Goal: Information Seeking & Learning: Find specific page/section

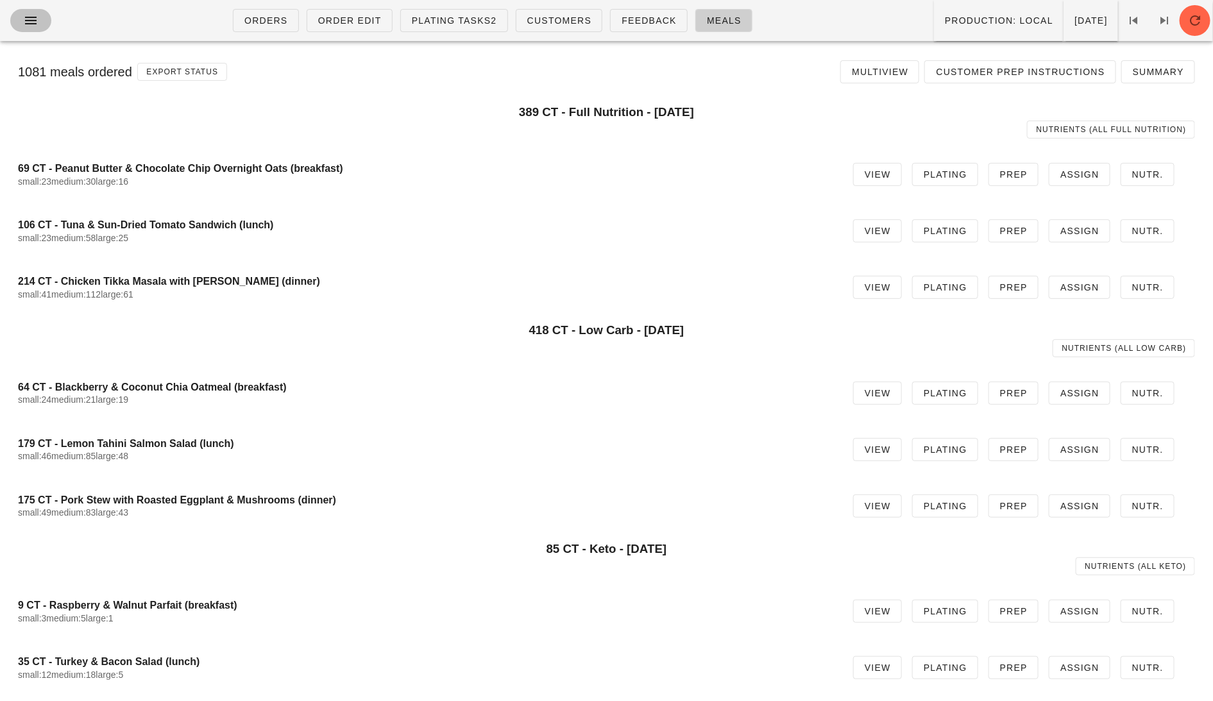
click at [31, 23] on icon "button" at bounding box center [30, 20] width 15 height 15
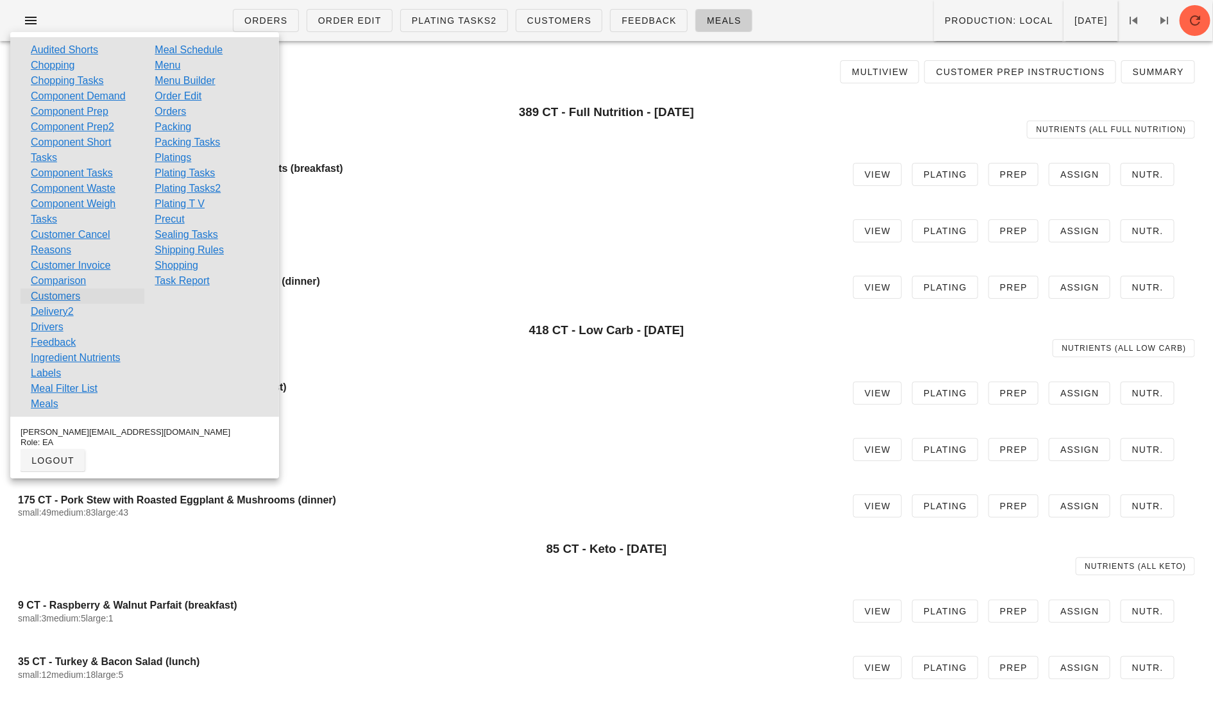
click at [73, 291] on link "Customers" at bounding box center [55, 296] width 49 height 15
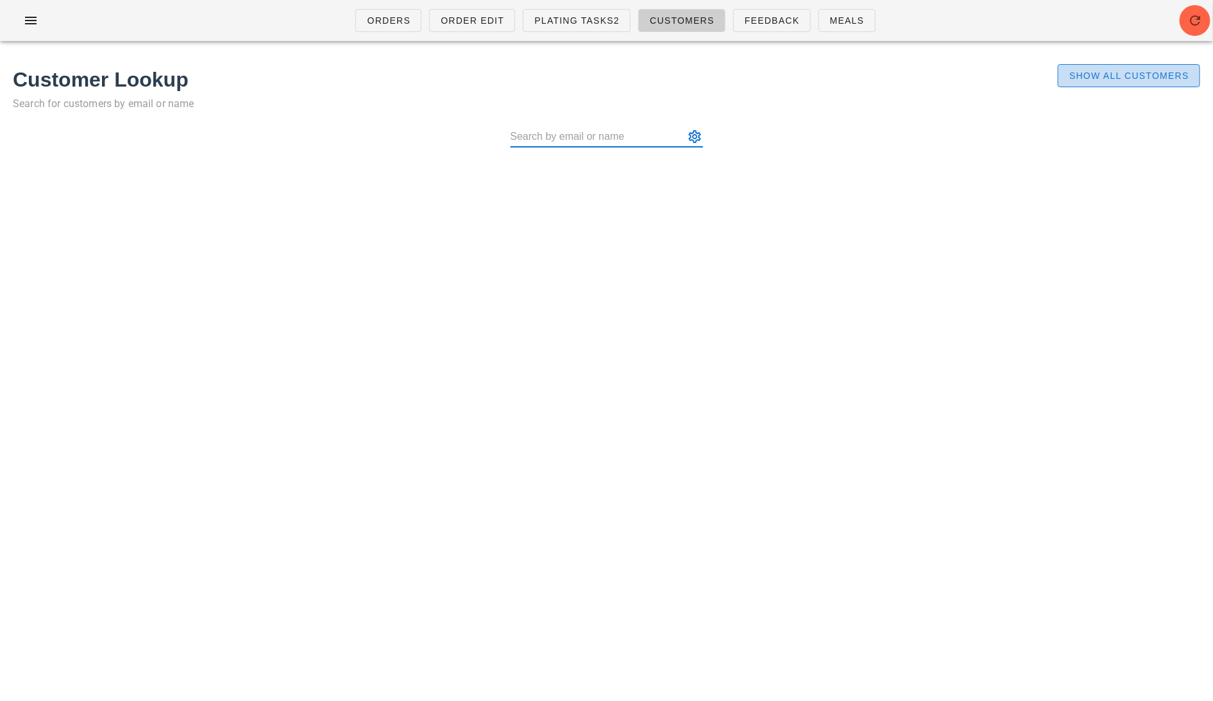
click at [1111, 77] on span "Show All Customers" at bounding box center [1129, 76] width 121 height 10
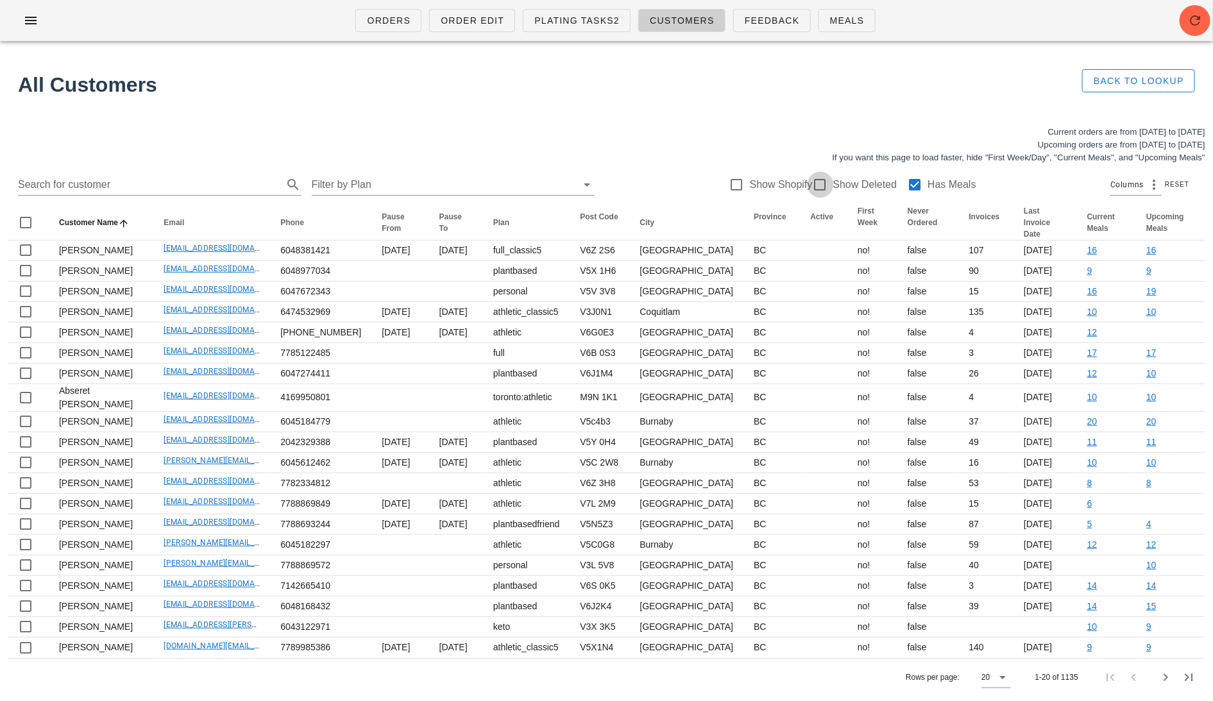
click at [810, 182] on div at bounding box center [821, 185] width 22 height 22
checkbox input "true"
click at [909, 187] on div at bounding box center [915, 185] width 22 height 22
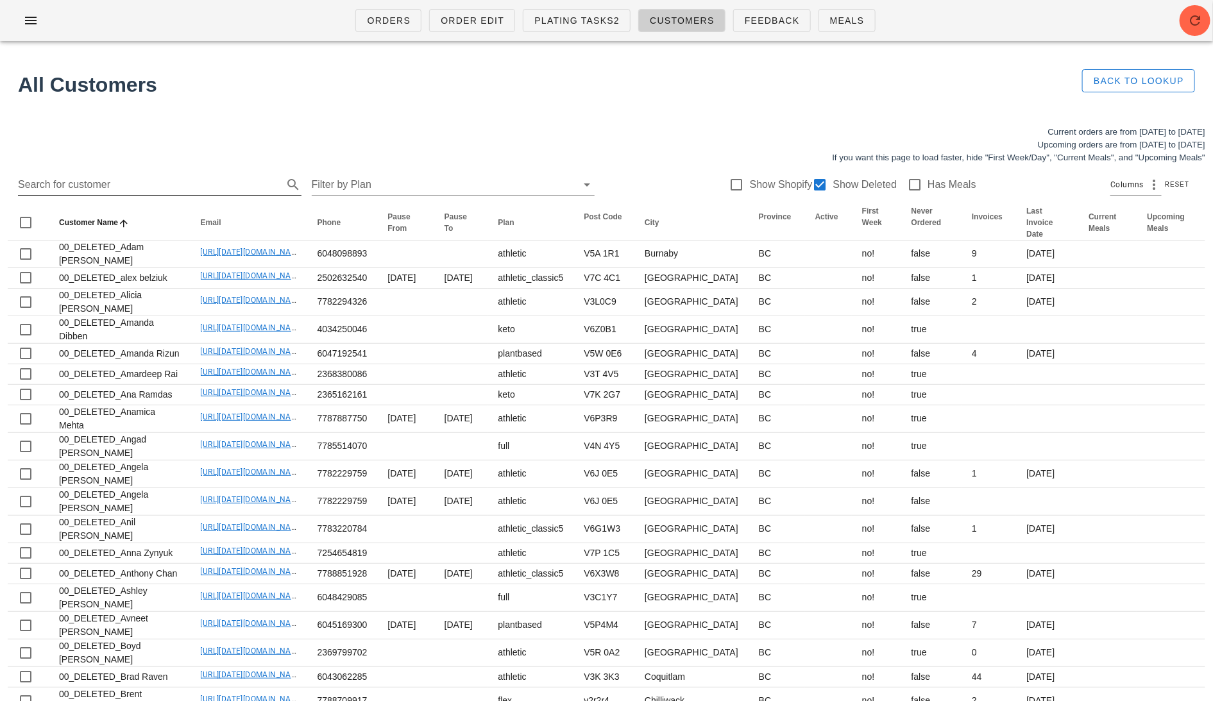
click at [103, 188] on input "Search for customer" at bounding box center [149, 185] width 263 height 21
paste input "[EMAIL_ADDRESS][DOMAIN_NAME]"
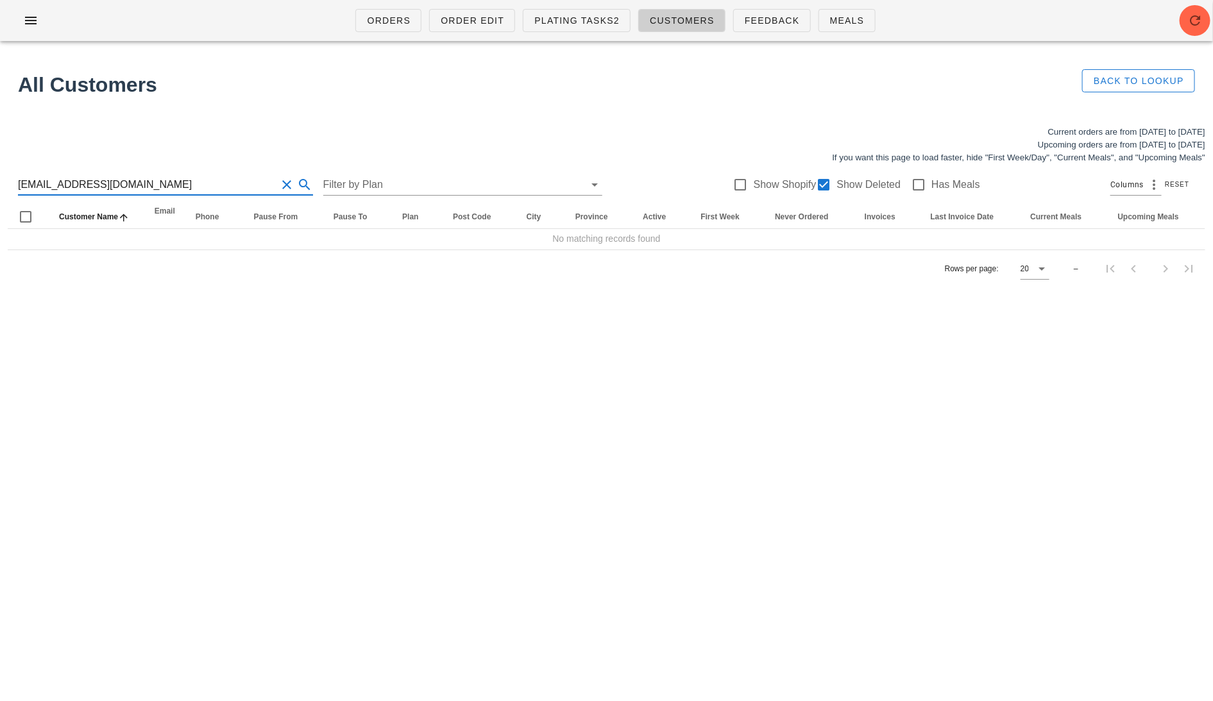
drag, startPoint x: 146, startPoint y: 188, endPoint x: 72, endPoint y: 186, distance: 73.2
click at [72, 187] on input "[EMAIL_ADDRESS][DOMAIN_NAME]" at bounding box center [147, 185] width 259 height 21
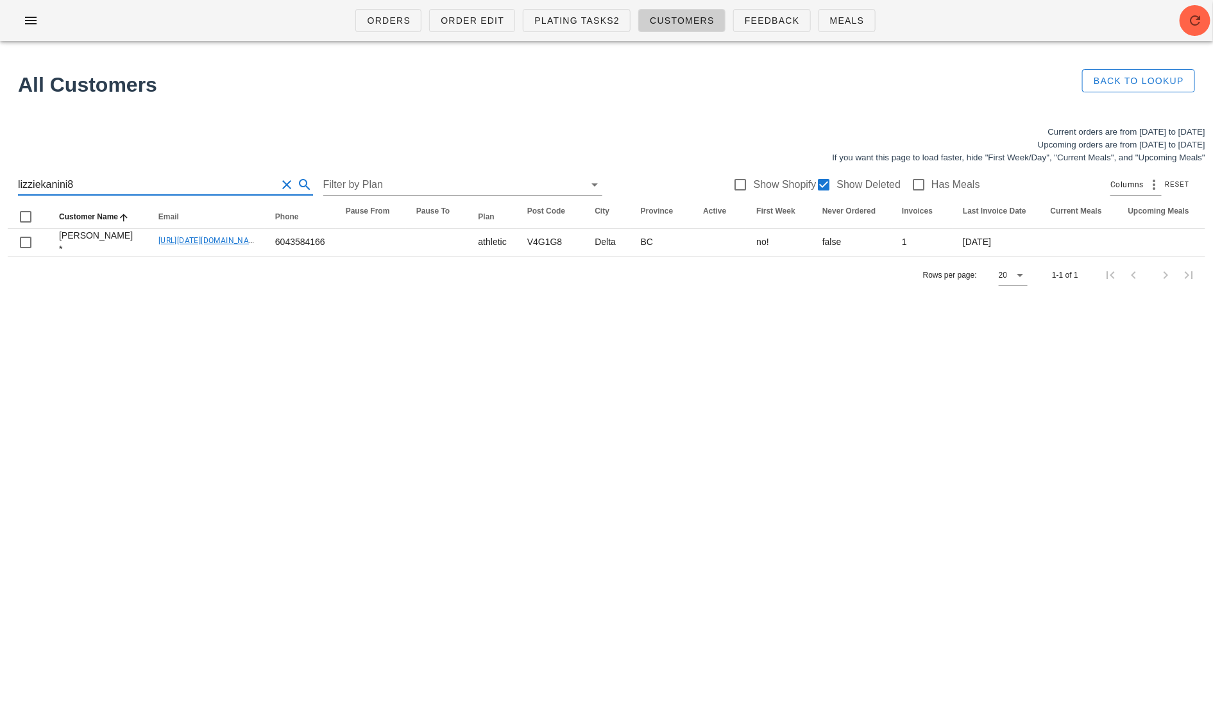
drag, startPoint x: 118, startPoint y: 179, endPoint x: -15, endPoint y: 178, distance: 132.8
click at [0, 178] on html "Orders Order Edit Plating Tasks2 Customers Feedback Meals All Customers Back to…" at bounding box center [606, 350] width 1213 height 701
paste input "[EMAIL_ADDRESS][DOMAIN_NAME]"
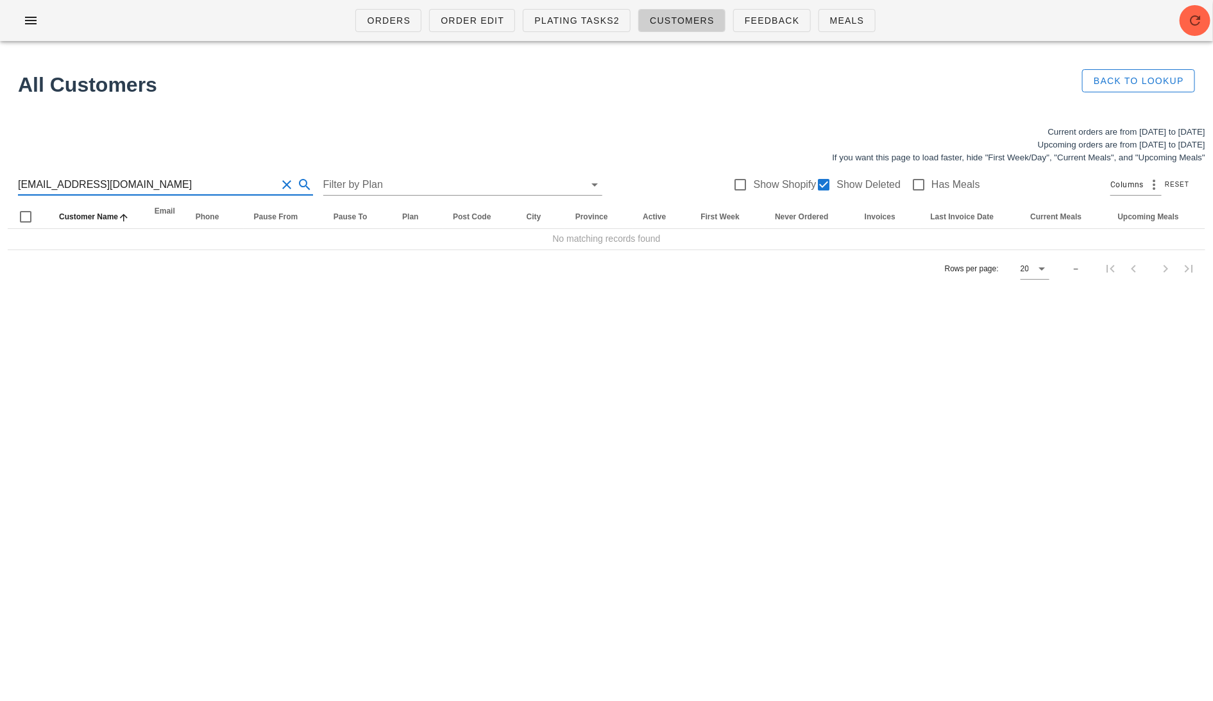
drag, startPoint x: 141, startPoint y: 187, endPoint x: 52, endPoint y: 187, distance: 89.2
click at [52, 187] on input "[EMAIL_ADDRESS][DOMAIN_NAME]" at bounding box center [147, 185] width 259 height 21
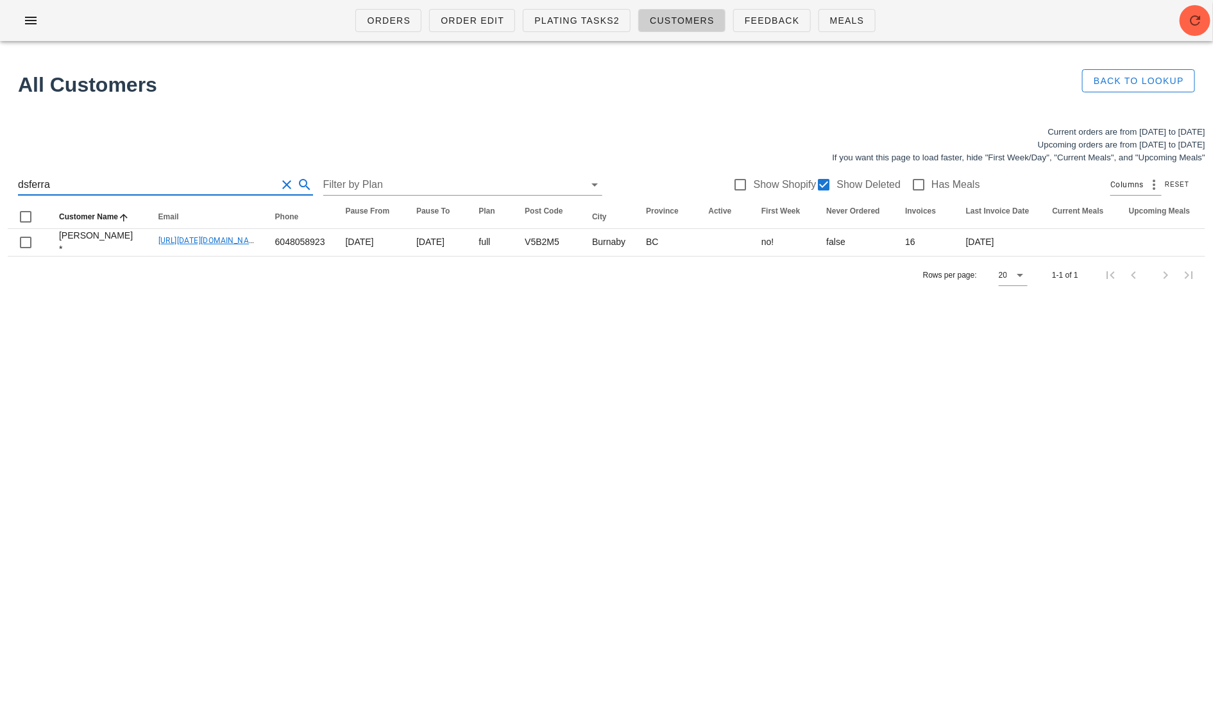
drag, startPoint x: 74, startPoint y: 181, endPoint x: -15, endPoint y: 181, distance: 88.5
click at [0, 181] on html "Orders Order Edit Plating Tasks2 Customers Feedback Meals All Customers Back to…" at bounding box center [606, 350] width 1213 height 701
paste input "[EMAIL_ADDRESS][DOMAIN_NAME]"
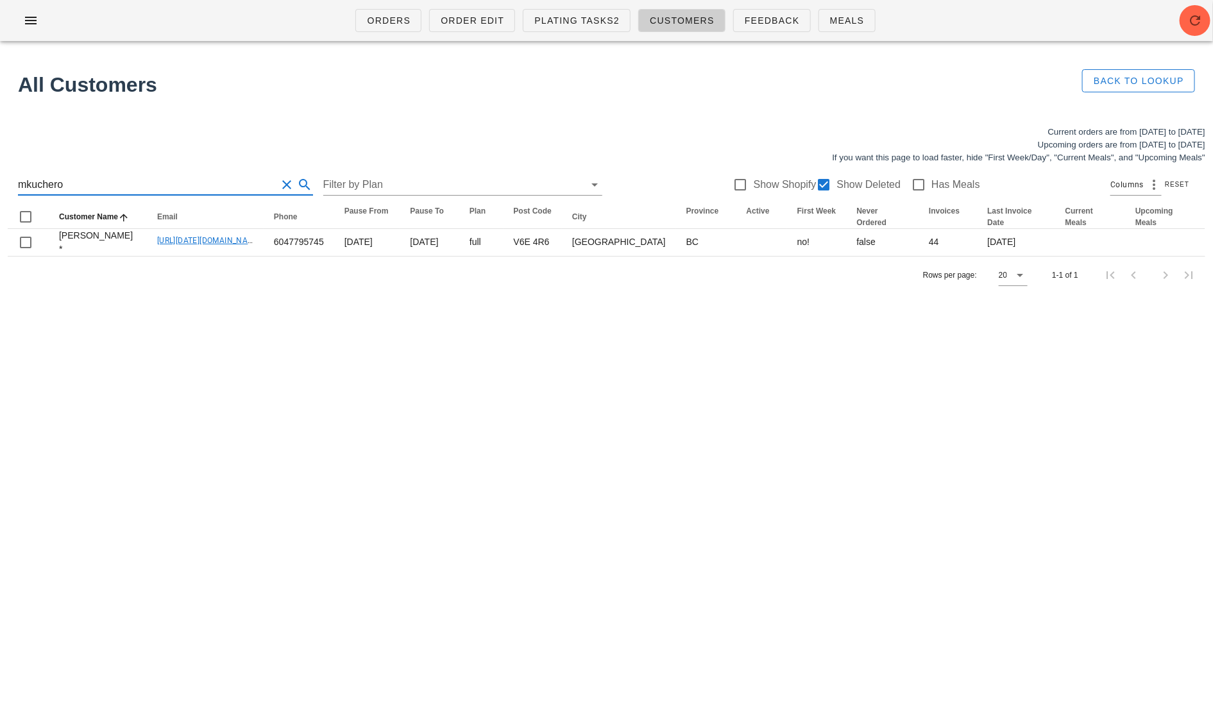
drag, startPoint x: 83, startPoint y: 184, endPoint x: -15, endPoint y: 184, distance: 97.5
click at [0, 184] on html "Orders Order Edit Plating Tasks2 Customers Feedback Meals All Customers Back to…" at bounding box center [606, 350] width 1213 height 701
paste input "[EMAIL_ADDRESS][DOMAIN_NAME]"
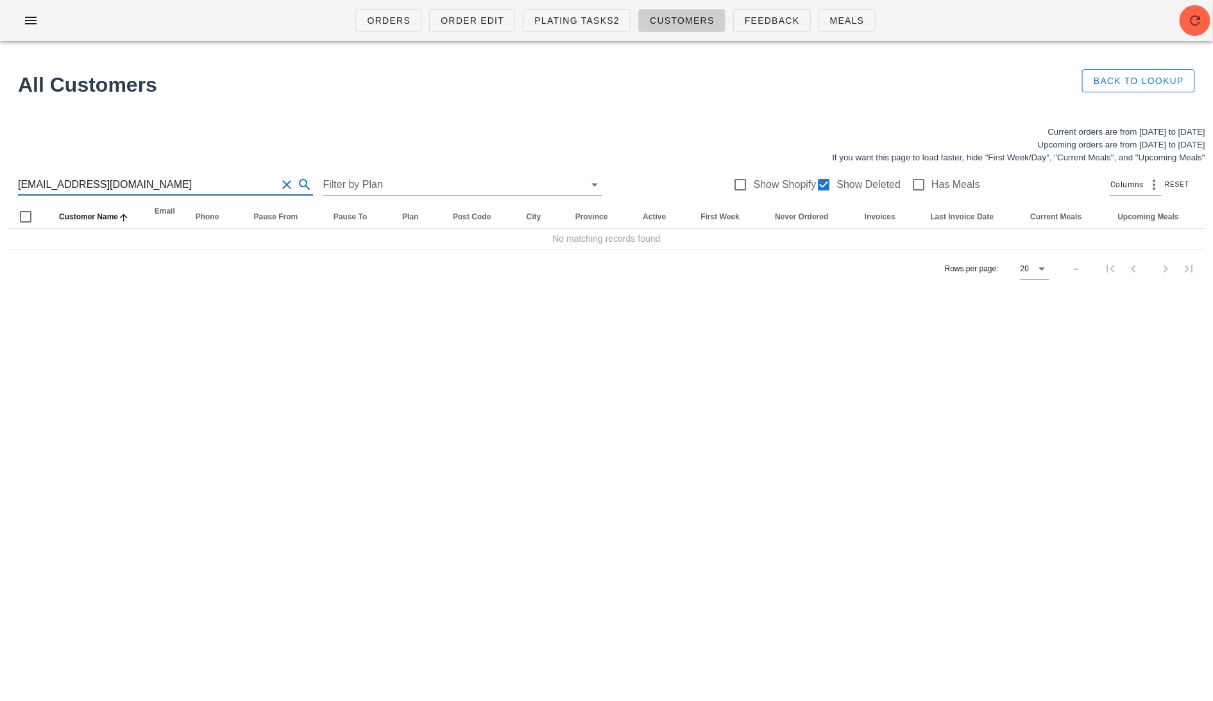
drag, startPoint x: 153, startPoint y: 184, endPoint x: 81, endPoint y: 184, distance: 72.5
click at [81, 184] on input "[EMAIL_ADDRESS][DOMAIN_NAME]" at bounding box center [147, 185] width 259 height 21
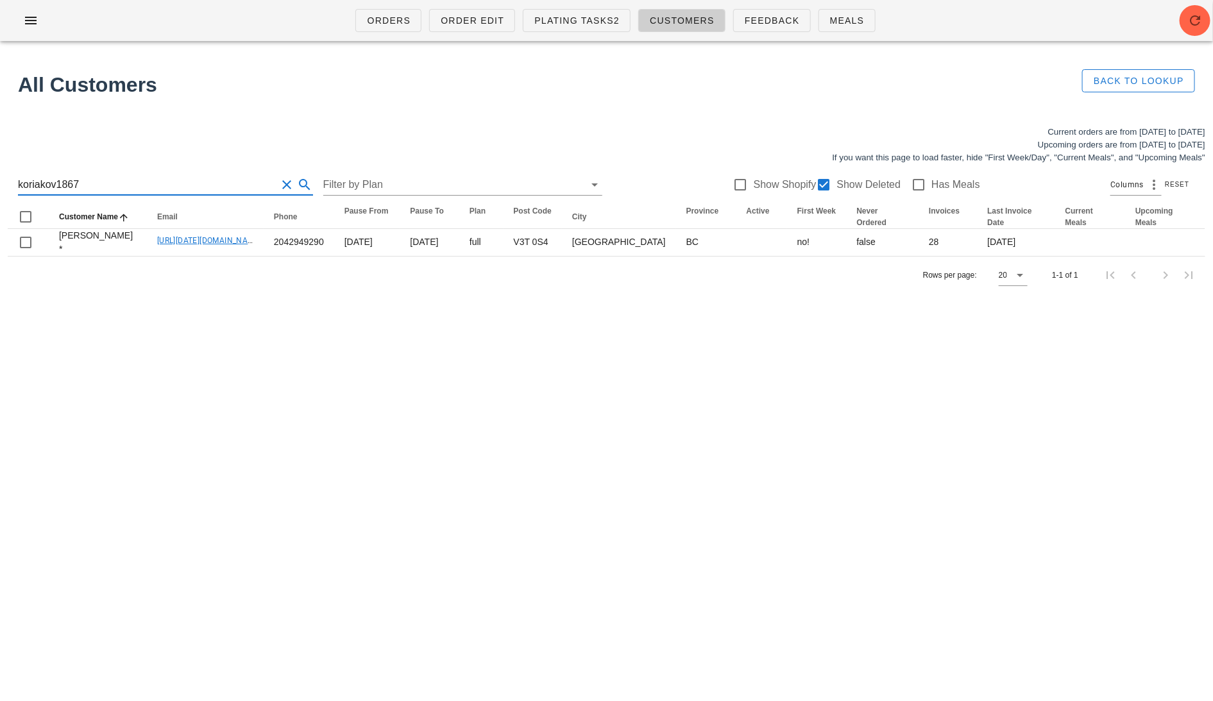
drag, startPoint x: 158, startPoint y: 183, endPoint x: -15, endPoint y: 183, distance: 172.6
click at [0, 183] on html "Orders Order Edit Plating Tasks2 Customers Feedback Meals All Customers Back to…" at bounding box center [606, 350] width 1213 height 701
paste input "[PERSON_NAME][EMAIL_ADDRESS][PERSON_NAME][DOMAIN_NAME]"
click at [66, 182] on input "[PERSON_NAME][EMAIL_ADDRESS][PERSON_NAME][DOMAIN_NAME]" at bounding box center [147, 185] width 259 height 21
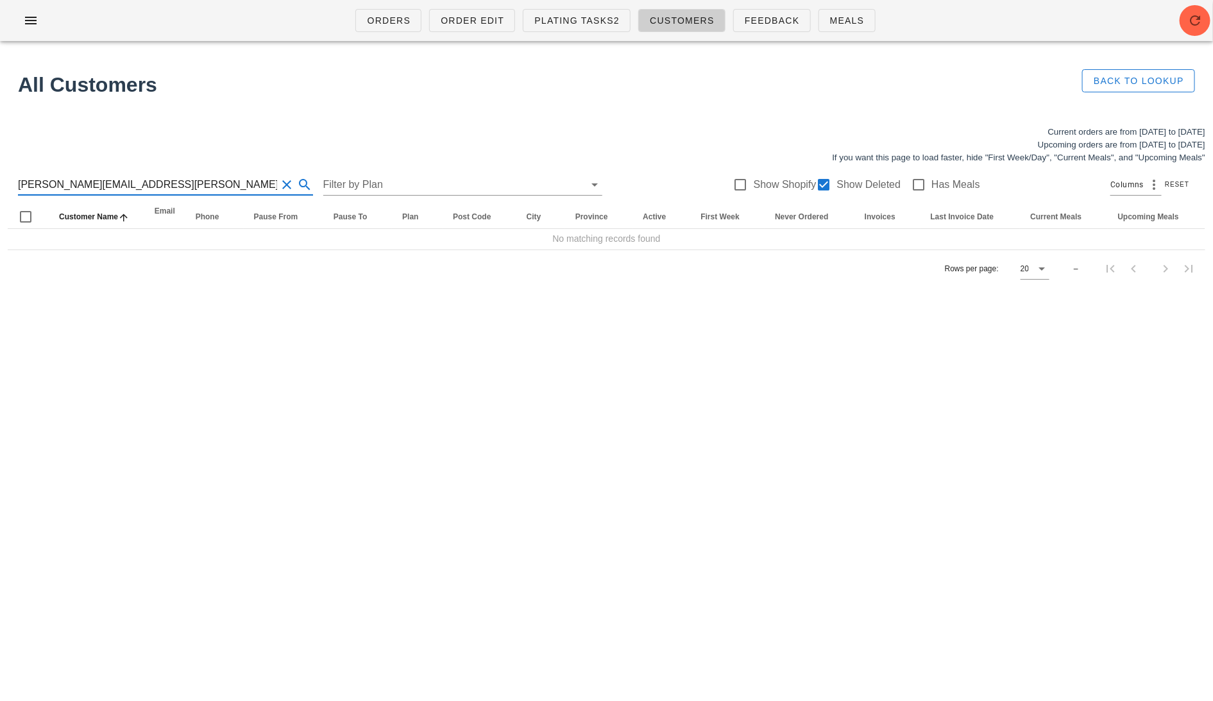
drag, startPoint x: 114, startPoint y: 182, endPoint x: 227, endPoint y: 182, distance: 113.6
click at [226, 182] on input "[PERSON_NAME][EMAIL_ADDRESS][PERSON_NAME][DOMAIN_NAME]" at bounding box center [147, 185] width 259 height 21
drag, startPoint x: 135, startPoint y: 192, endPoint x: 66, endPoint y: 186, distance: 69.5
click at [66, 186] on input "[PERSON_NAME][EMAIL_ADDRESS][PERSON_NAME][DOMAIN_NAME]" at bounding box center [147, 185] width 259 height 21
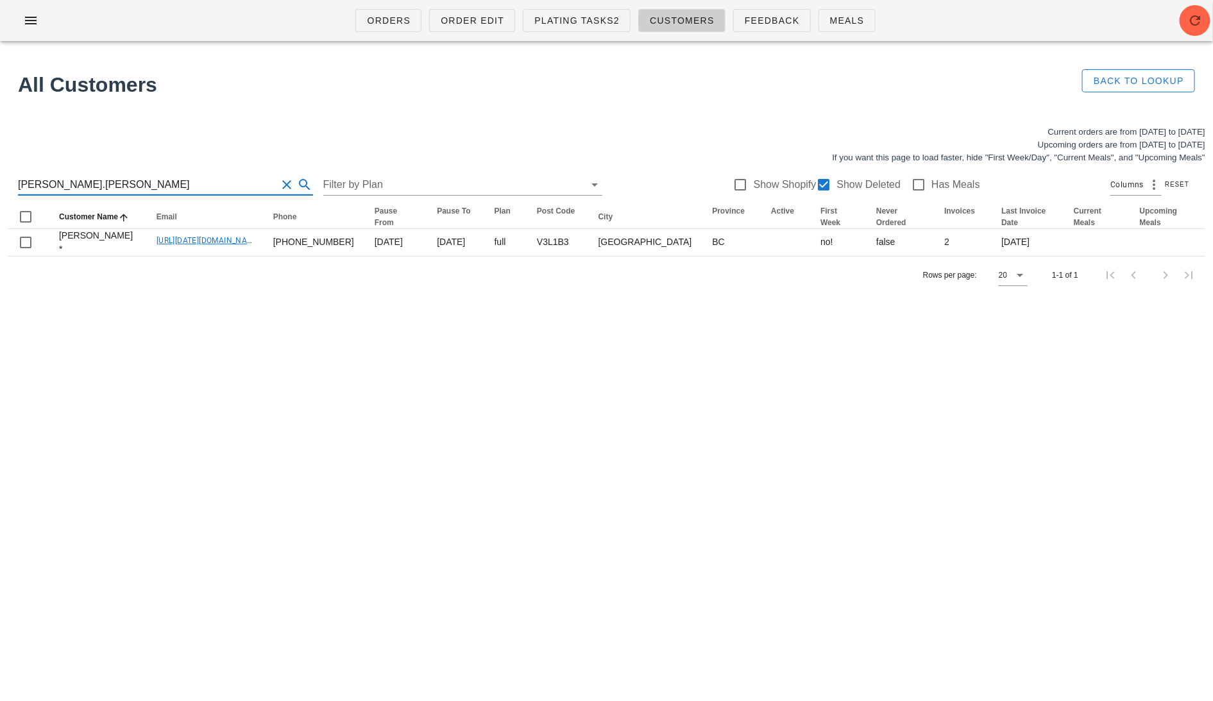
drag, startPoint x: 91, startPoint y: 182, endPoint x: -15, endPoint y: 182, distance: 105.9
click at [0, 182] on html "Orders Order Edit Plating Tasks2 Customers Feedback Meals All Customers Back to…" at bounding box center [606, 350] width 1213 height 701
paste input "[EMAIL_ADDRESS][DOMAIN_NAME]"
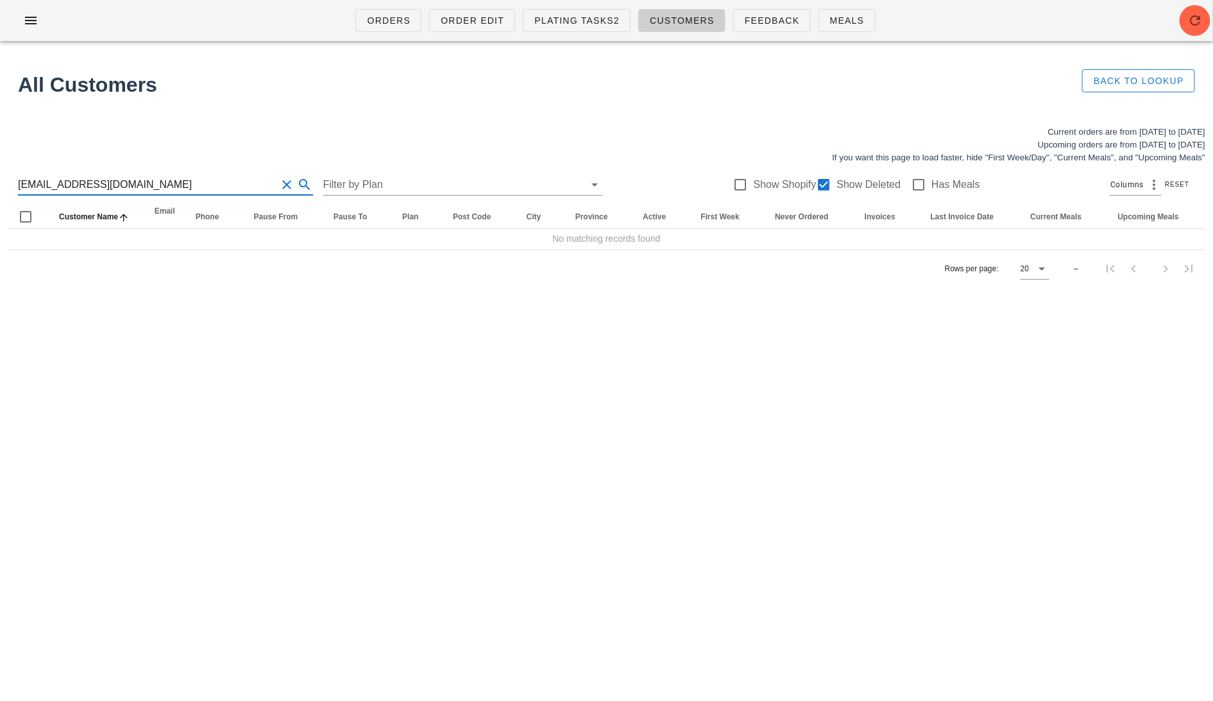
drag, startPoint x: 155, startPoint y: 185, endPoint x: 44, endPoint y: 180, distance: 111.1
click at [44, 180] on input "[EMAIL_ADDRESS][DOMAIN_NAME]" at bounding box center [147, 185] width 259 height 21
drag, startPoint x: 68, startPoint y: 185, endPoint x: -9, endPoint y: 184, distance: 77.0
click at [0, 184] on html "Orders Order Edit Plating Tasks2 Customers Feedback Meals All Customers Back to…" at bounding box center [606, 350] width 1213 height 701
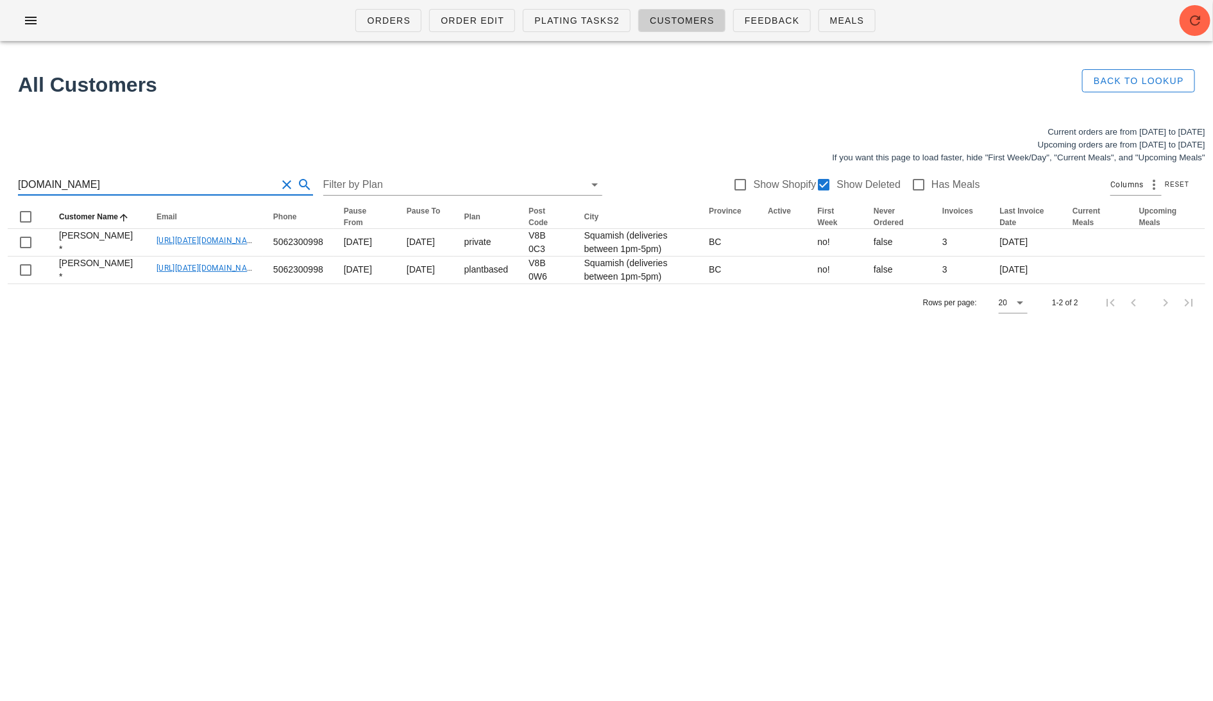
click at [117, 186] on input "[DOMAIN_NAME]" at bounding box center [147, 185] width 259 height 21
drag, startPoint x: 134, startPoint y: 185, endPoint x: -15, endPoint y: 185, distance: 148.8
click at [0, 185] on html "Orders Order Edit Plating Tasks2 Customers Feedback Meals All Customers Back to…" at bounding box center [606, 350] width 1213 height 701
paste input "[EMAIL_ADDRESS][PERSON_NAME]"
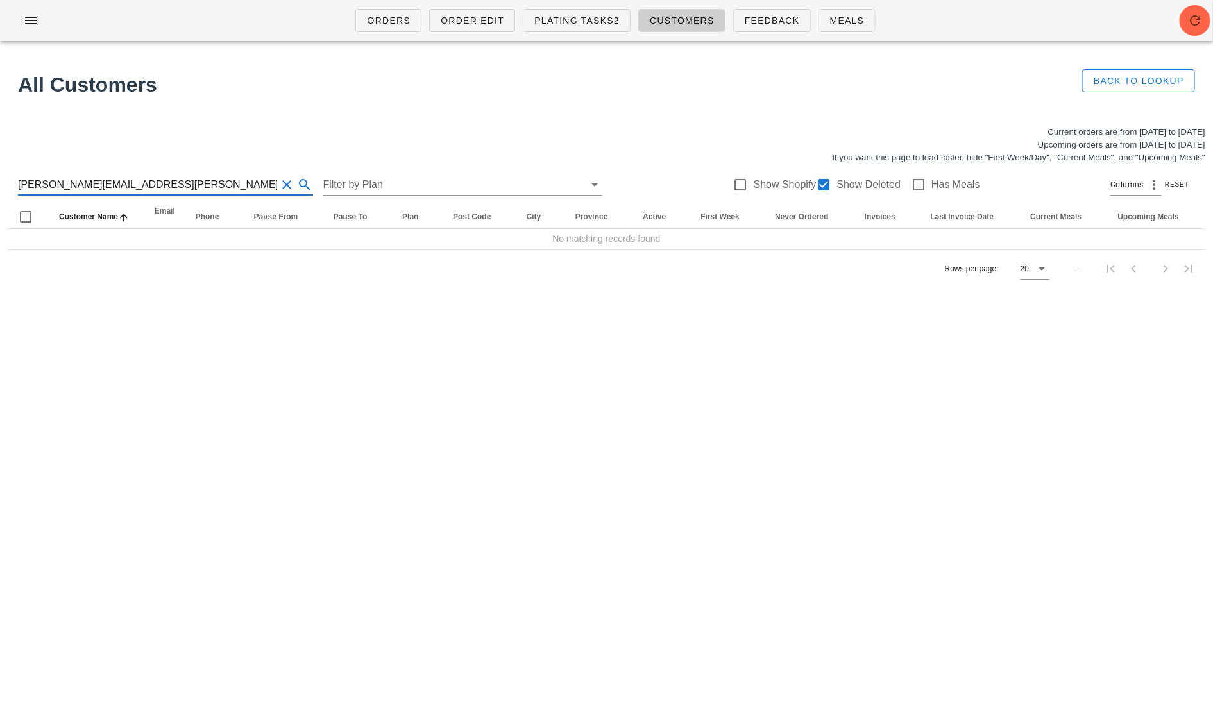
drag, startPoint x: 169, startPoint y: 180, endPoint x: 61, endPoint y: 180, distance: 107.8
click at [61, 180] on input "[PERSON_NAME][EMAIL_ADDRESS][PERSON_NAME][DOMAIN_NAME]" at bounding box center [147, 185] width 259 height 21
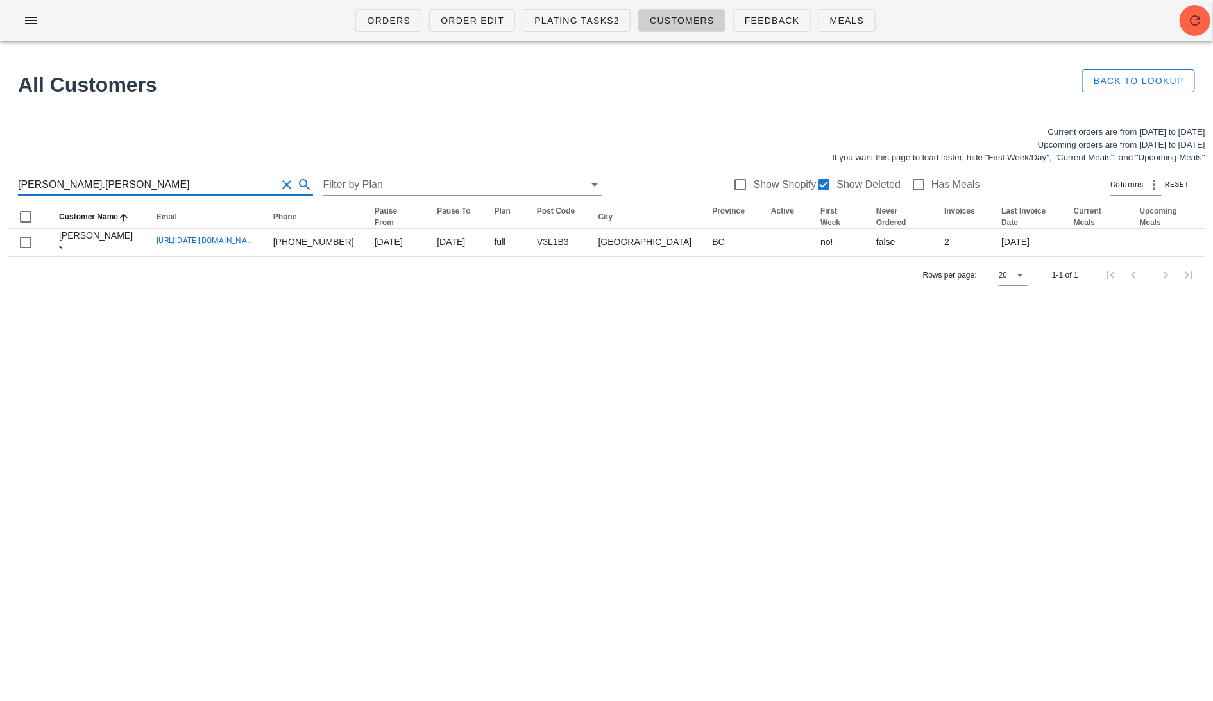
drag, startPoint x: 112, startPoint y: 181, endPoint x: -15, endPoint y: 181, distance: 126.4
click at [0, 181] on html "Orders Order Edit Plating Tasks2 Customers Feedback Meals All Customers Back to…" at bounding box center [606, 350] width 1213 height 701
paste input "[EMAIL_ADDRESS][DOMAIN_NAME]"
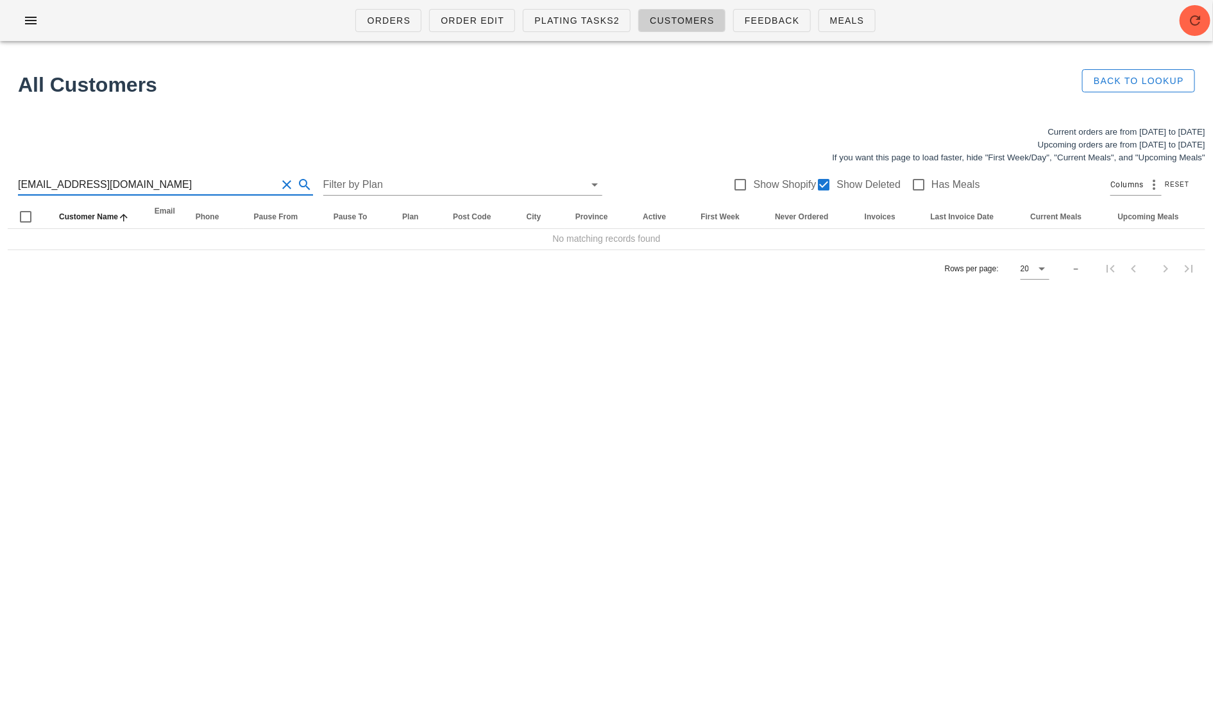
drag, startPoint x: 138, startPoint y: 189, endPoint x: 60, endPoint y: 189, distance: 78.3
click at [60, 189] on input "[EMAIL_ADDRESS][DOMAIN_NAME]" at bounding box center [147, 185] width 259 height 21
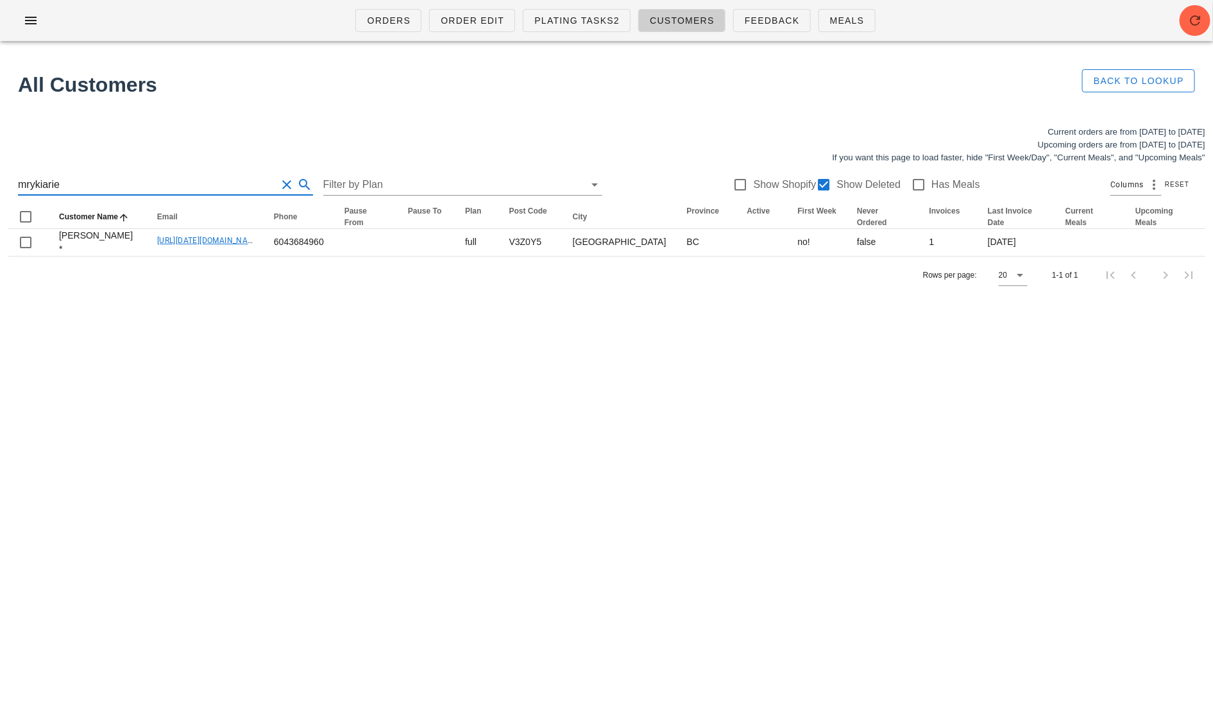
drag, startPoint x: 97, startPoint y: 181, endPoint x: -15, endPoint y: 180, distance: 111.6
click at [0, 180] on html "Orders Order Edit Plating Tasks2 Customers Feedback Meals All Customers Back to…" at bounding box center [606, 350] width 1213 height 701
paste input "[EMAIL_ADDRESS][DOMAIN_NAME]"
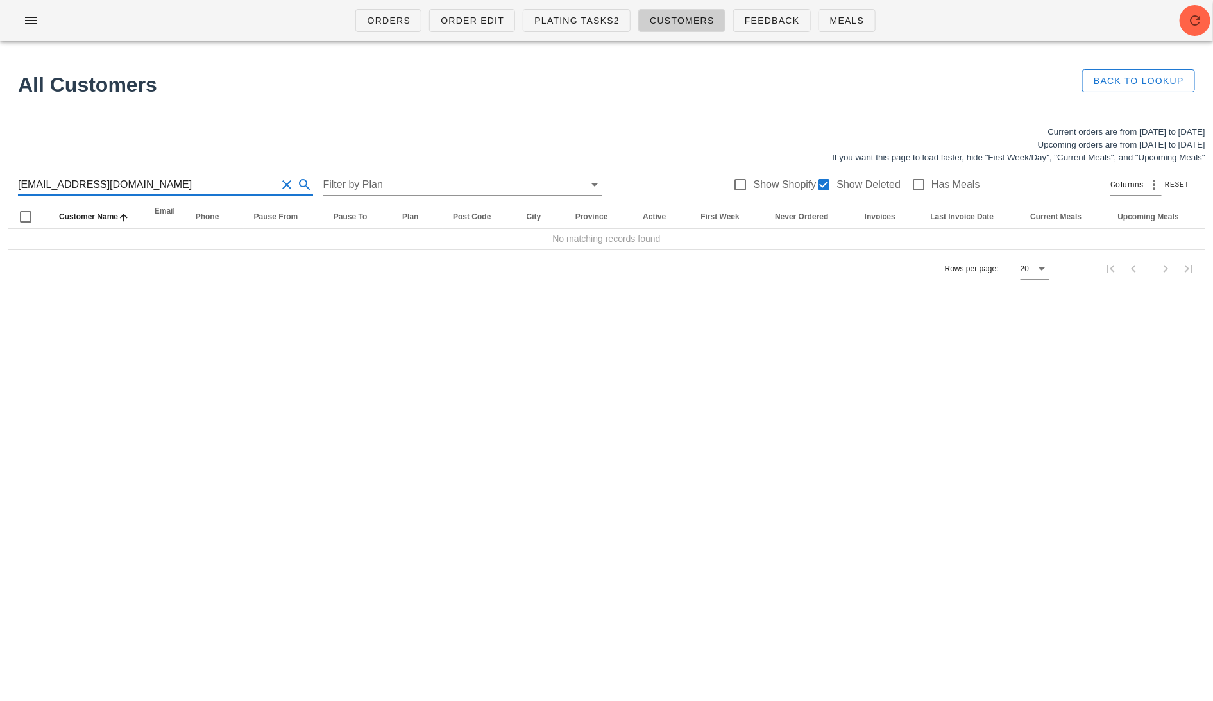
drag, startPoint x: 101, startPoint y: 187, endPoint x: 196, endPoint y: 187, distance: 95.6
click at [195, 187] on input "[EMAIL_ADDRESS][DOMAIN_NAME]" at bounding box center [147, 185] width 259 height 21
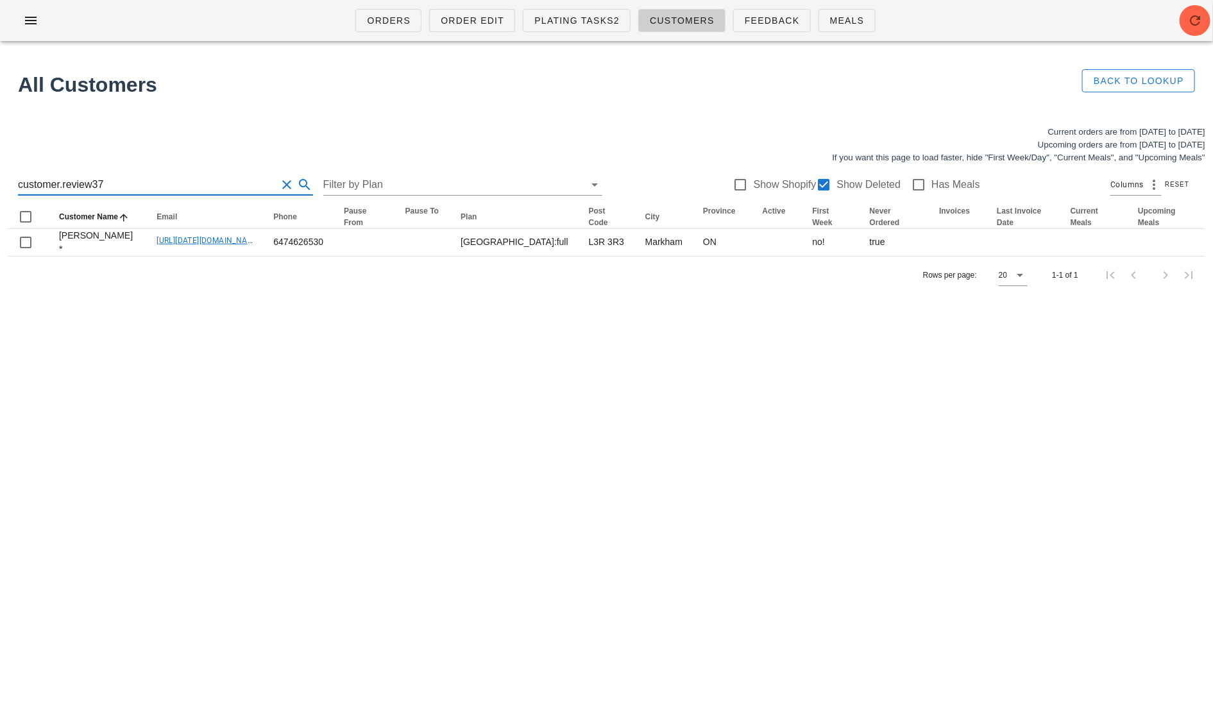
click at [234, 334] on div "Orders Order Edit Plating Tasks2 Customers Feedback Meals All Customers Back to…" at bounding box center [606, 350] width 1213 height 701
click at [128, 191] on input "customer.review37" at bounding box center [147, 185] width 259 height 21
drag, startPoint x: 105, startPoint y: 186, endPoint x: -15, endPoint y: 186, distance: 120.0
click at [0, 186] on html "Orders Order Edit Plating Tasks2 Customers Feedback Meals All Customers Back to…" at bounding box center [606, 350] width 1213 height 701
paste input "[EMAIL_ADDRESS][DOMAIN_NAME]"
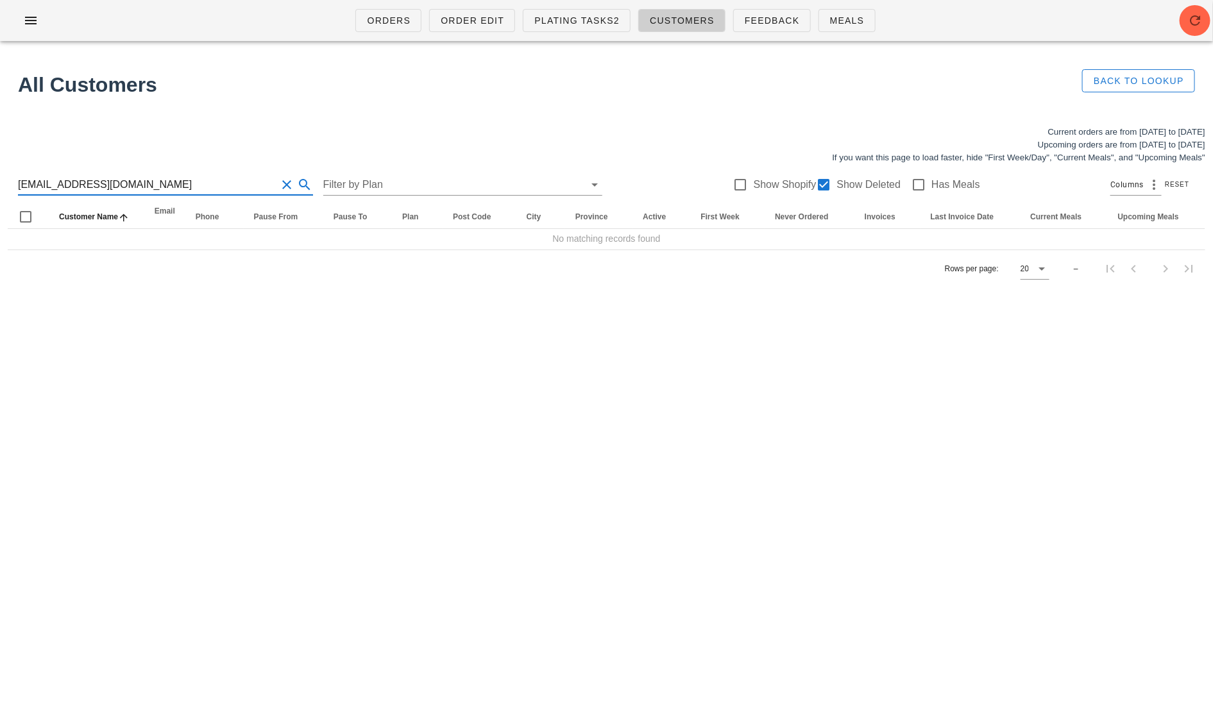
drag, startPoint x: 142, startPoint y: 186, endPoint x: 55, endPoint y: 186, distance: 86.6
click at [55, 186] on input "[EMAIL_ADDRESS][DOMAIN_NAME]" at bounding box center [147, 185] width 259 height 21
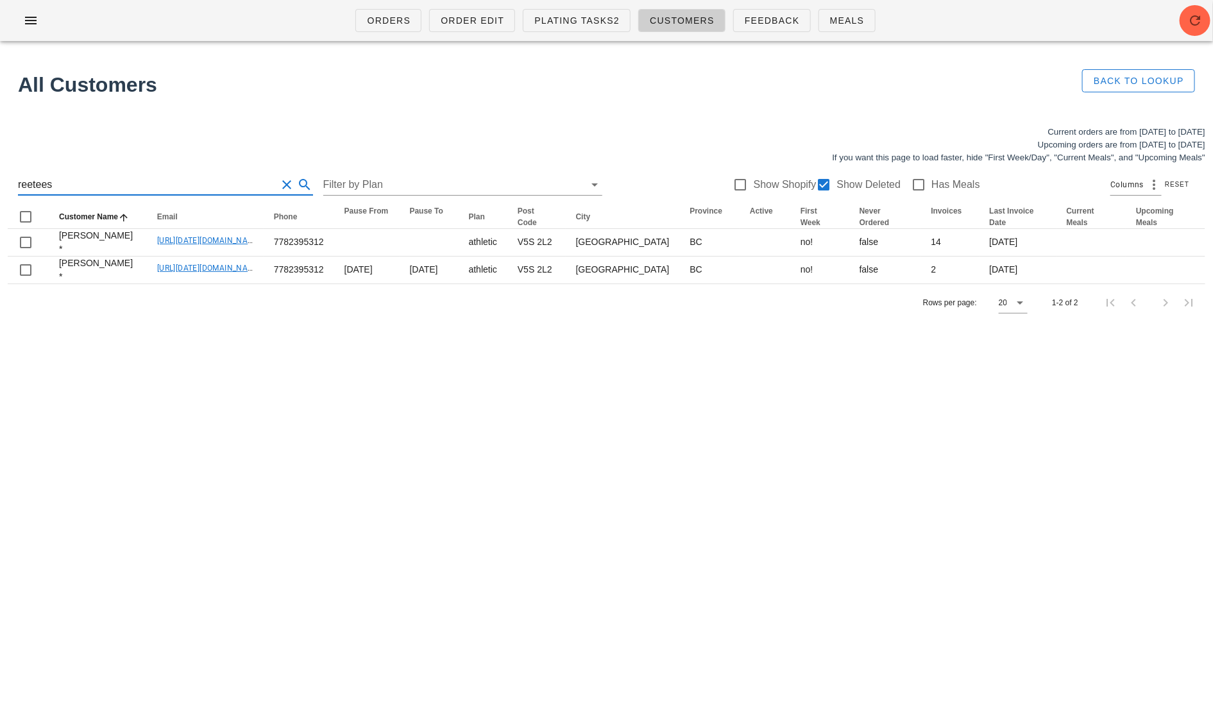
drag, startPoint x: 112, startPoint y: 177, endPoint x: -15, endPoint y: 192, distance: 127.3
click at [0, 192] on html "Orders Order Edit Plating Tasks2 Customers Feedback Meals All Customers Back to…" at bounding box center [606, 350] width 1213 height 701
paste input "[EMAIL_ADDRESS][DOMAIN_NAME]"
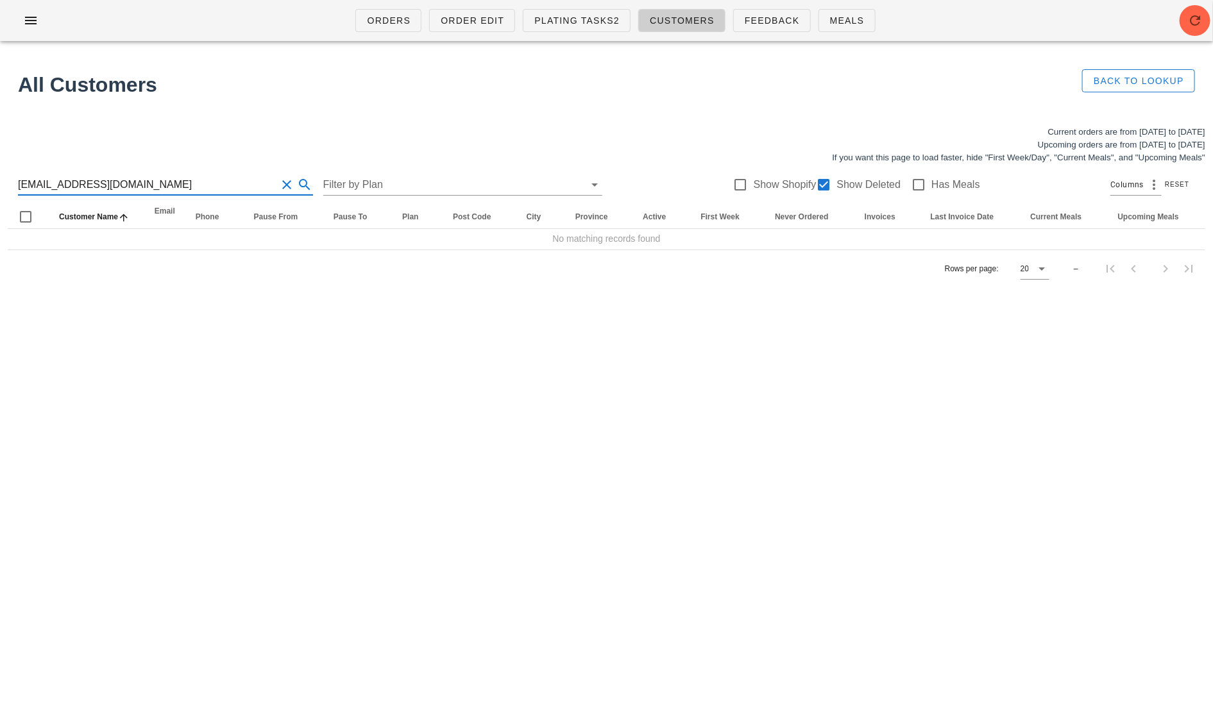
drag, startPoint x: 146, startPoint y: 188, endPoint x: 65, endPoint y: 188, distance: 81.5
click at [65, 188] on input "[EMAIL_ADDRESS][DOMAIN_NAME]" at bounding box center [147, 185] width 259 height 21
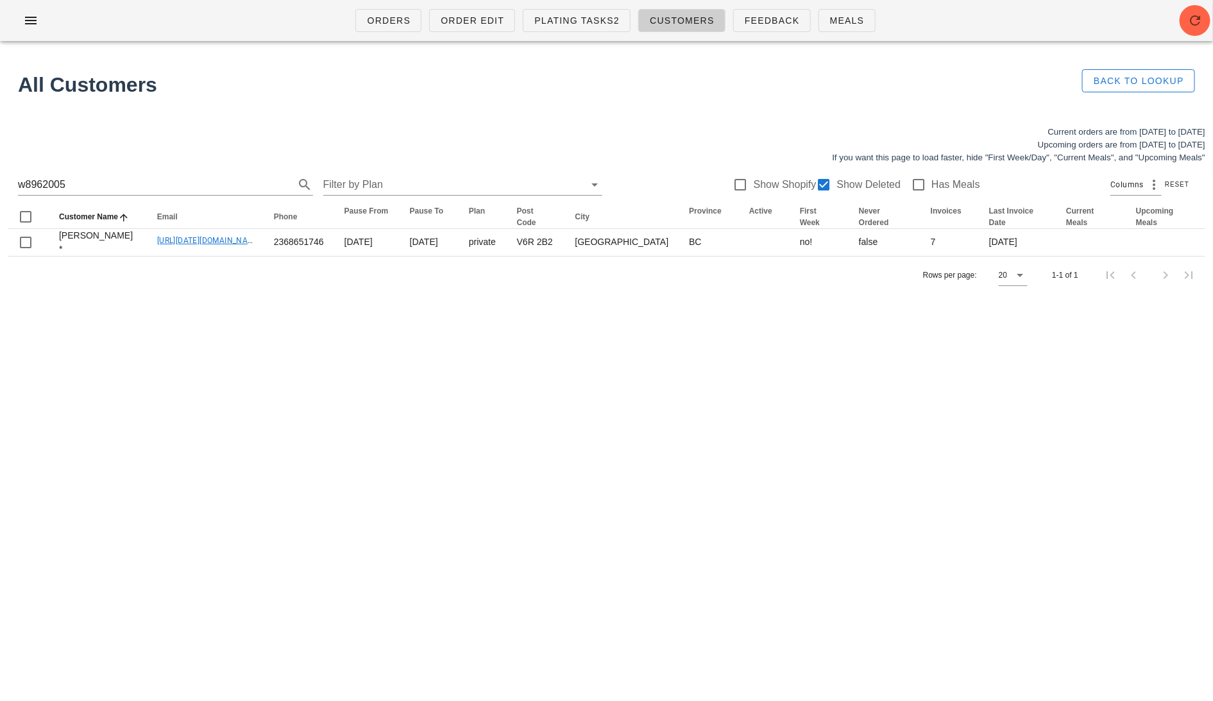
click at [196, 359] on div "Orders Order Edit Plating Tasks2 Customers Feedback Meals All Customers Back to…" at bounding box center [606, 350] width 1213 height 701
paste input "[EMAIL_ADDRESS][DOMAIN_NAME]"
drag, startPoint x: 32, startPoint y: 188, endPoint x: -15, endPoint y: 185, distance: 46.9
click at [0, 185] on html "Orders Order Edit Plating Tasks2 Customers Feedback Meals All Customers Back to…" at bounding box center [606, 350] width 1213 height 701
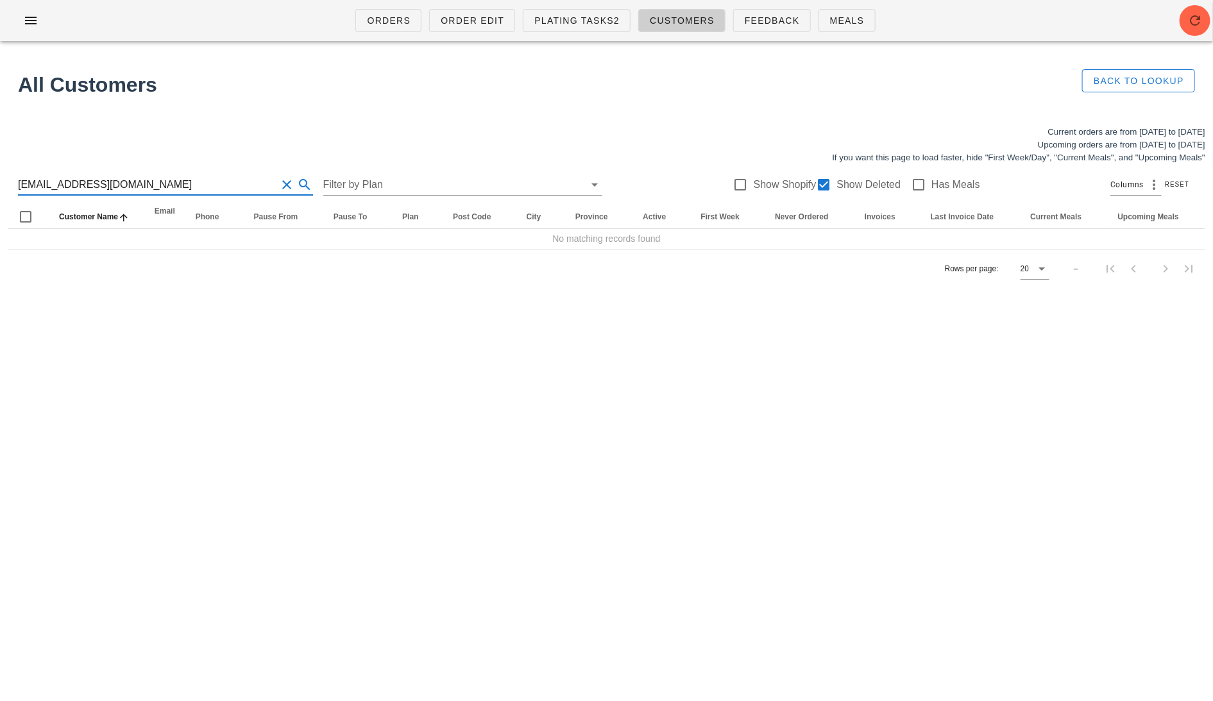
drag, startPoint x: 151, startPoint y: 182, endPoint x: 70, endPoint y: 182, distance: 81.5
click at [70, 182] on input "[EMAIL_ADDRESS][DOMAIN_NAME]" at bounding box center [147, 185] width 259 height 21
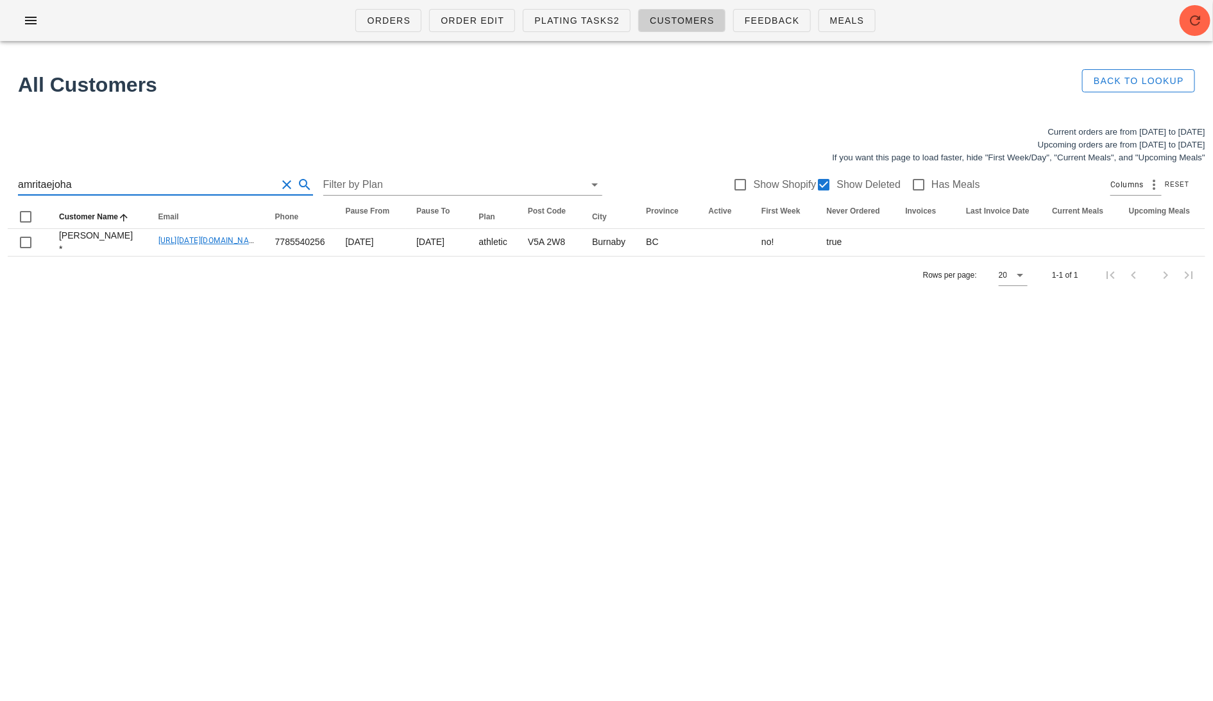
drag, startPoint x: 153, startPoint y: 185, endPoint x: -15, endPoint y: 185, distance: 168.1
click at [0, 185] on html "Orders Order Edit Plating Tasks2 Customers Feedback Meals All Customers Back to…" at bounding box center [606, 350] width 1213 height 701
paste input "[EMAIL_ADDRESS][DOMAIN_NAME]"
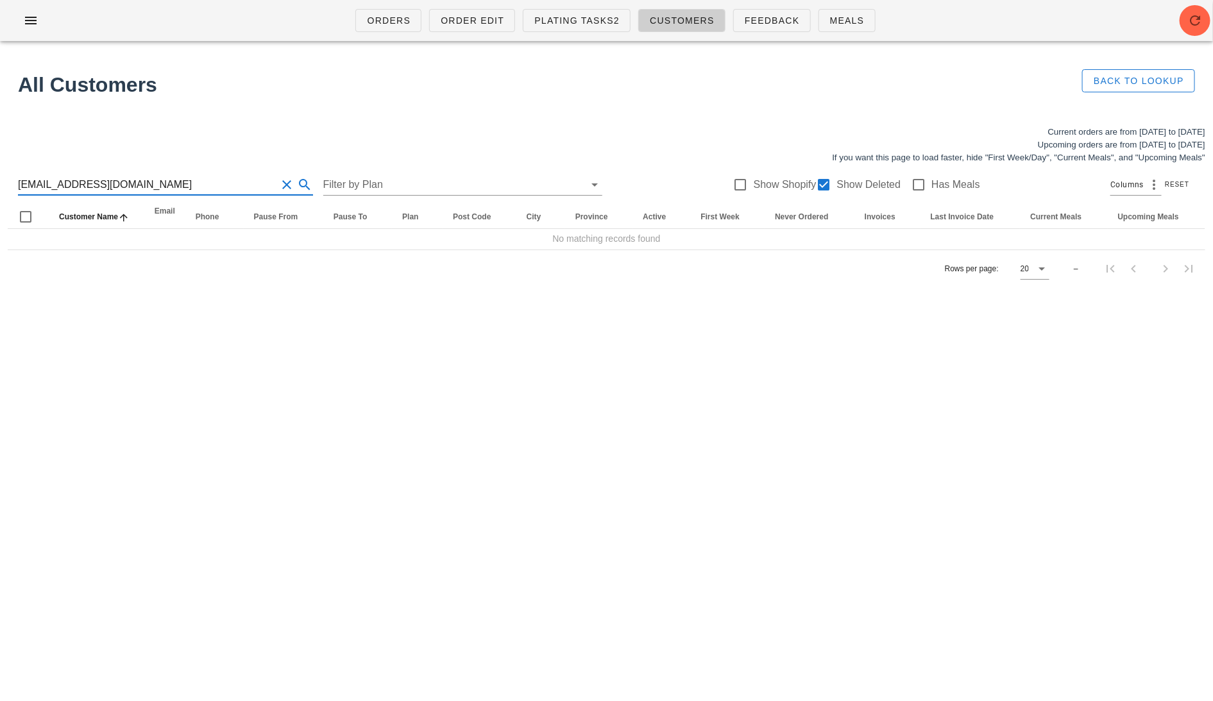
drag, startPoint x: 144, startPoint y: 182, endPoint x: 53, endPoint y: 183, distance: 91.1
click at [53, 183] on input "[EMAIL_ADDRESS][DOMAIN_NAME]" at bounding box center [147, 185] width 259 height 21
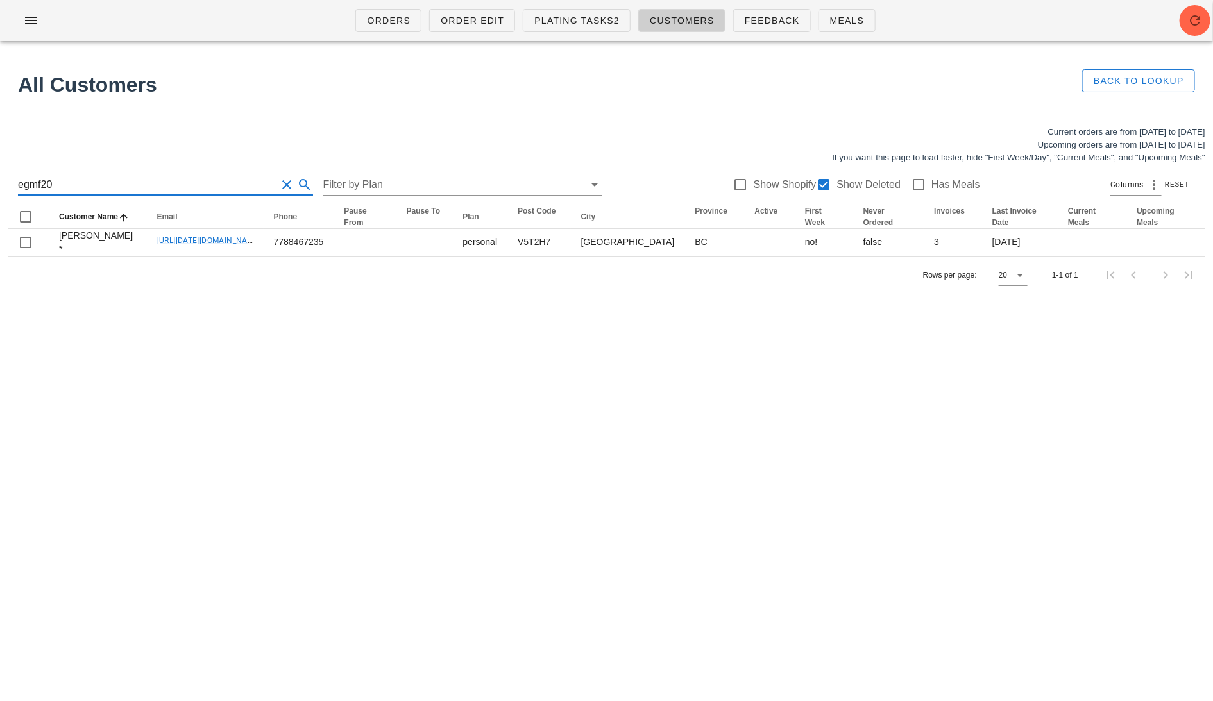
drag, startPoint x: 83, startPoint y: 182, endPoint x: -15, endPoint y: 182, distance: 97.5
click at [0, 182] on html "Orders Order Edit Plating Tasks2 Customers Feedback Meals All Customers Back to…" at bounding box center [606, 350] width 1213 height 701
paste input "[EMAIL_ADDRESS][DOMAIN_NAME]"
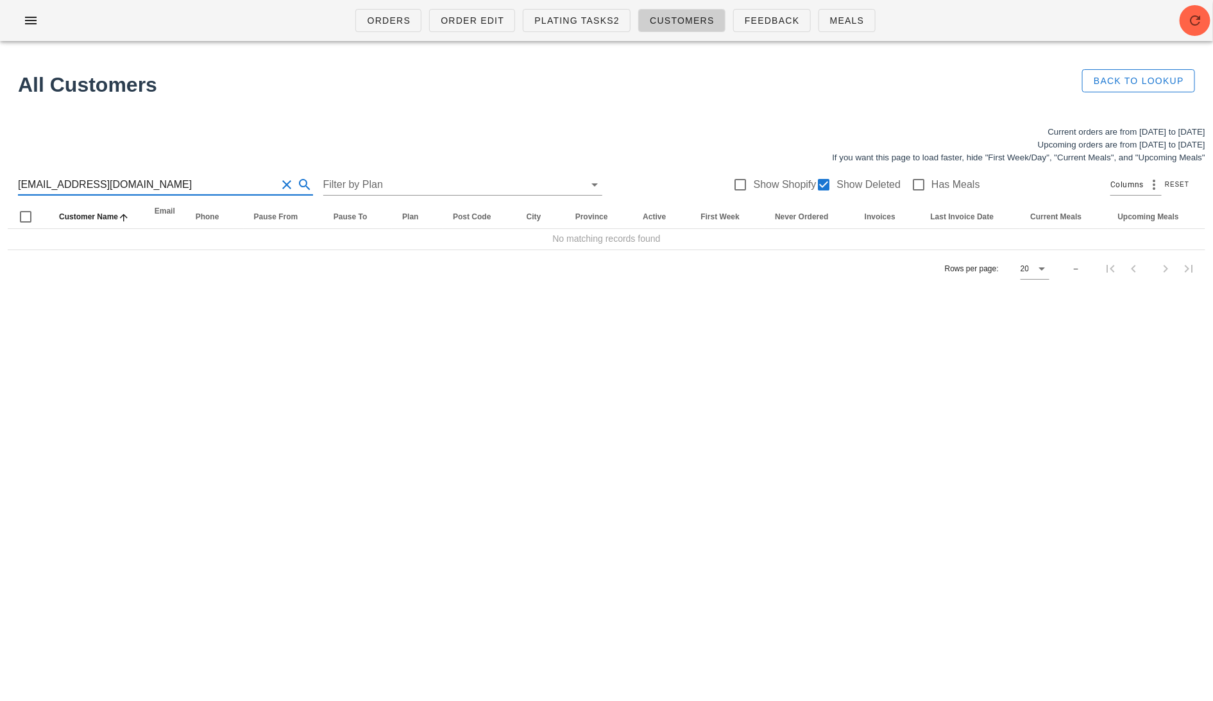
drag, startPoint x: 162, startPoint y: 182, endPoint x: 80, endPoint y: 182, distance: 81.5
click at [81, 183] on input "[EMAIL_ADDRESS][DOMAIN_NAME]" at bounding box center [147, 185] width 259 height 21
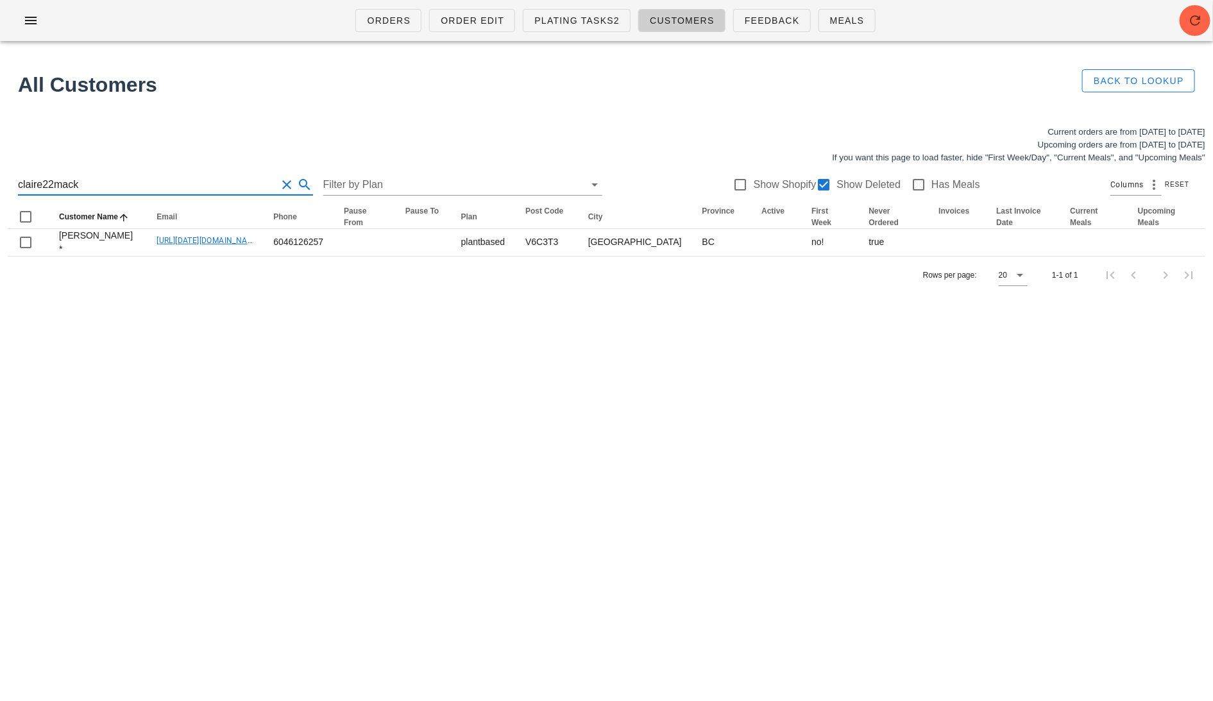
drag, startPoint x: 101, startPoint y: 184, endPoint x: -15, endPoint y: 184, distance: 115.5
click at [0, 184] on html "Orders Order Edit Plating Tasks2 Customers Feedback Meals All Customers Back to…" at bounding box center [606, 350] width 1213 height 701
paste input "[EMAIL_ADDRESS][DOMAIN_NAME]"
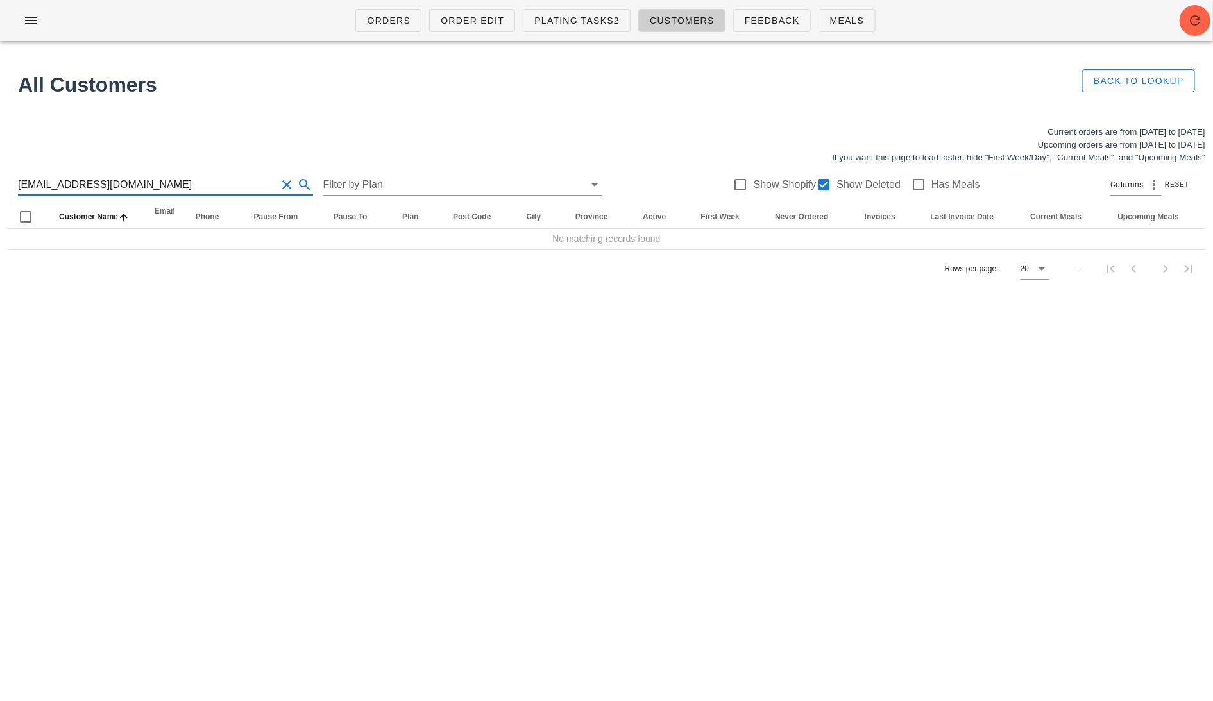
drag, startPoint x: 148, startPoint y: 185, endPoint x: 67, endPoint y: 186, distance: 80.8
click at [67, 186] on input "[EMAIL_ADDRESS][DOMAIN_NAME]" at bounding box center [147, 185] width 259 height 21
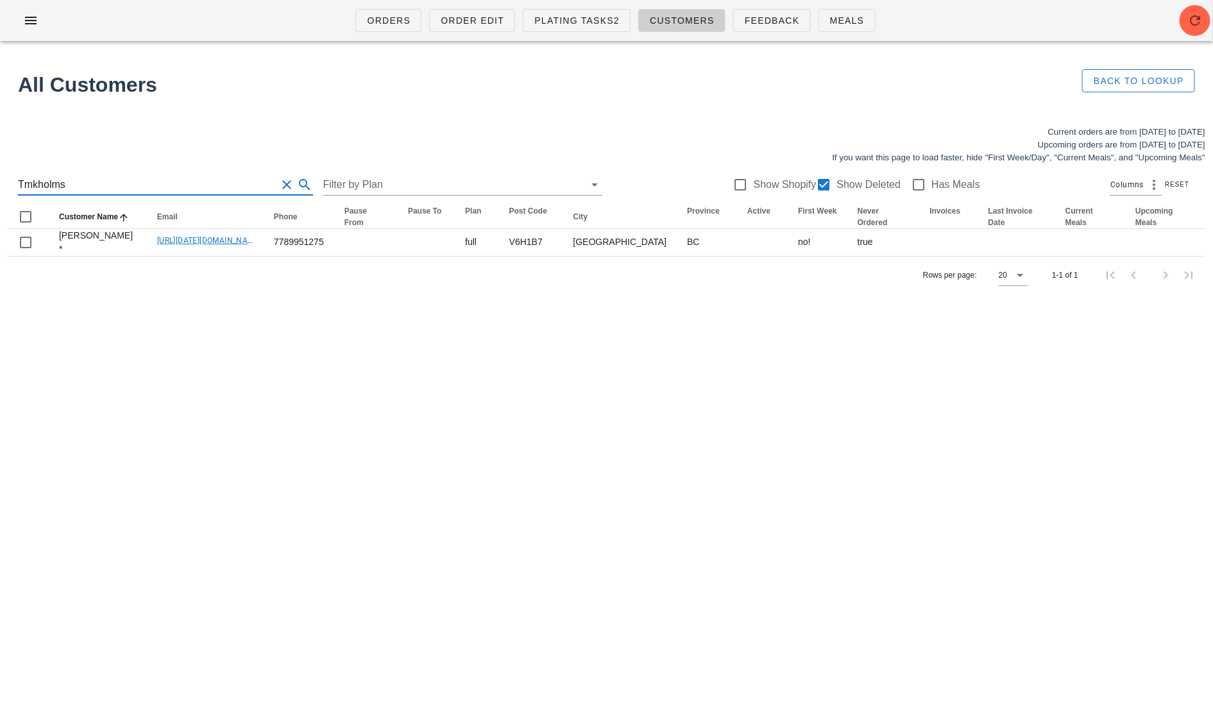
click at [251, 414] on div "Orders Order Edit Plating Tasks2 Customers Feedback Meals All Customers Back to…" at bounding box center [606, 350] width 1213 height 701
drag, startPoint x: 117, startPoint y: 179, endPoint x: -10, endPoint y: 180, distance: 127.0
click at [0, 180] on html "Orders Order Edit Plating Tasks2 Customers Feedback Meals All Customers Back to…" at bounding box center [606, 350] width 1213 height 701
paste input "[EMAIL_ADDRESS][DOMAIN_NAME]"
drag, startPoint x: 146, startPoint y: 183, endPoint x: 69, endPoint y: 183, distance: 76.3
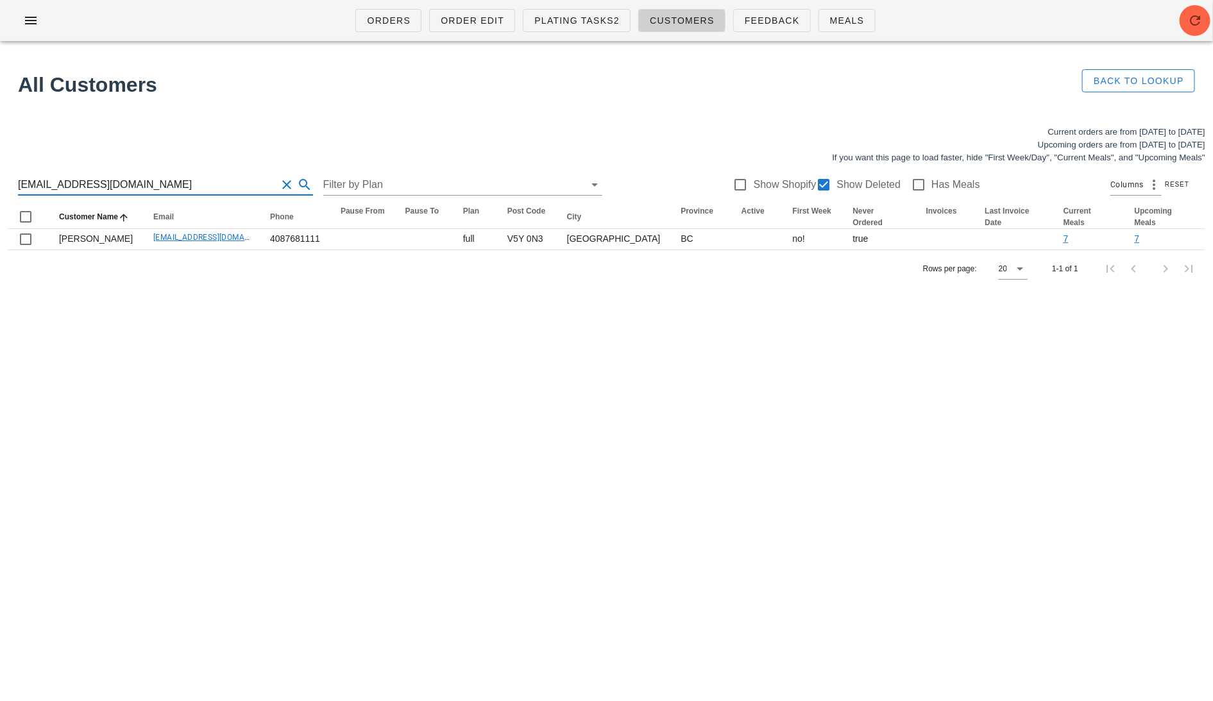
click at [69, 183] on input "[EMAIL_ADDRESS][DOMAIN_NAME]" at bounding box center [147, 185] width 259 height 21
drag, startPoint x: 146, startPoint y: 187, endPoint x: -15, endPoint y: 187, distance: 160.4
click at [0, 187] on html "Orders Order Edit Plating Tasks2 Customers Feedback Meals All Customers Back to…" at bounding box center [606, 350] width 1213 height 701
paste input "[EMAIL_ADDRESS][DOMAIN_NAME]"
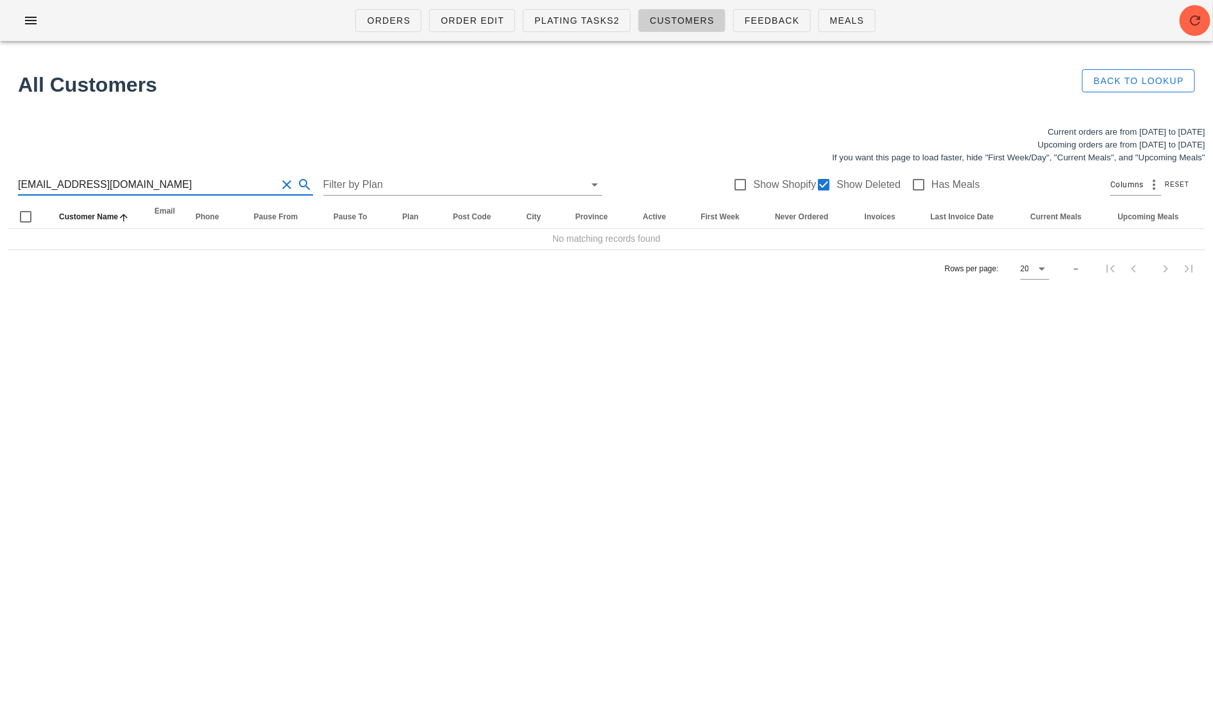
drag, startPoint x: 144, startPoint y: 182, endPoint x: 62, endPoint y: 182, distance: 82.8
click at [62, 182] on input "[EMAIL_ADDRESS][DOMAIN_NAME]" at bounding box center [147, 185] width 259 height 21
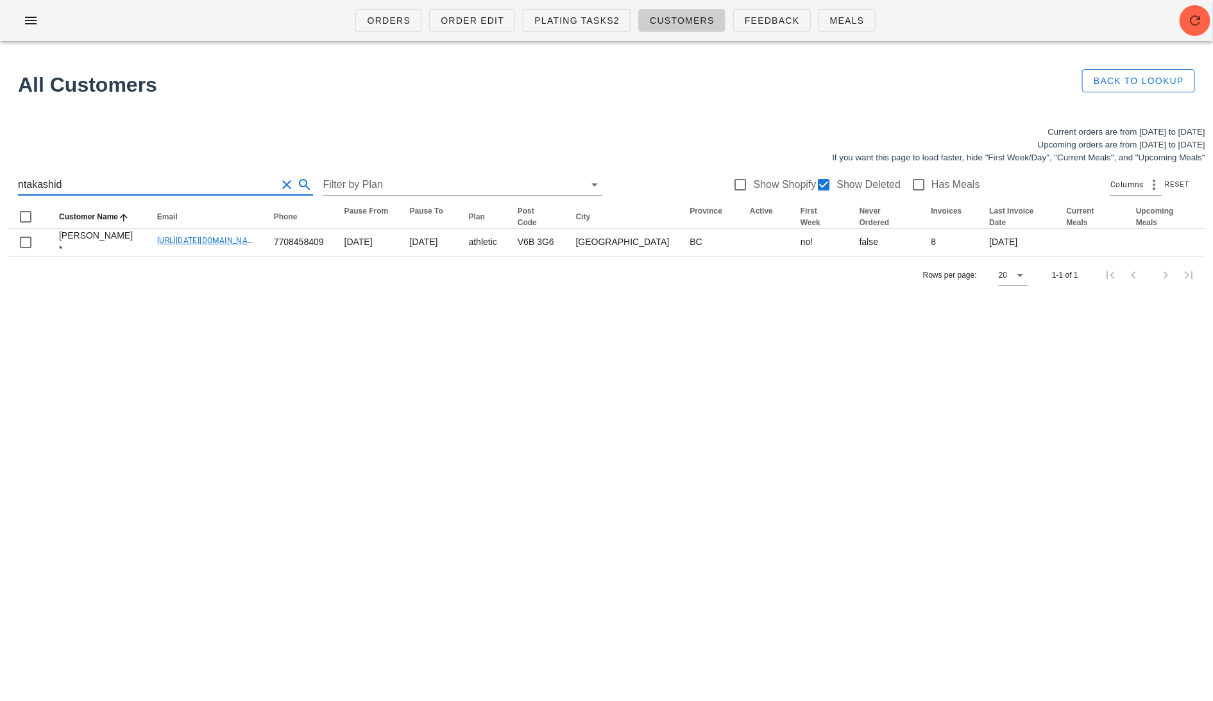
drag, startPoint x: 107, startPoint y: 185, endPoint x: -15, endPoint y: 185, distance: 121.9
click at [0, 185] on html "Orders Order Edit Plating Tasks2 Customers Feedback Meals All Customers Back to…" at bounding box center [606, 350] width 1213 height 701
paste input "[PERSON_NAME][EMAIL_ADDRESS][DOMAIN_NAME]"
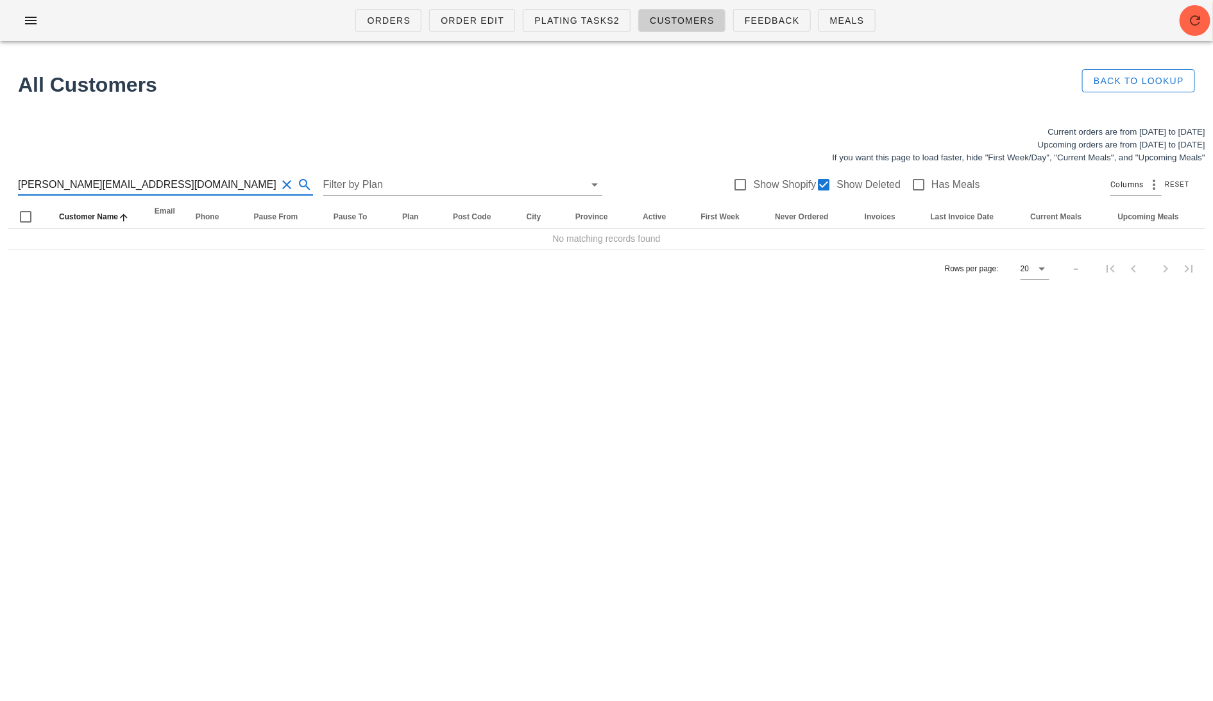
drag, startPoint x: 147, startPoint y: 182, endPoint x: 81, endPoint y: 182, distance: 65.4
click at [82, 182] on input "[PERSON_NAME][EMAIL_ADDRESS][DOMAIN_NAME]" at bounding box center [147, 185] width 259 height 21
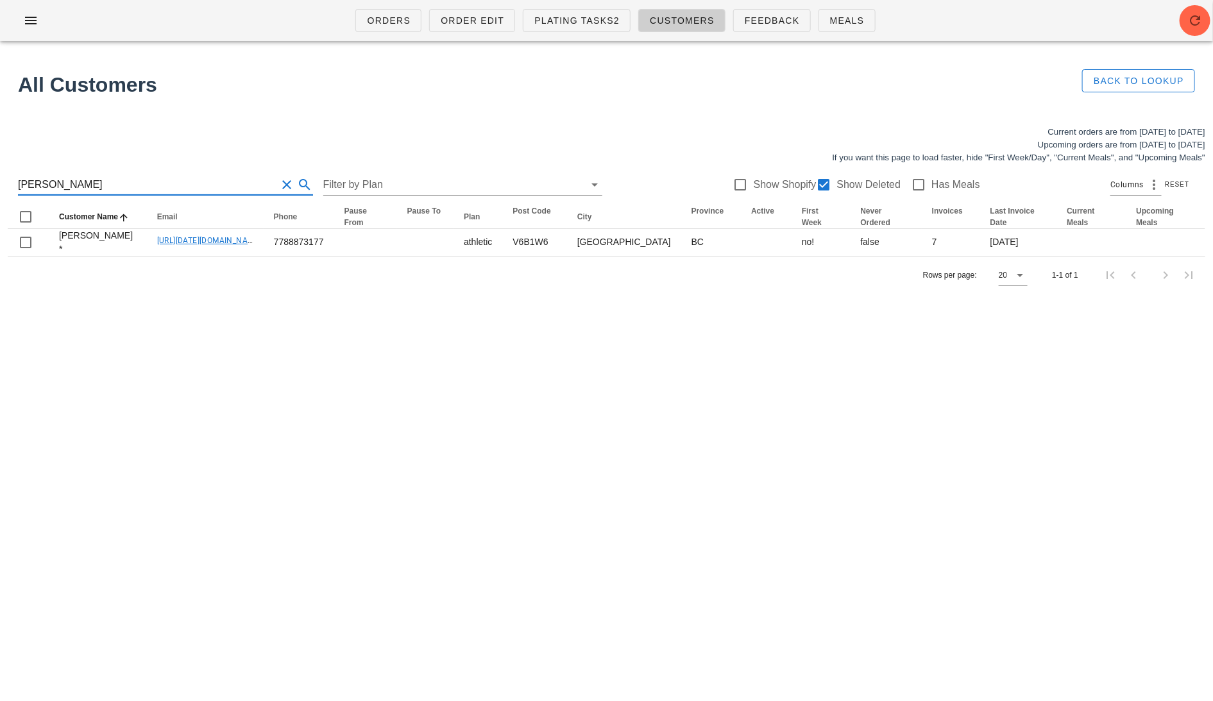
drag, startPoint x: 109, startPoint y: 187, endPoint x: -15, endPoint y: 187, distance: 123.8
click at [0, 187] on html "Orders Order Edit Plating Tasks2 Customers Feedback Meals All Customers Back to…" at bounding box center [606, 350] width 1213 height 701
paste input "[EMAIL_ADDRESS][DOMAIN_NAME]"
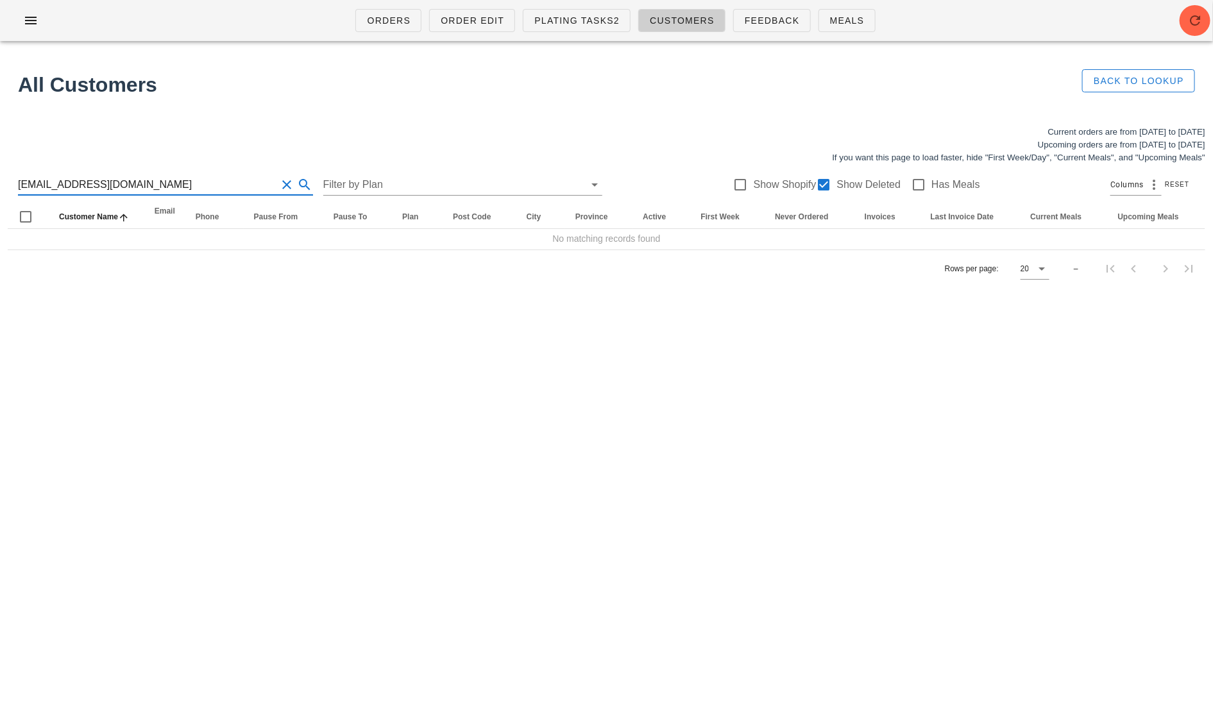
drag, startPoint x: 136, startPoint y: 183, endPoint x: 67, endPoint y: 183, distance: 68.6
click at [67, 183] on input "[EMAIL_ADDRESS][DOMAIN_NAME]" at bounding box center [147, 185] width 259 height 21
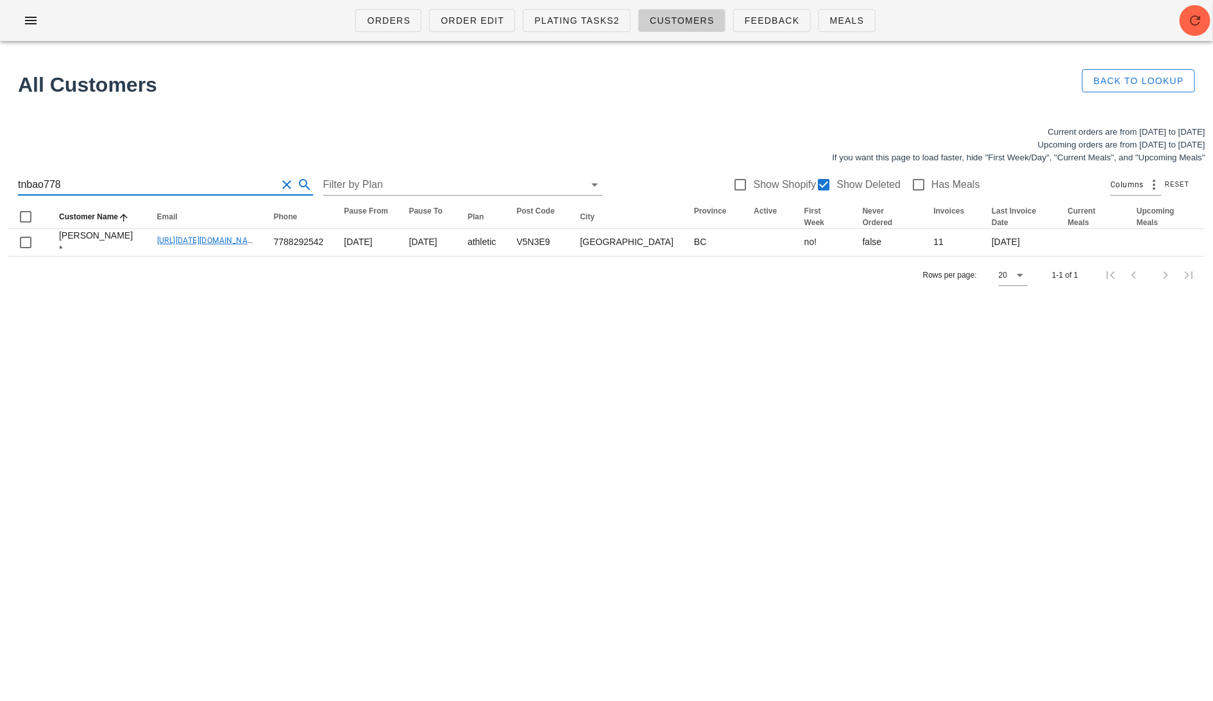
drag, startPoint x: 114, startPoint y: 178, endPoint x: -15, endPoint y: 178, distance: 129.0
click at [0, 178] on html "Orders Order Edit Plating Tasks2 Customers Feedback Meals All Customers Back to…" at bounding box center [606, 350] width 1213 height 701
type input "v"
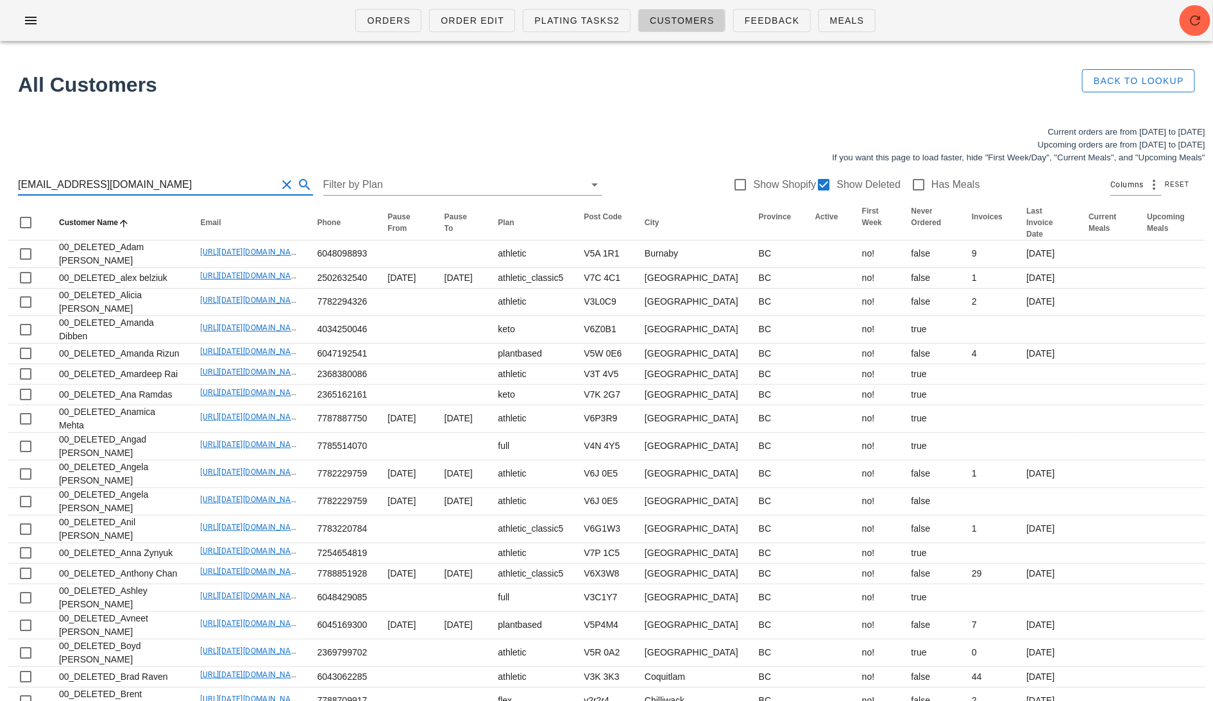
click at [79, 187] on input "[EMAIL_ADDRESS][DOMAIN_NAME]" at bounding box center [147, 185] width 259 height 21
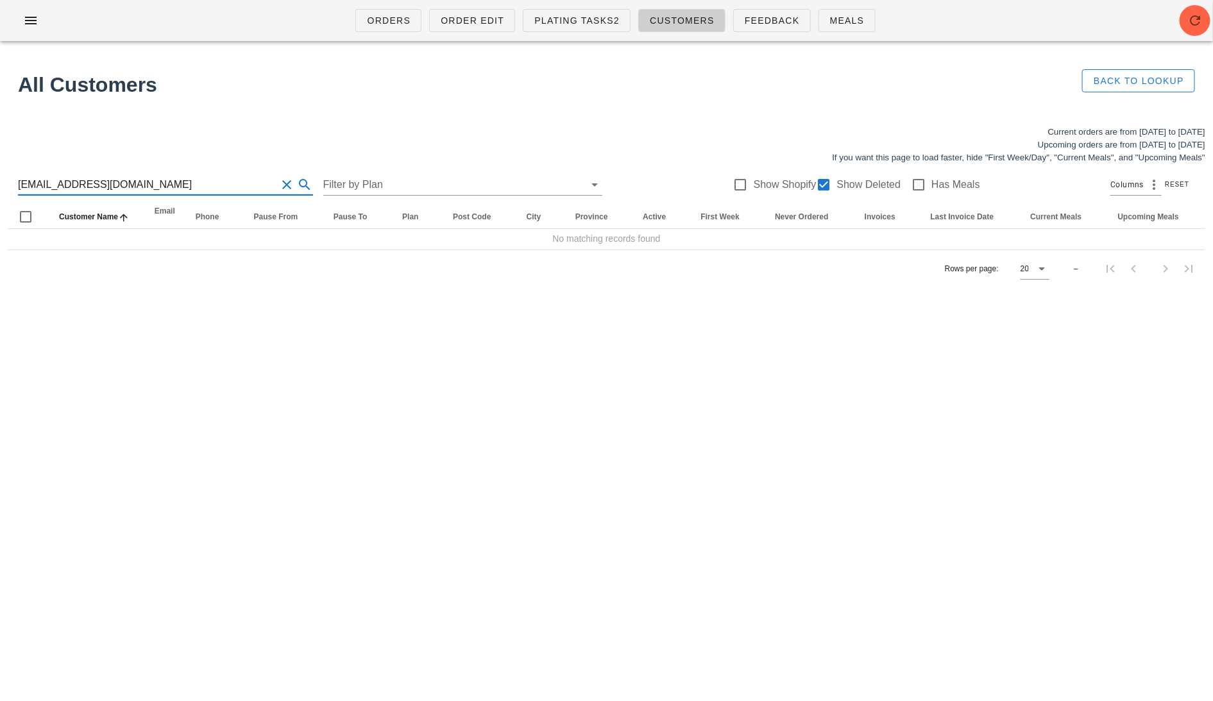
drag, startPoint x: 79, startPoint y: 187, endPoint x: 196, endPoint y: 185, distance: 116.8
click at [196, 185] on input "[EMAIL_ADDRESS][DOMAIN_NAME]" at bounding box center [147, 185] width 259 height 21
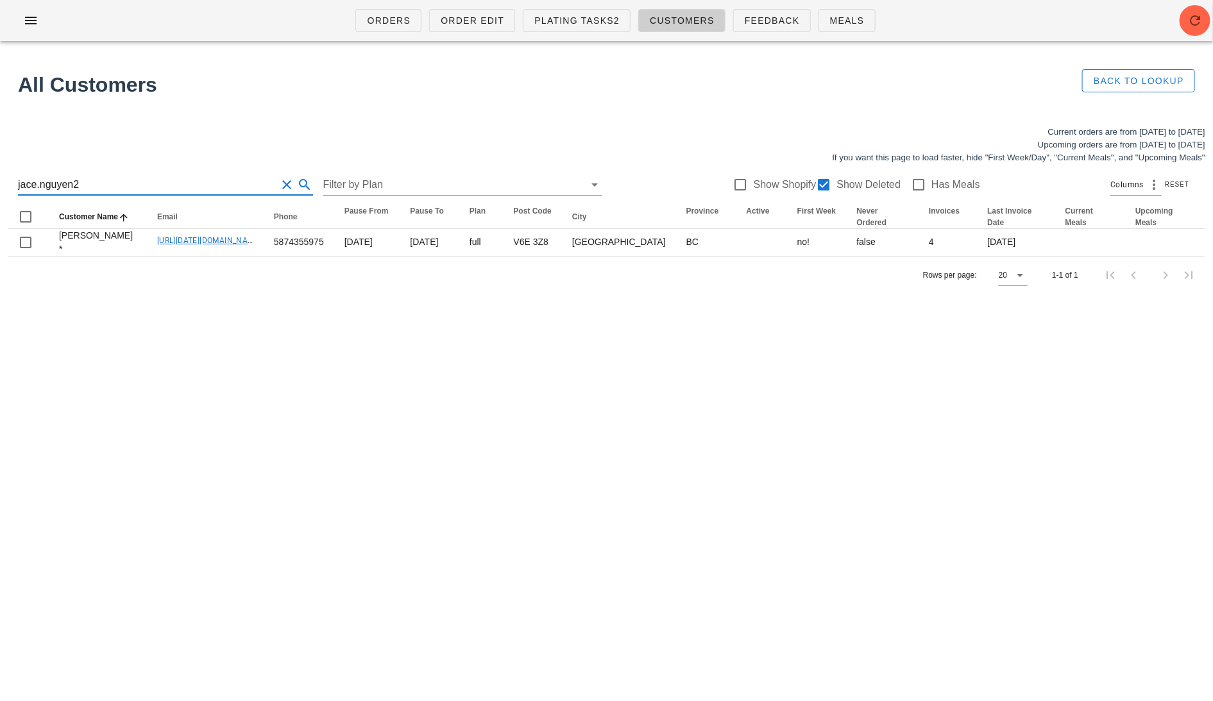
drag, startPoint x: 95, startPoint y: 189, endPoint x: -15, endPoint y: 182, distance: 109.9
click at [0, 182] on html "Orders Order Edit Plating Tasks2 Customers Feedback Meals All Customers Back to…" at bounding box center [606, 350] width 1213 height 701
paste input "[EMAIL_ADDRESS][PERSON_NAME][DOMAIN_NAME]"
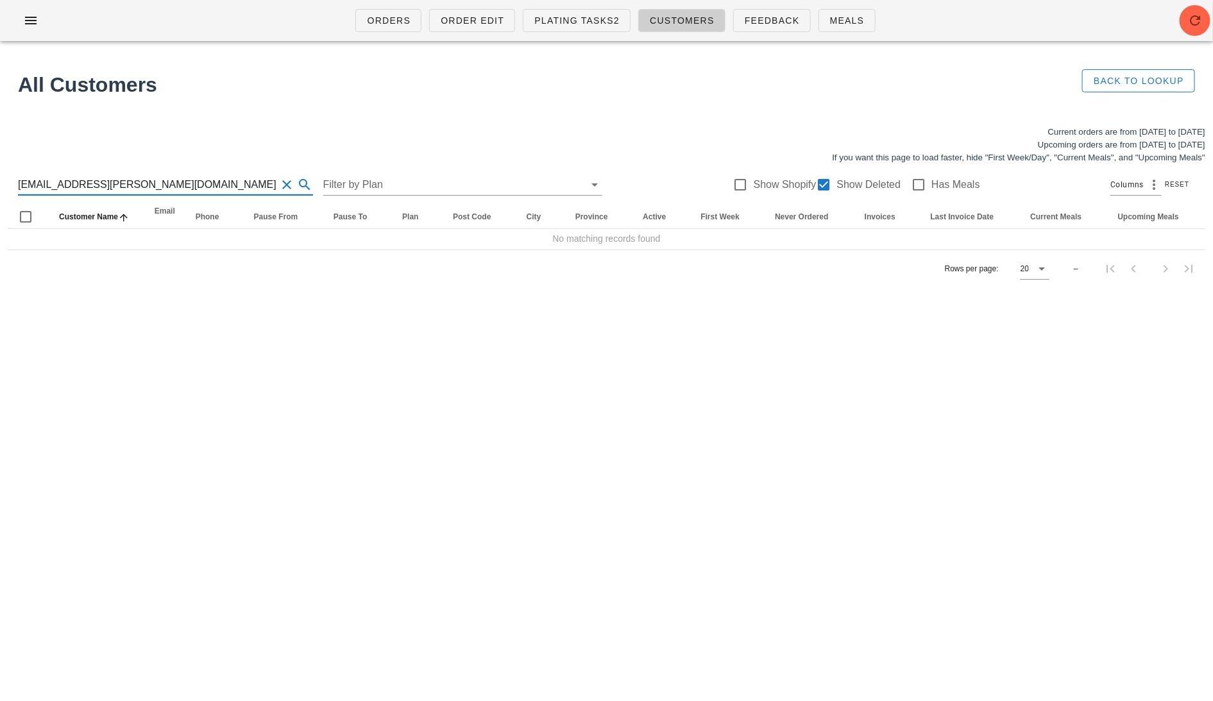
drag, startPoint x: 114, startPoint y: 186, endPoint x: 53, endPoint y: 185, distance: 61.0
click at [53, 185] on input "[EMAIL_ADDRESS][PERSON_NAME][DOMAIN_NAME]" at bounding box center [147, 185] width 259 height 21
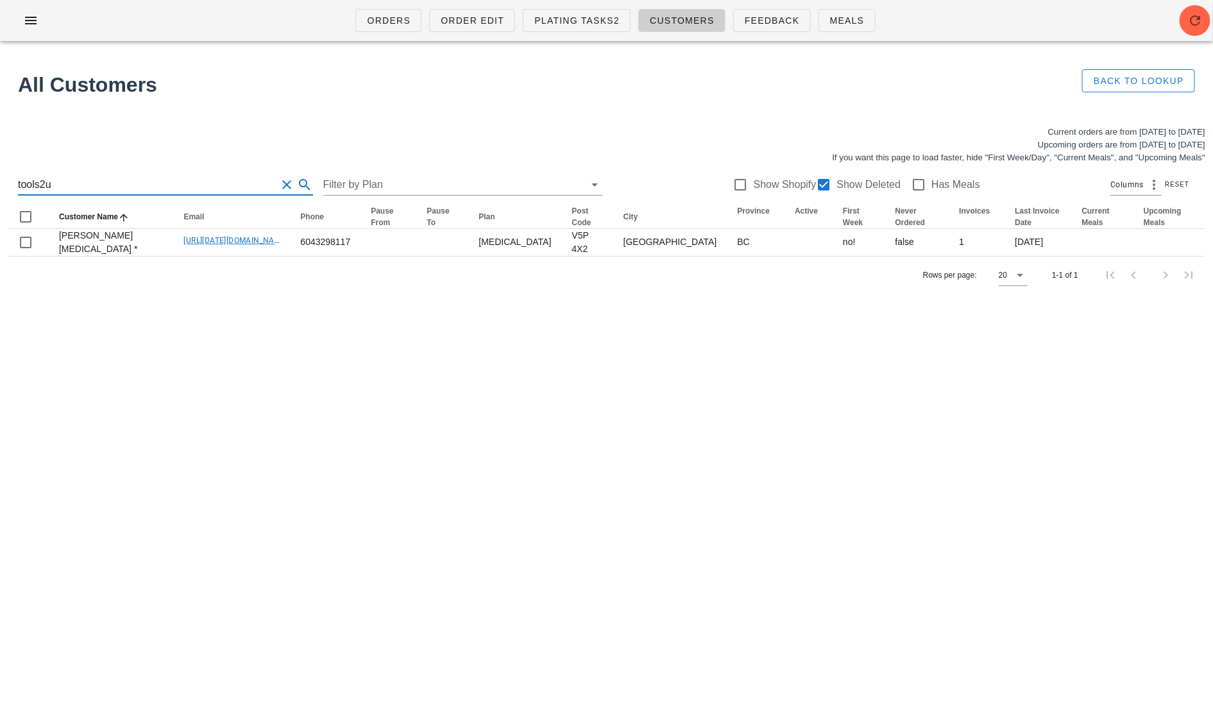
drag, startPoint x: 65, startPoint y: 183, endPoint x: -15, endPoint y: 182, distance: 79.6
click at [0, 182] on html "Orders Order Edit Plating Tasks2 Customers Feedback Meals All Customers Back to…" at bounding box center [606, 350] width 1213 height 701
paste input "[EMAIL_ADDRESS][PERSON_NAME][DOMAIN_NAME]"
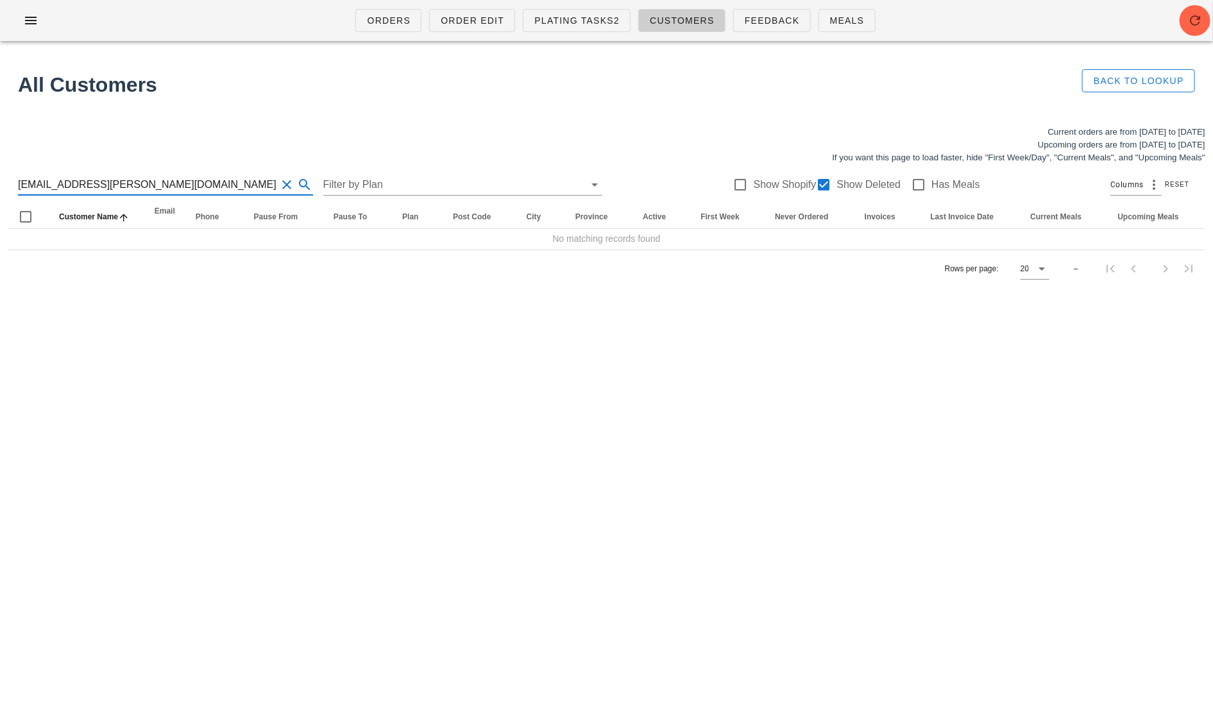
drag, startPoint x: 146, startPoint y: 183, endPoint x: 74, endPoint y: 185, distance: 71.9
click at [74, 185] on input "[EMAIL_ADDRESS][PERSON_NAME][DOMAIN_NAME]" at bounding box center [147, 185] width 259 height 21
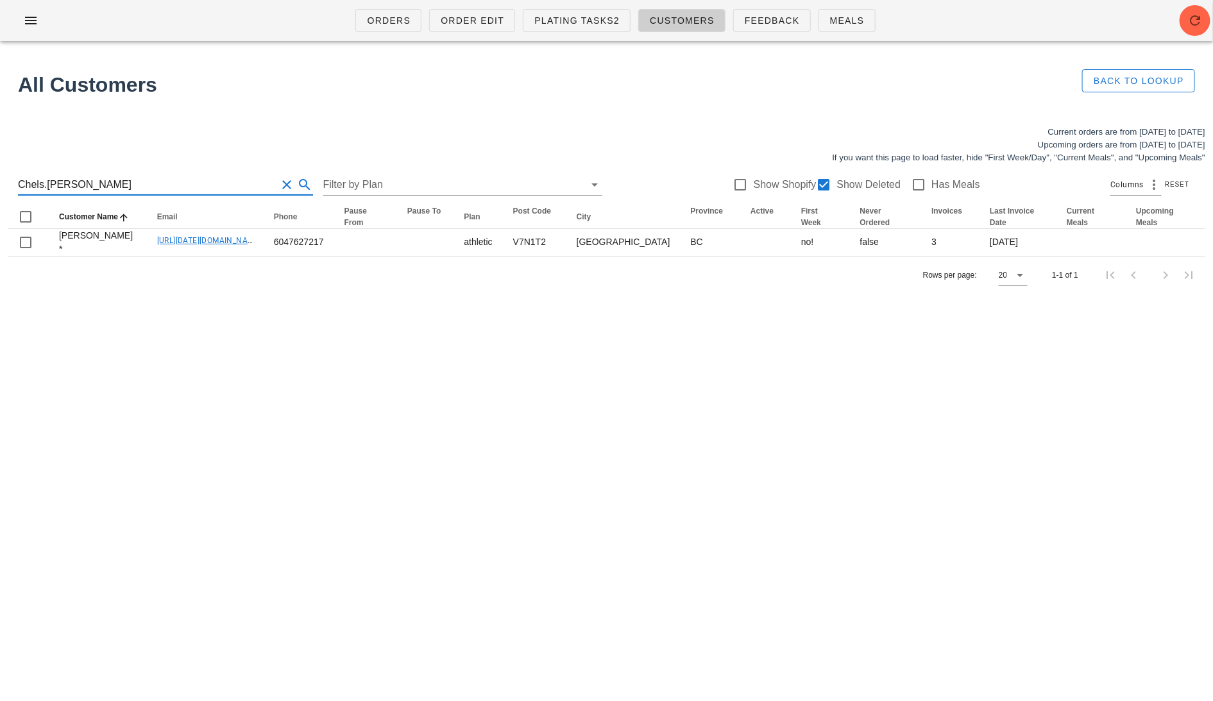
drag, startPoint x: 133, startPoint y: 178, endPoint x: -15, endPoint y: 178, distance: 148.2
click at [0, 178] on html "Orders Order Edit Plating Tasks2 Customers Feedback Meals All Customers Back to…" at bounding box center [606, 350] width 1213 height 701
paste input "[EMAIL_ADDRESS][DOMAIN_NAME]"
click at [177, 183] on input "[EMAIL_ADDRESS][DOMAIN_NAME] Chels.[PERSON_NAME]" at bounding box center [147, 185] width 259 height 21
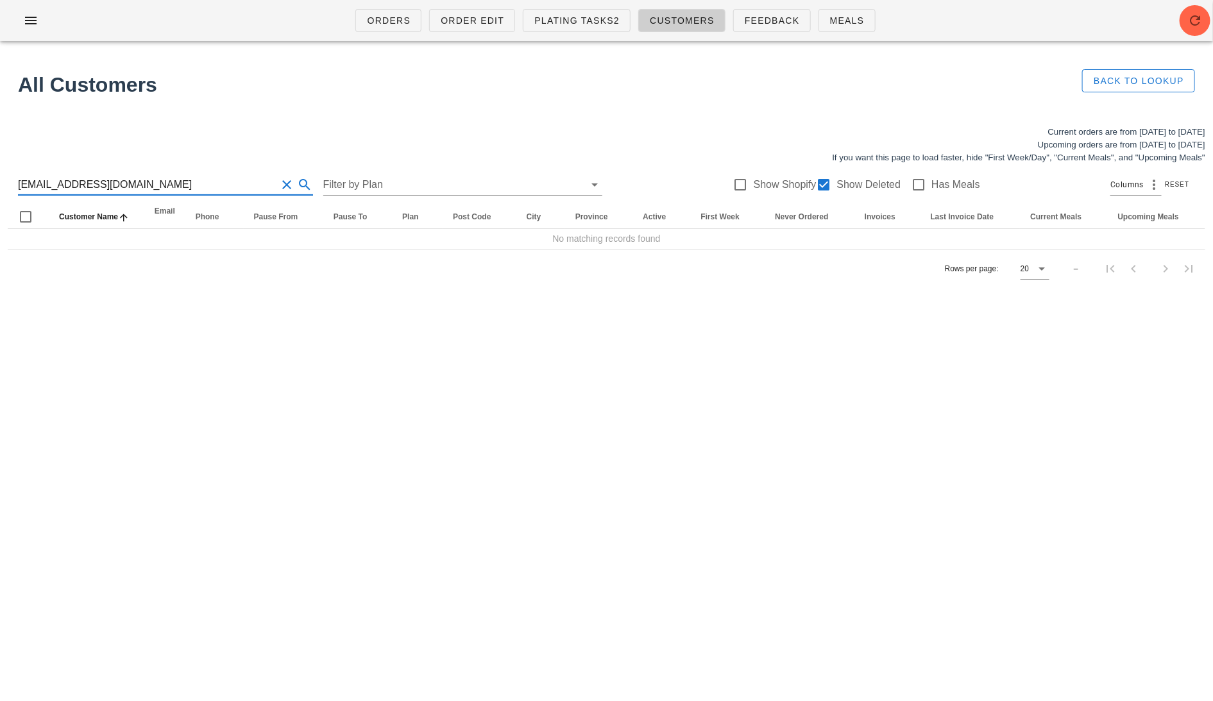
drag, startPoint x: 210, startPoint y: 185, endPoint x: -15, endPoint y: 185, distance: 225.2
click at [0, 185] on html "Orders Order Edit Plating Tasks2 Customers Feedback Meals All Customers Back to…" at bounding box center [606, 350] width 1213 height 701
drag, startPoint x: 182, startPoint y: 189, endPoint x: 100, endPoint y: 189, distance: 81.5
click at [100, 189] on input "[EMAIL_ADDRESS][DOMAIN_NAME]" at bounding box center [147, 185] width 259 height 21
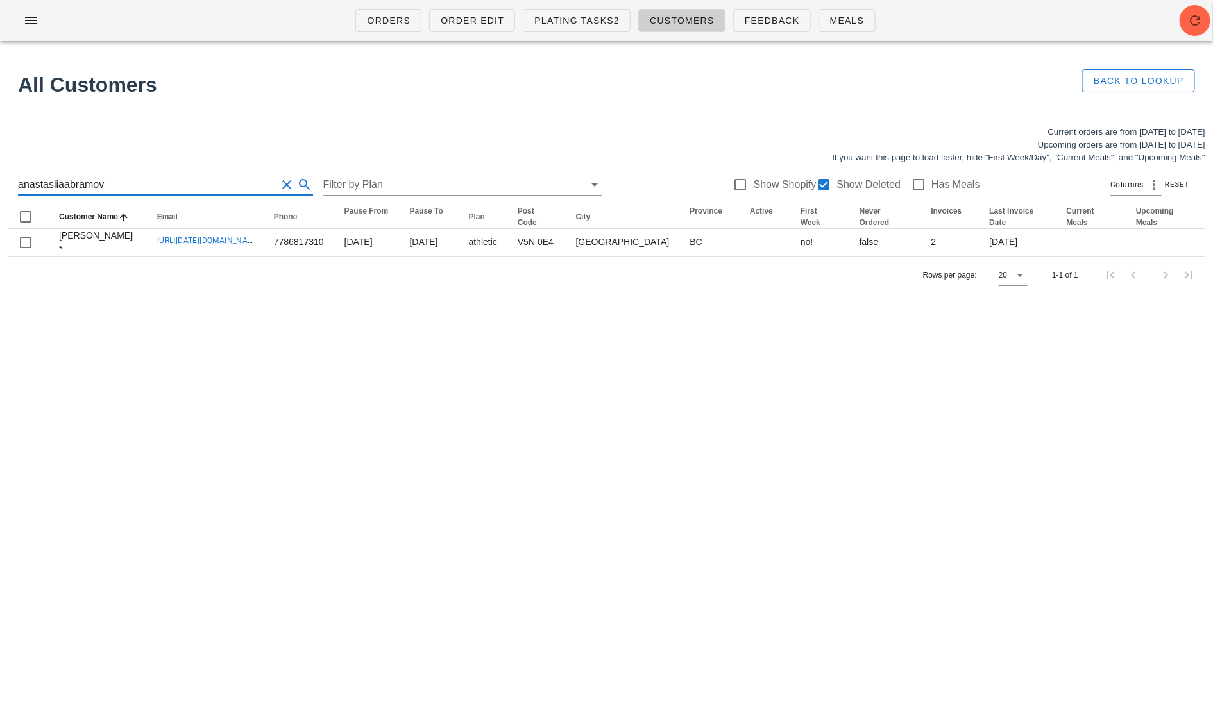
drag, startPoint x: 135, startPoint y: 183, endPoint x: -15, endPoint y: 183, distance: 150.1
click at [0, 183] on html "Orders Order Edit Plating Tasks2 Customers Feedback Meals All Customers Back to…" at bounding box center [606, 350] width 1213 height 701
paste input "[EMAIL_ADDRESS][DOMAIN_NAME]"
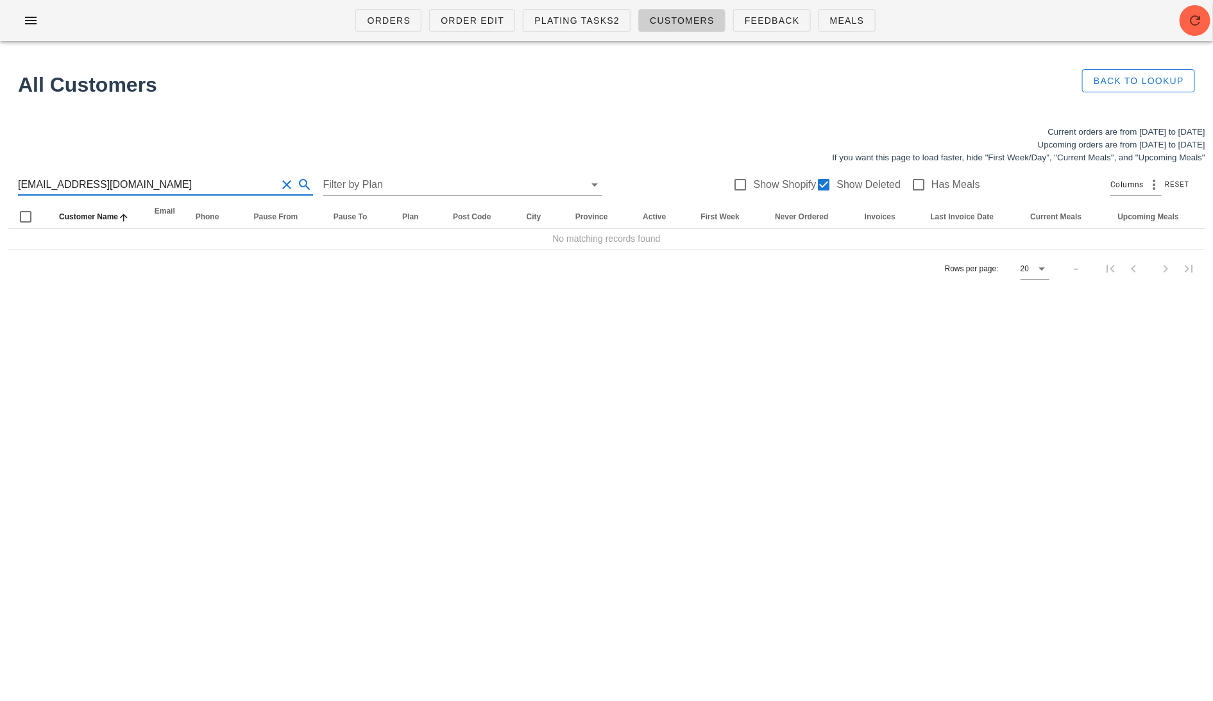
drag, startPoint x: 223, startPoint y: 192, endPoint x: 98, endPoint y: 185, distance: 125.3
click at [98, 185] on input "[EMAIL_ADDRESS][DOMAIN_NAME]" at bounding box center [147, 185] width 259 height 21
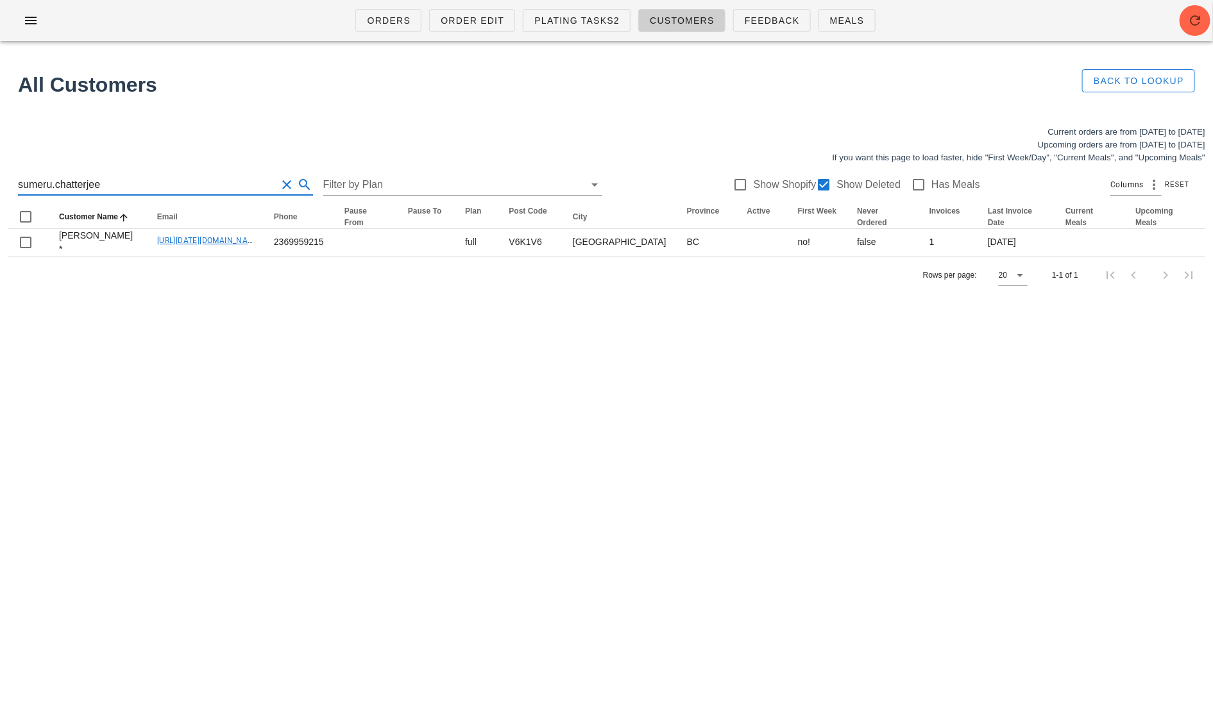
drag, startPoint x: 158, startPoint y: 184, endPoint x: -15, endPoint y: 184, distance: 173.2
click at [0, 184] on html "Orders Order Edit Plating Tasks2 Customers Feedback Meals All Customers Back to…" at bounding box center [606, 350] width 1213 height 701
paste input "[EMAIL_ADDRESS][DOMAIN_NAME]"
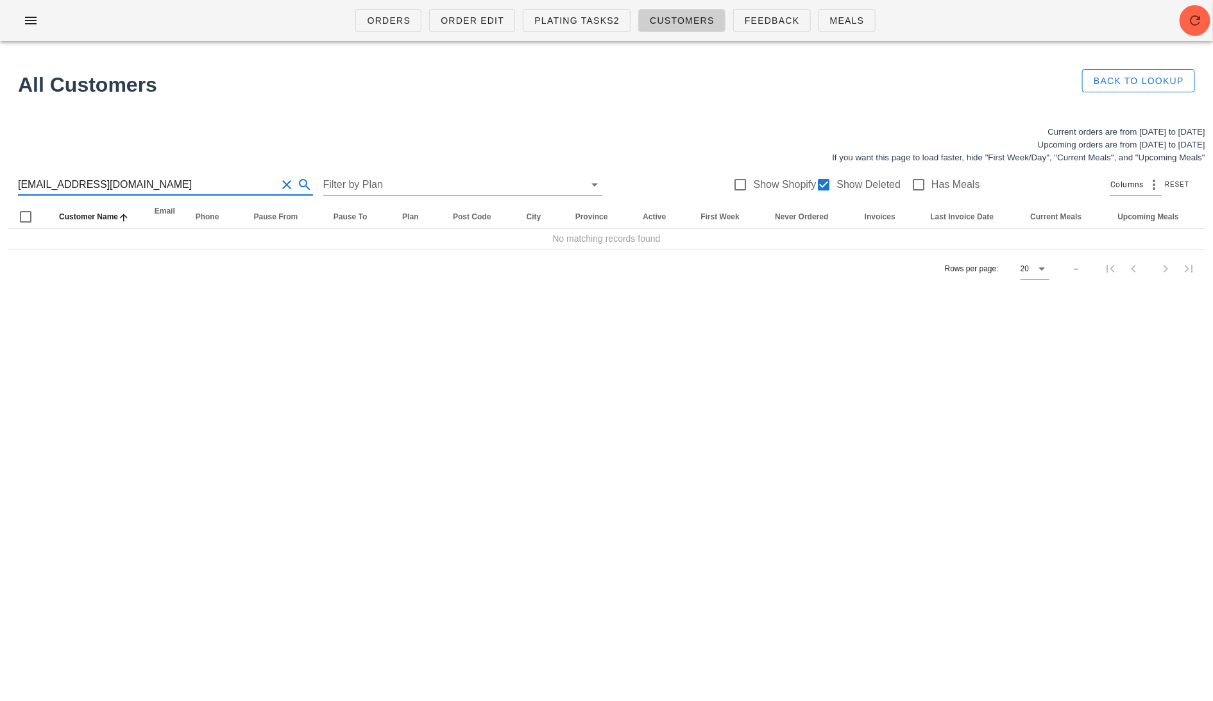
click at [65, 182] on input "[EMAIL_ADDRESS][DOMAIN_NAME]" at bounding box center [147, 185] width 259 height 21
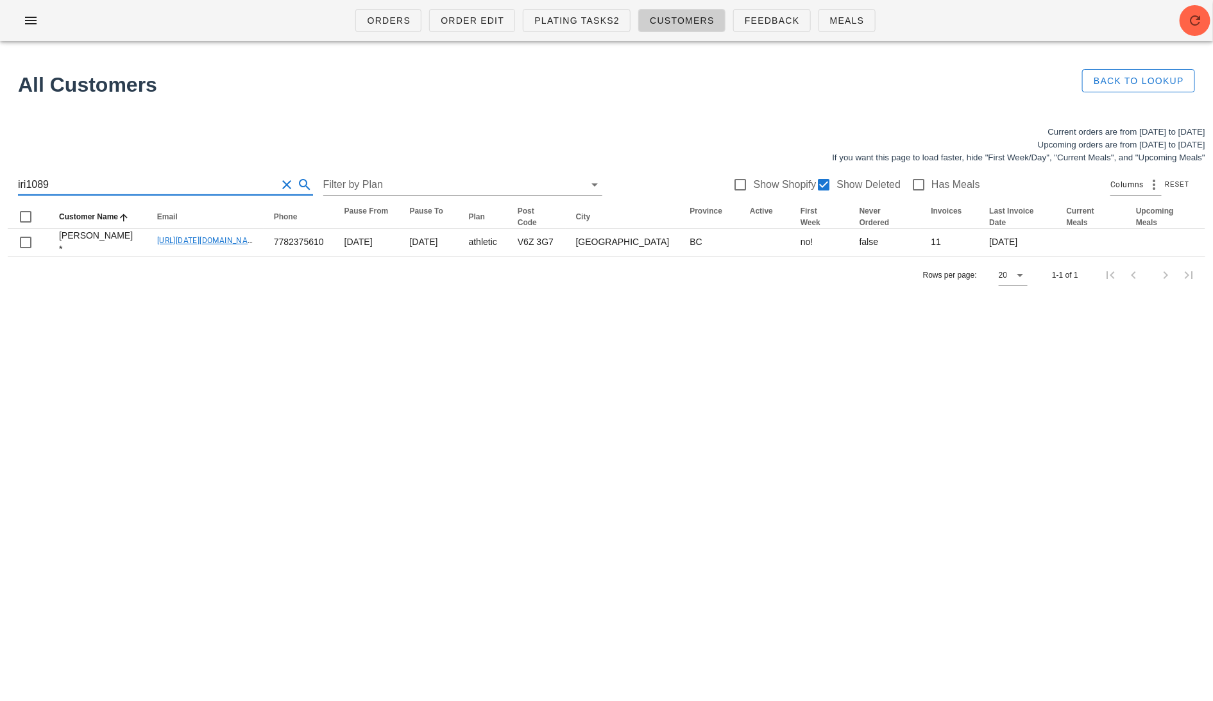
drag, startPoint x: 85, startPoint y: 183, endPoint x: -15, endPoint y: 183, distance: 100.1
click at [0, 183] on html "Orders Order Edit Plating Tasks2 Customers Feedback Meals All Customers Back to…" at bounding box center [606, 350] width 1213 height 701
paste input "[EMAIL_ADDRESS][DOMAIN_NAME]"
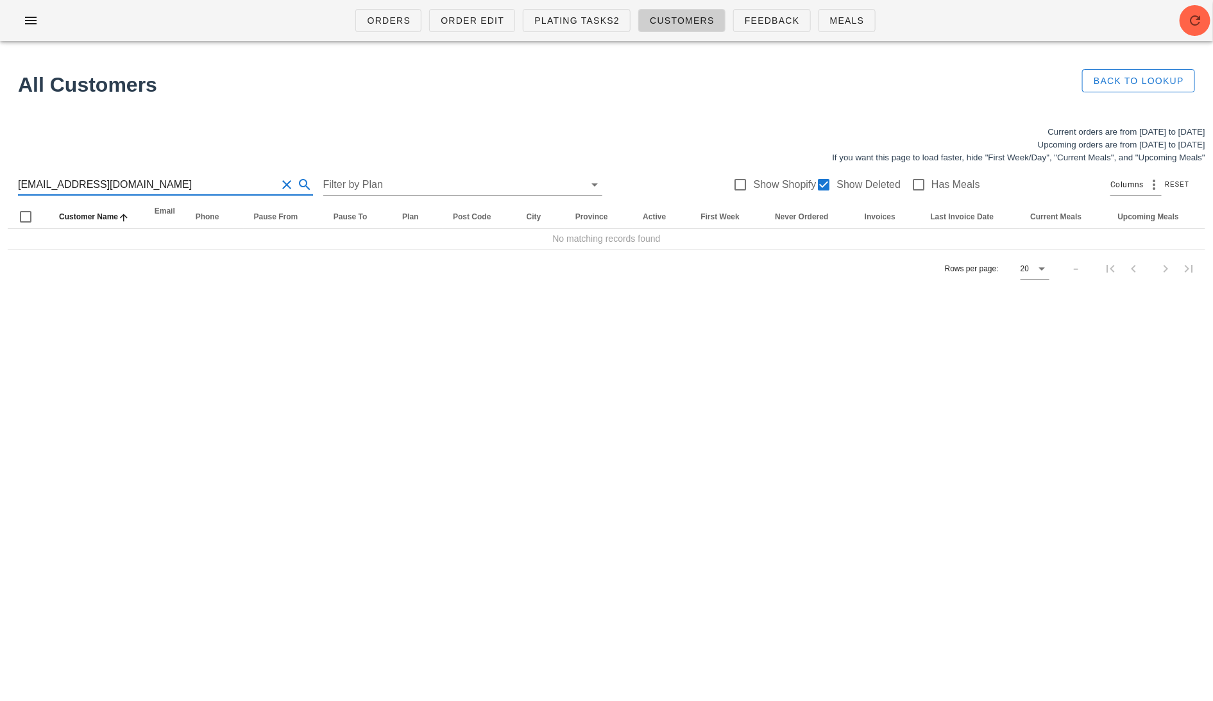
drag, startPoint x: 132, startPoint y: 188, endPoint x: 51, endPoint y: 188, distance: 80.8
click at [51, 188] on input "[EMAIL_ADDRESS][DOMAIN_NAME]" at bounding box center [147, 185] width 259 height 21
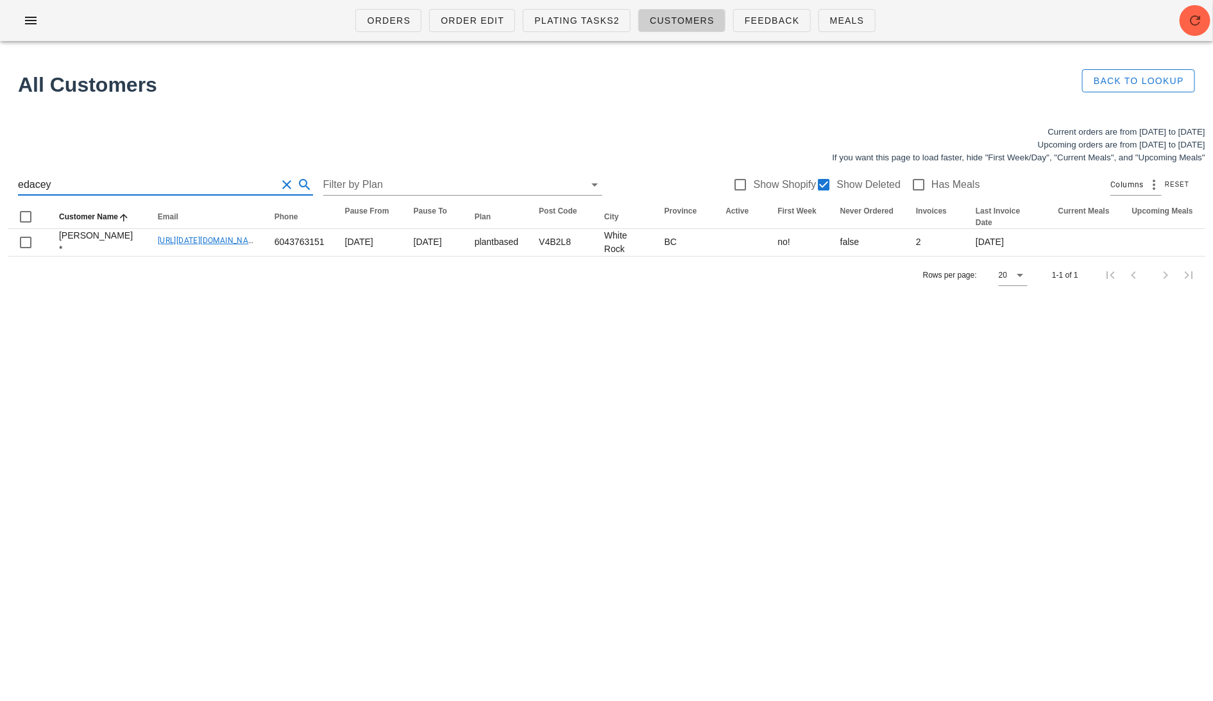
drag, startPoint x: 70, startPoint y: 183, endPoint x: -15, endPoint y: 183, distance: 84.7
click at [0, 183] on html "Orders Order Edit Plating Tasks2 Customers Feedback Meals All Customers Back to…" at bounding box center [606, 350] width 1213 height 701
paste input "[EMAIL_ADDRESS][DOMAIN_NAME]"
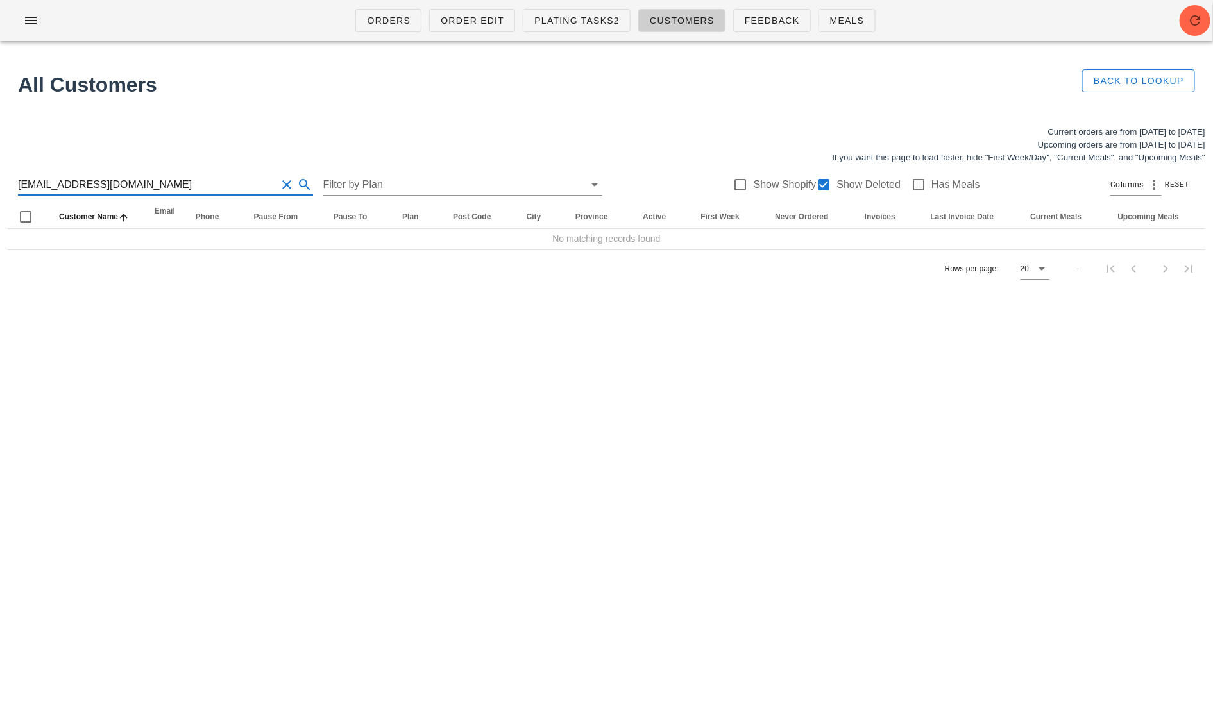
drag, startPoint x: 143, startPoint y: 182, endPoint x: 68, endPoint y: 183, distance: 75.1
click at [69, 183] on input "[EMAIL_ADDRESS][DOMAIN_NAME]" at bounding box center [147, 185] width 259 height 21
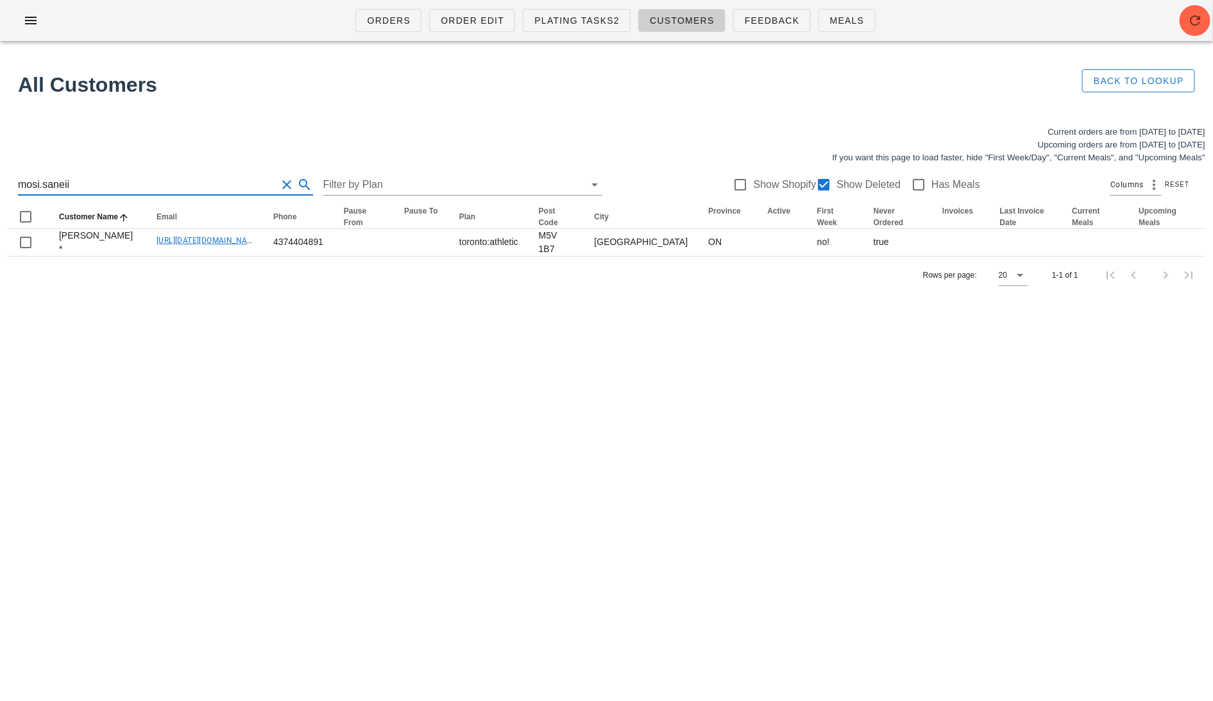
drag, startPoint x: 115, startPoint y: 180, endPoint x: -15, endPoint y: 180, distance: 129.6
click at [0, 180] on html "Orders Order Edit Plating Tasks2 Customers Feedback Meals All Customers Back to…" at bounding box center [606, 350] width 1213 height 701
paste input "[EMAIL_ADDRESS][DOMAIN_NAME]"
click at [73, 182] on input "[EMAIL_ADDRESS][DOMAIN_NAME]" at bounding box center [147, 185] width 259 height 21
drag, startPoint x: 40, startPoint y: 176, endPoint x: -15, endPoint y: 176, distance: 55.2
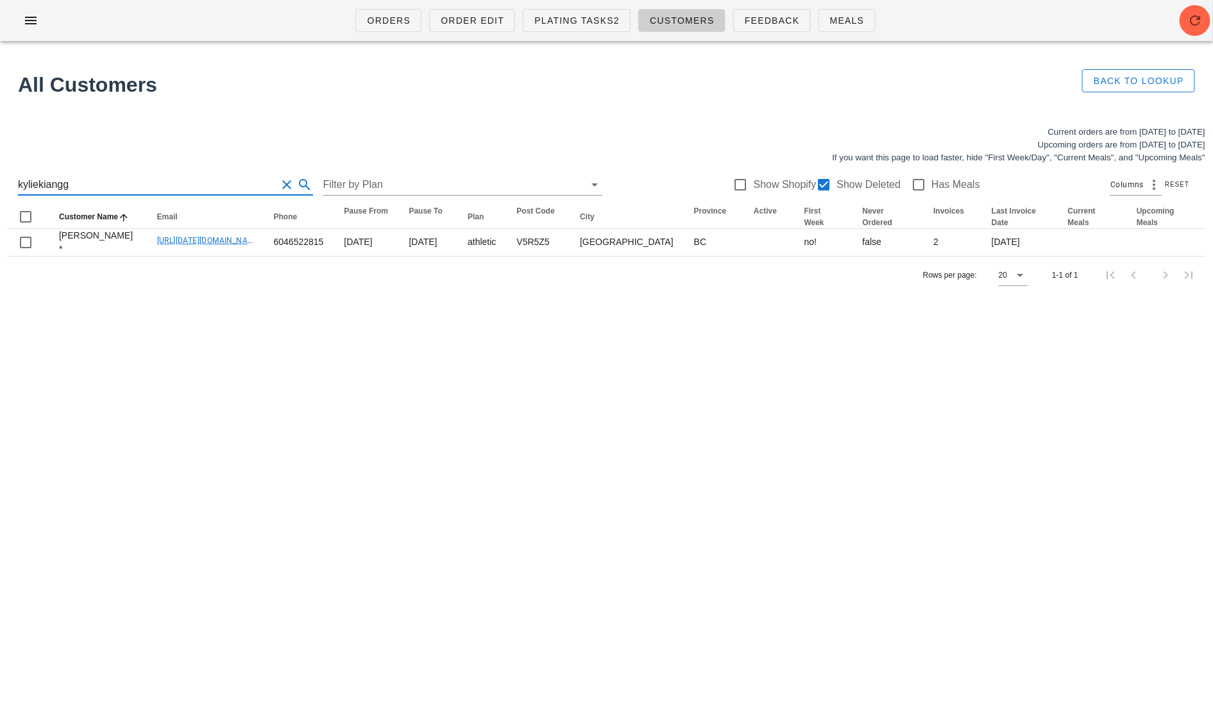
click at [0, 176] on html "Orders Order Edit Plating Tasks2 Customers Feedback Meals All Customers Back to…" at bounding box center [606, 350] width 1213 height 701
paste input "[EMAIL_ADDRESS][DOMAIN_NAME]"
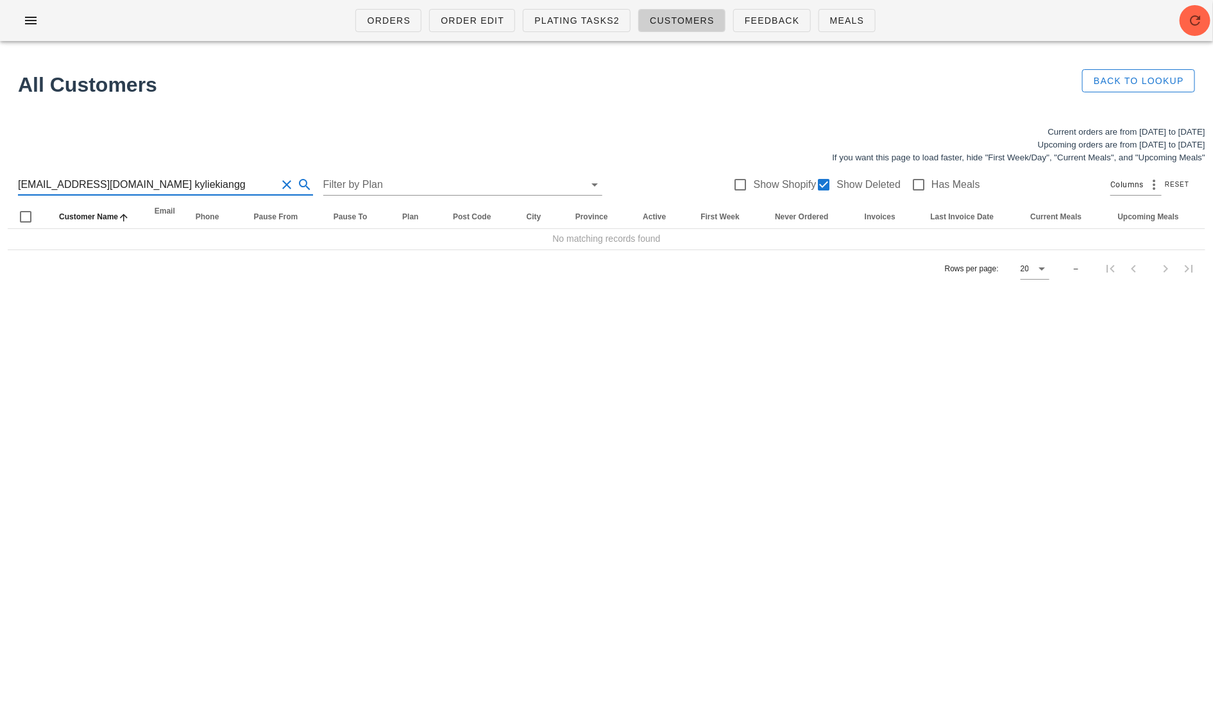
drag, startPoint x: 231, startPoint y: 185, endPoint x: 82, endPoint y: 185, distance: 148.8
click at [82, 185] on input "[EMAIL_ADDRESS][DOMAIN_NAME] kyliekiangg" at bounding box center [147, 185] width 259 height 21
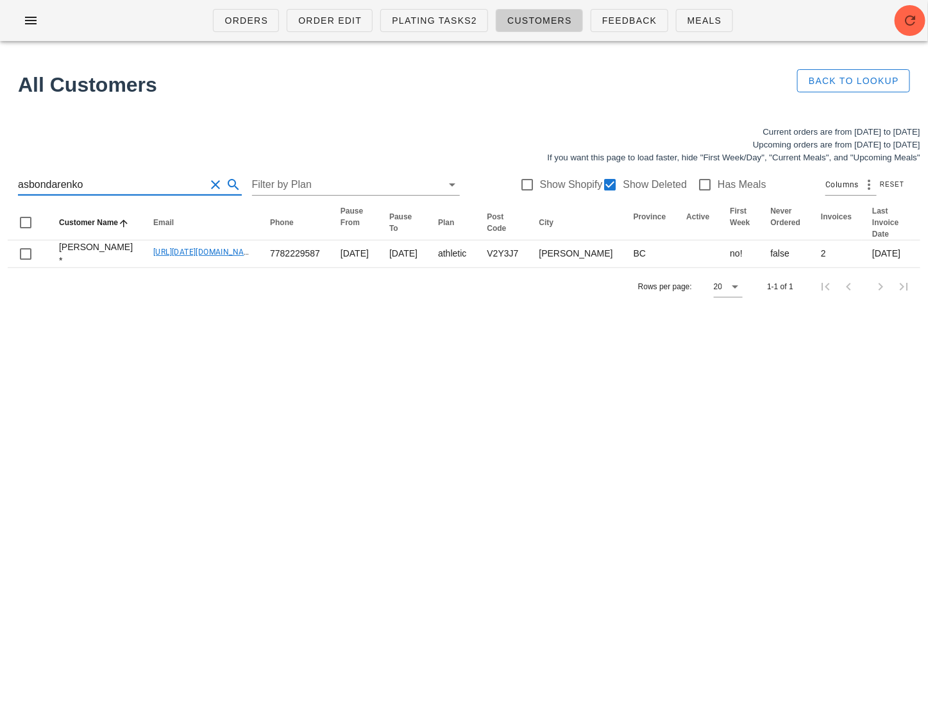
drag, startPoint x: 106, startPoint y: 188, endPoint x: -15, endPoint y: 188, distance: 121.3
click at [0, 188] on html "Orders Order Edit Plating Tasks2 Customers Feedback Meals All Customers Back to…" at bounding box center [464, 350] width 928 height 701
paste input "[EMAIL_ADDRESS][DOMAIN_NAME]"
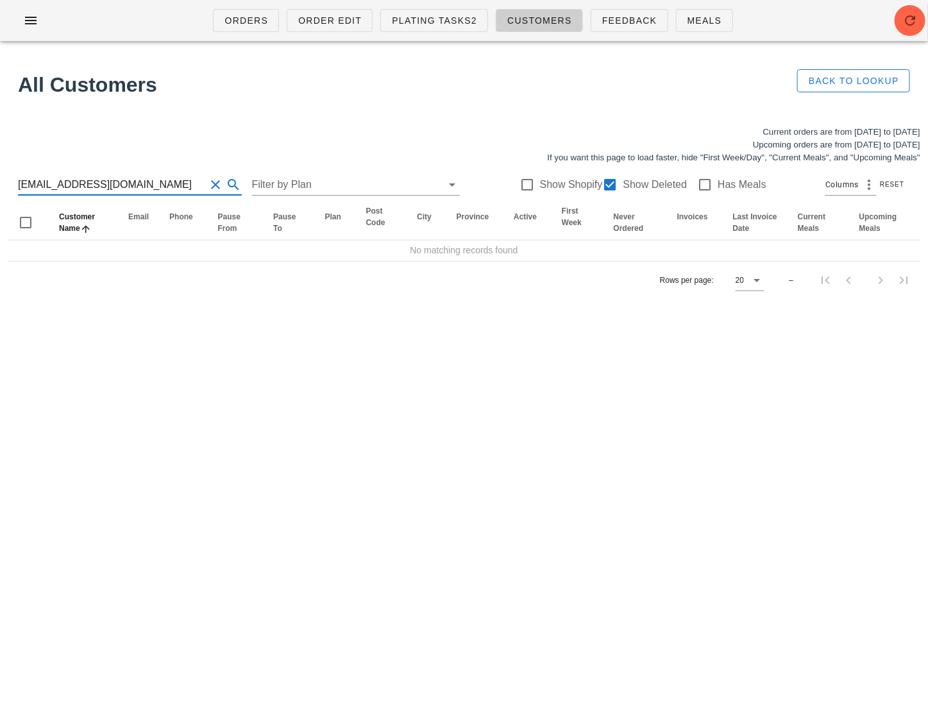
drag, startPoint x: 163, startPoint y: 182, endPoint x: 19, endPoint y: 179, distance: 143.7
click at [20, 180] on input "[EMAIL_ADDRESS][DOMAIN_NAME]" at bounding box center [112, 185] width 188 height 21
paste input "[EMAIL_ADDRESS][DOMAIN_NAME]"
drag, startPoint x: 166, startPoint y: 187, endPoint x: 81, endPoint y: 187, distance: 85.3
click at [81, 187] on input "[EMAIL_ADDRESS][DOMAIN_NAME]" at bounding box center [112, 185] width 188 height 21
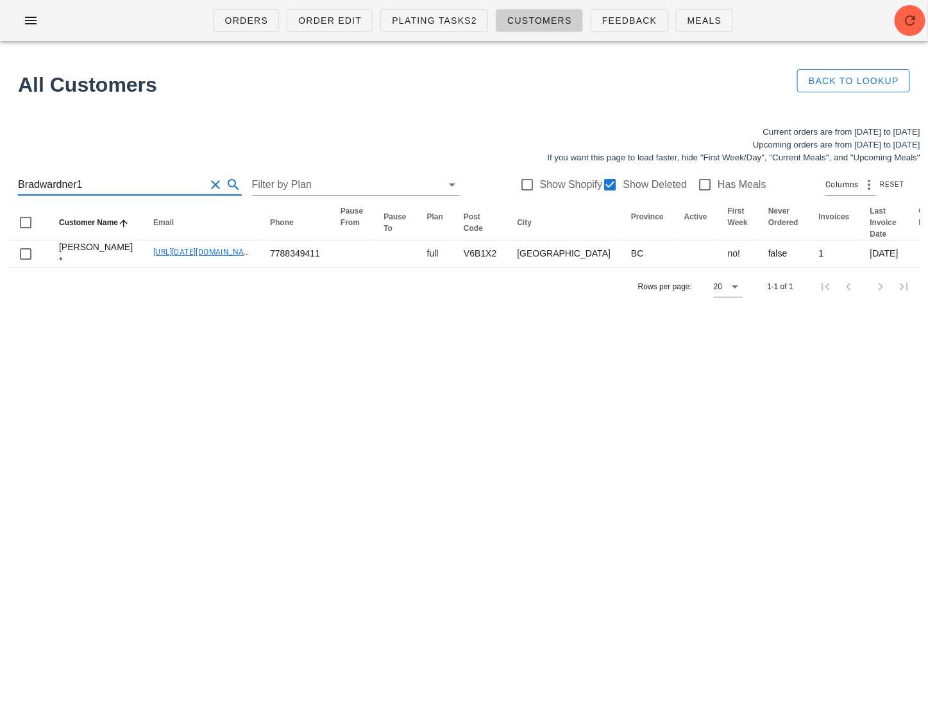
paste input "[EMAIL_ADDRESS][DOMAIN_NAME]"
drag, startPoint x: 103, startPoint y: 188, endPoint x: -15, endPoint y: 188, distance: 118.0
click at [0, 188] on html "Orders Order Edit Plating Tasks2 Customers Feedback Meals All Customers Back to…" at bounding box center [464, 350] width 928 height 701
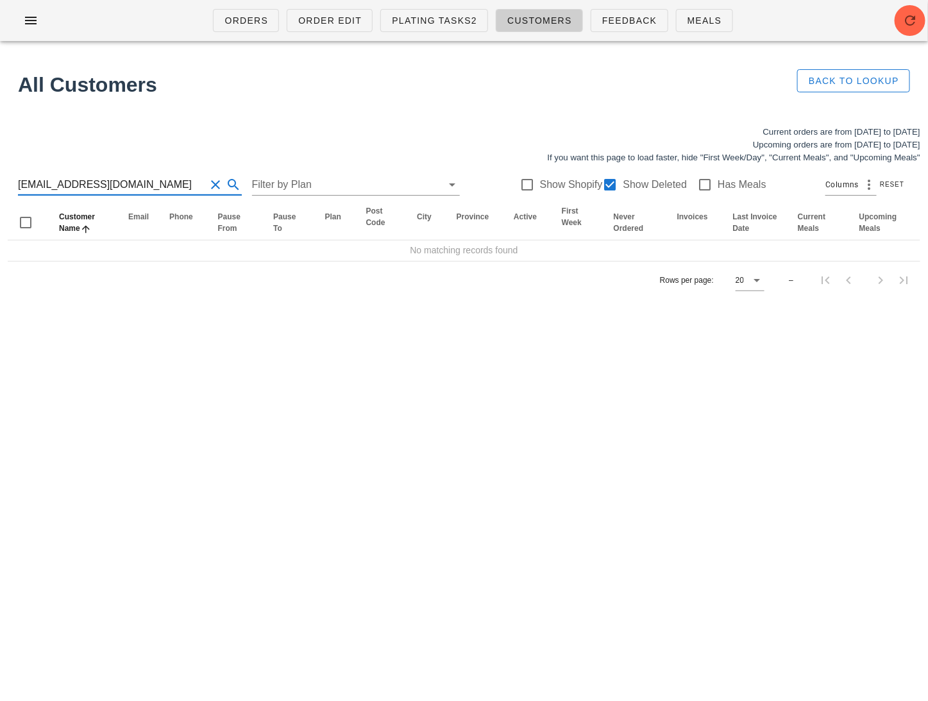
drag, startPoint x: 160, startPoint y: 178, endPoint x: 87, endPoint y: 188, distance: 73.8
click at [87, 189] on input "[EMAIL_ADDRESS][DOMAIN_NAME]" at bounding box center [112, 185] width 188 height 21
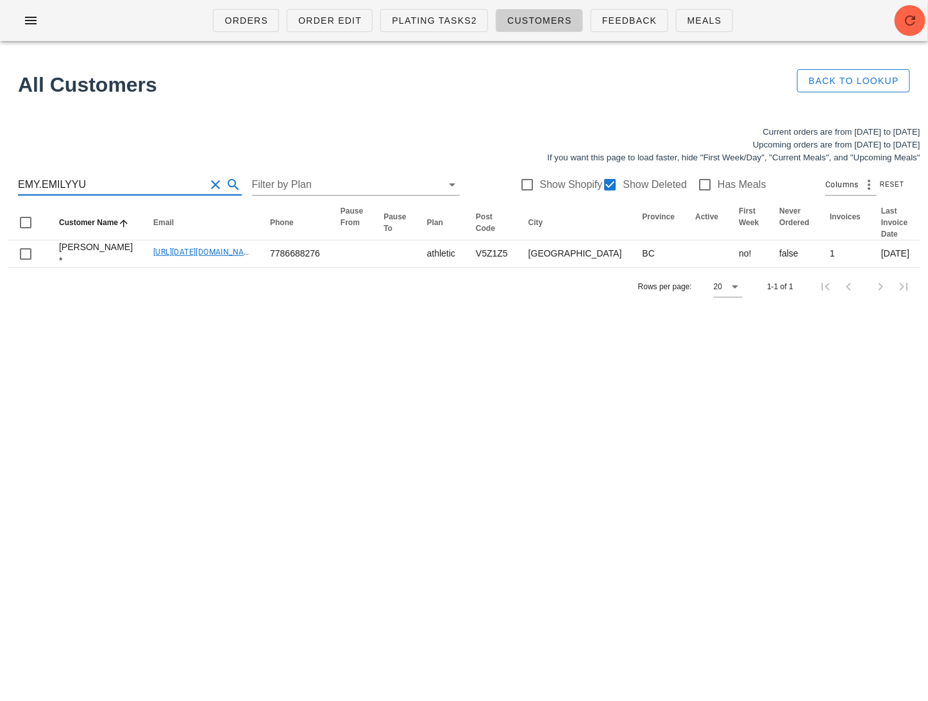
drag, startPoint x: 99, startPoint y: 185, endPoint x: -15, endPoint y: 185, distance: 113.6
click at [0, 185] on html "Orders Order Edit Plating Tasks2 Customers Feedback Meals All Customers Back to…" at bounding box center [464, 350] width 928 height 701
paste input "[PERSON_NAME][EMAIL_ADDRESS][DOMAIN_NAME]"
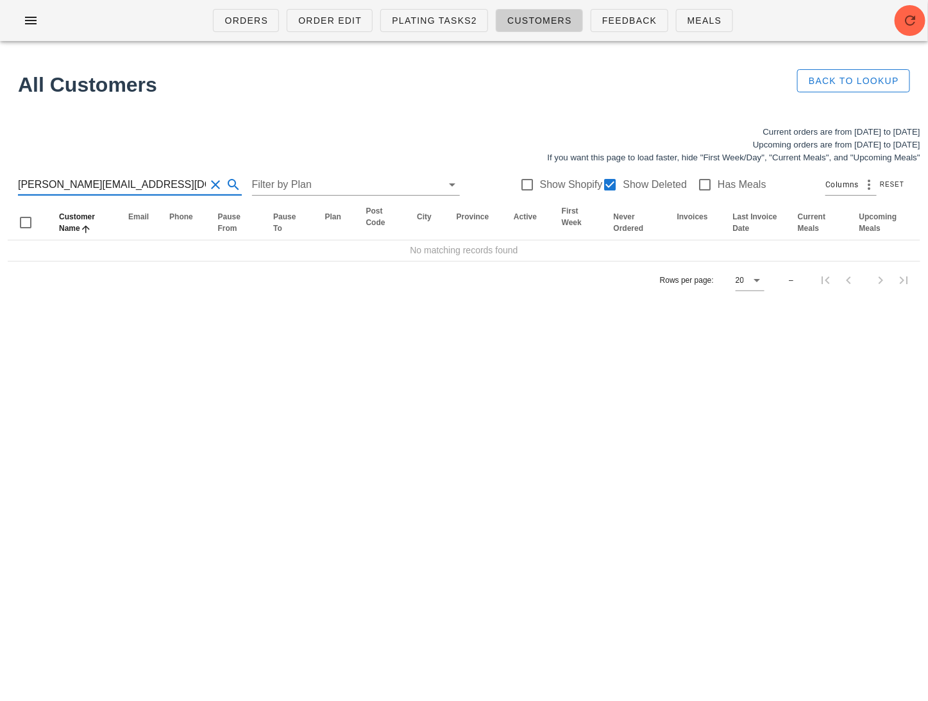
drag, startPoint x: 152, startPoint y: 182, endPoint x: 76, endPoint y: 184, distance: 76.4
click at [76, 185] on input "[PERSON_NAME][EMAIL_ADDRESS][DOMAIN_NAME]" at bounding box center [112, 185] width 188 height 21
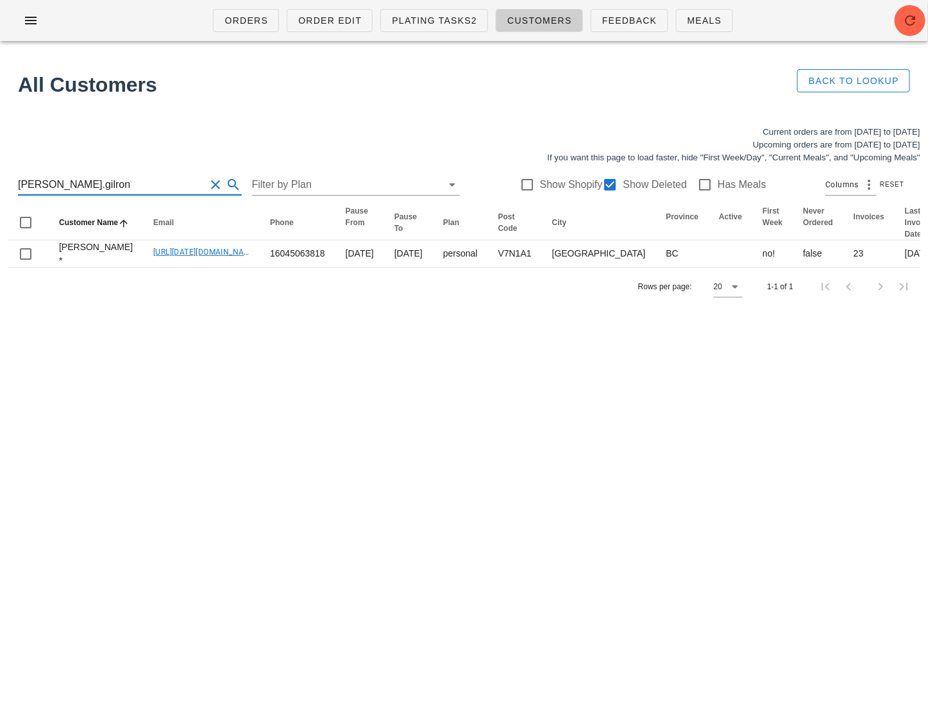
drag, startPoint x: 107, startPoint y: 184, endPoint x: -15, endPoint y: 184, distance: 121.9
click at [0, 184] on html "Orders Order Edit Plating Tasks2 Customers Feedback Meals All Customers Back to…" at bounding box center [464, 350] width 928 height 701
paste input "[EMAIL_ADDRESS][DOMAIN_NAME]"
click at [81, 189] on input "[EMAIL_ADDRESS][DOMAIN_NAME]" at bounding box center [112, 185] width 188 height 21
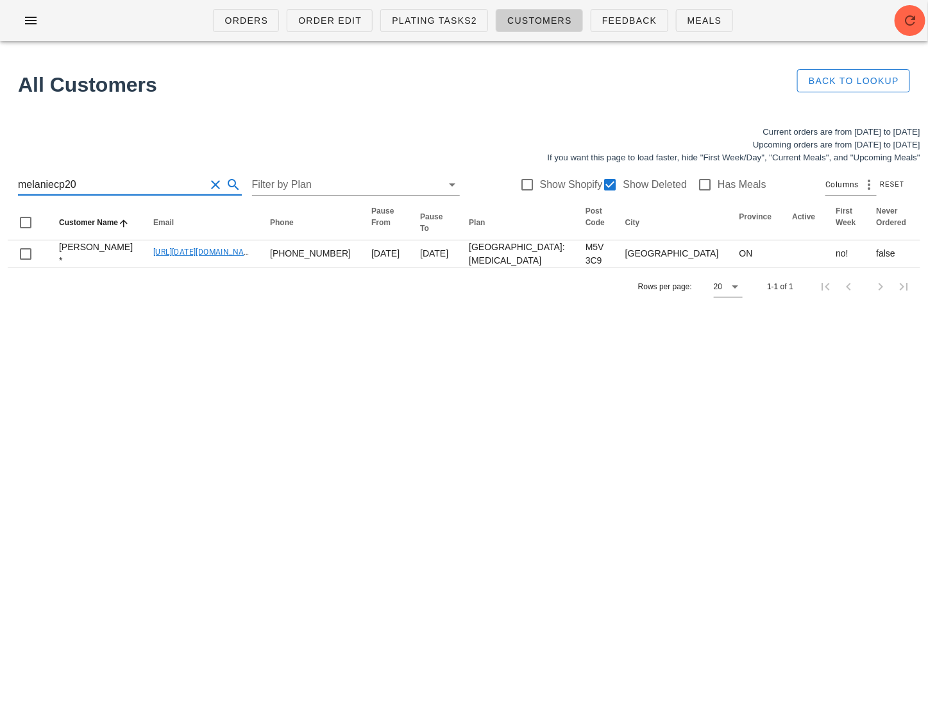
paste input "[PERSON_NAME][EMAIL_ADDRESS][PERSON_NAME][DOMAIN_NAME]"
drag, startPoint x: 91, startPoint y: 184, endPoint x: -15, endPoint y: 184, distance: 105.9
click at [0, 184] on html "Orders Order Edit Plating Tasks2 Customers Feedback Meals All Customers Back to…" at bounding box center [464, 350] width 928 height 701
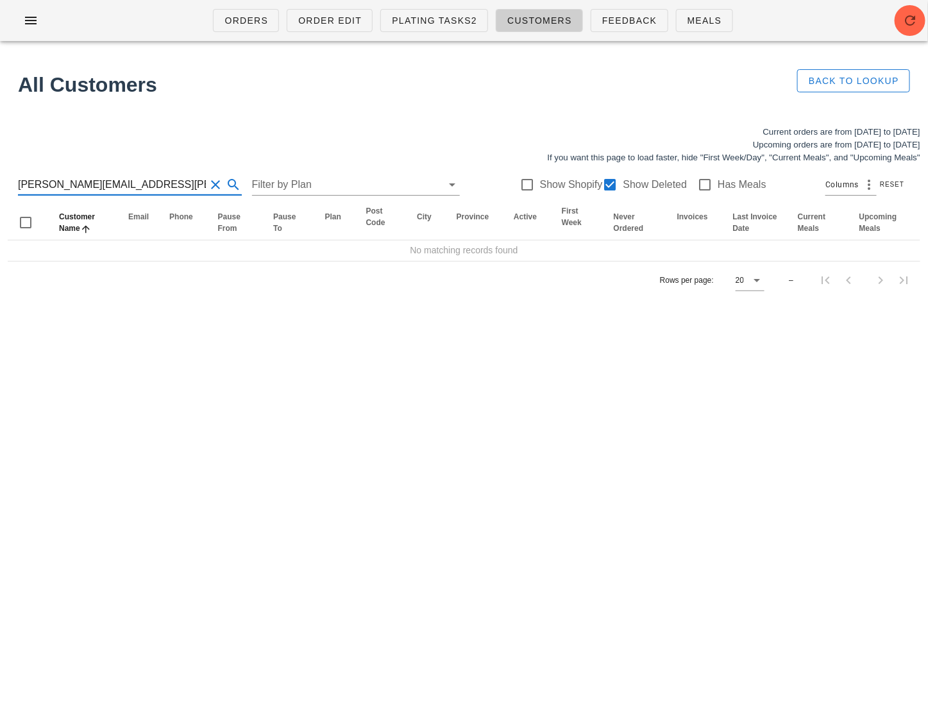
drag, startPoint x: 146, startPoint y: 182, endPoint x: 77, endPoint y: 183, distance: 68.6
click at [77, 183] on input "[PERSON_NAME][EMAIL_ADDRESS][PERSON_NAME][DOMAIN_NAME]" at bounding box center [112, 185] width 188 height 21
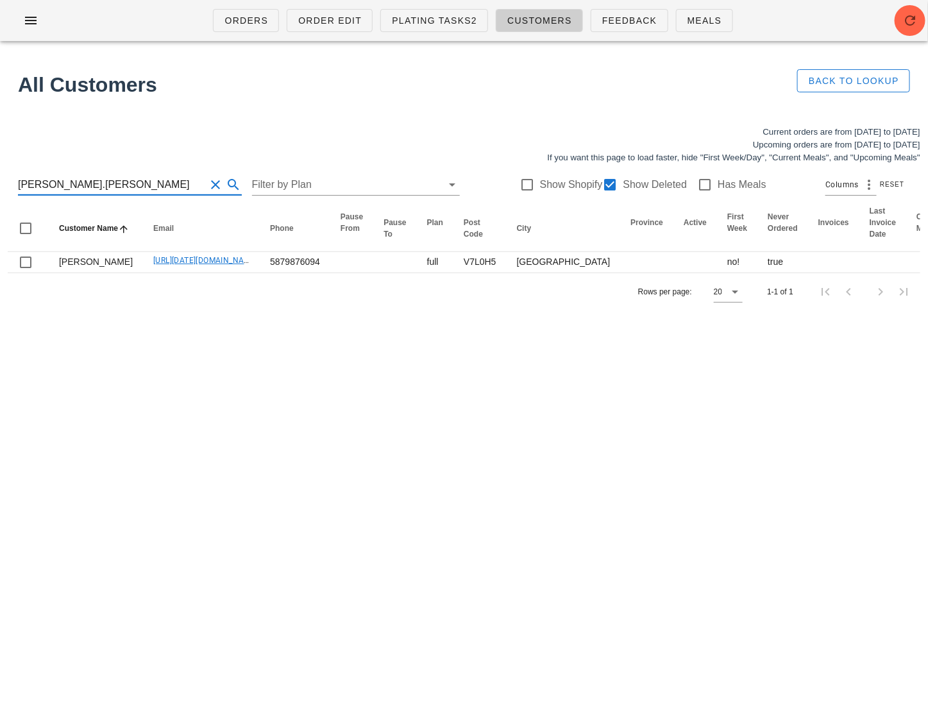
drag, startPoint x: 102, startPoint y: 185, endPoint x: -15, endPoint y: 185, distance: 116.8
click at [0, 185] on html "Orders Order Edit Plating Tasks2 Customers Feedback Meals All Customers Back to…" at bounding box center [464, 350] width 928 height 701
paste input "[EMAIL_ADDRESS][DOMAIN_NAME]"
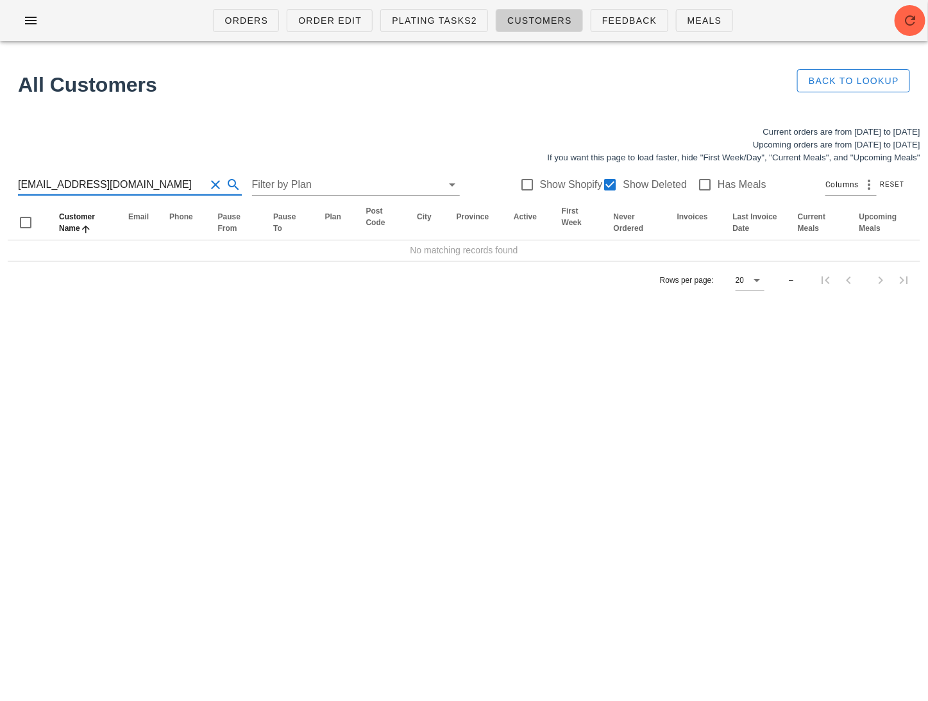
drag, startPoint x: 141, startPoint y: 185, endPoint x: 70, endPoint y: 185, distance: 70.6
click at [70, 185] on input "[EMAIL_ADDRESS][DOMAIN_NAME]" at bounding box center [112, 185] width 188 height 21
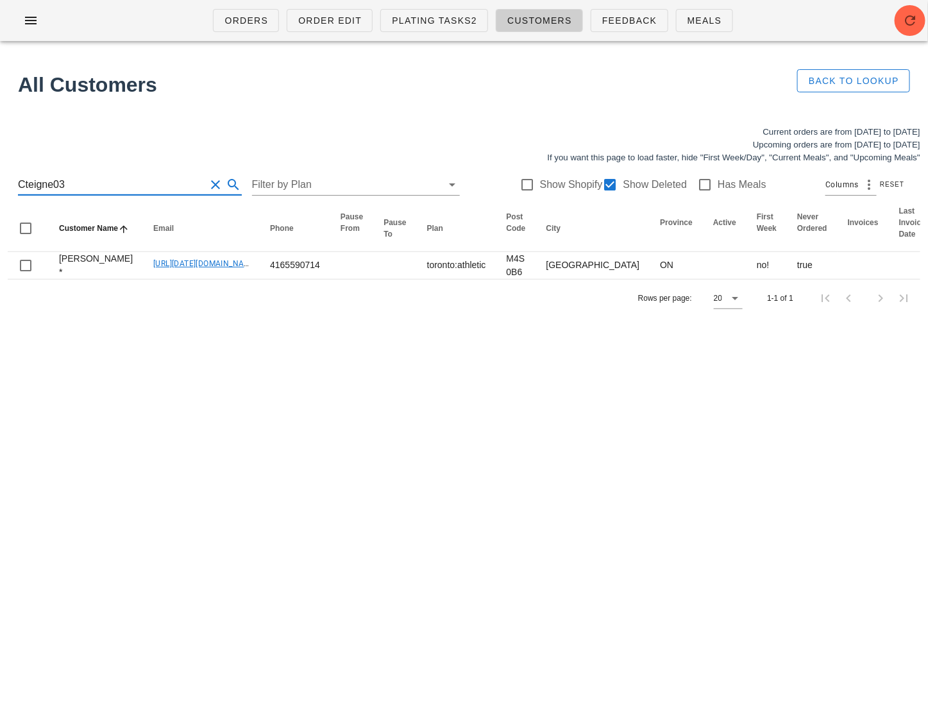
drag, startPoint x: 121, startPoint y: 177, endPoint x: -15, endPoint y: 177, distance: 136.0
click at [0, 177] on html "Orders Order Edit Plating Tasks2 Customers Feedback Meals All Customers Back to…" at bounding box center [464, 350] width 928 height 701
paste input "[EMAIL_ADDRESS][PERSON_NAME][DOMAIN_NAME]"
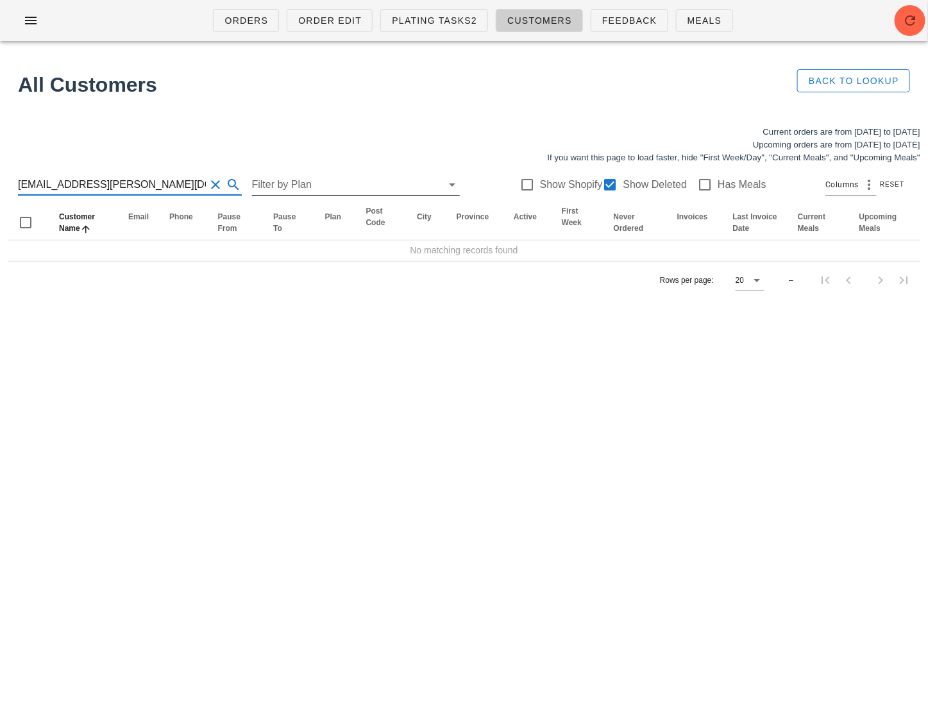
scroll to position [0, 8]
drag, startPoint x: 95, startPoint y: 185, endPoint x: 244, endPoint y: 192, distance: 149.6
click at [243, 192] on div "[EMAIL_ADDRESS][PERSON_NAME][DOMAIN_NAME] Cteigne03 Filter by Plan Show Shopify…" at bounding box center [464, 184] width 913 height 41
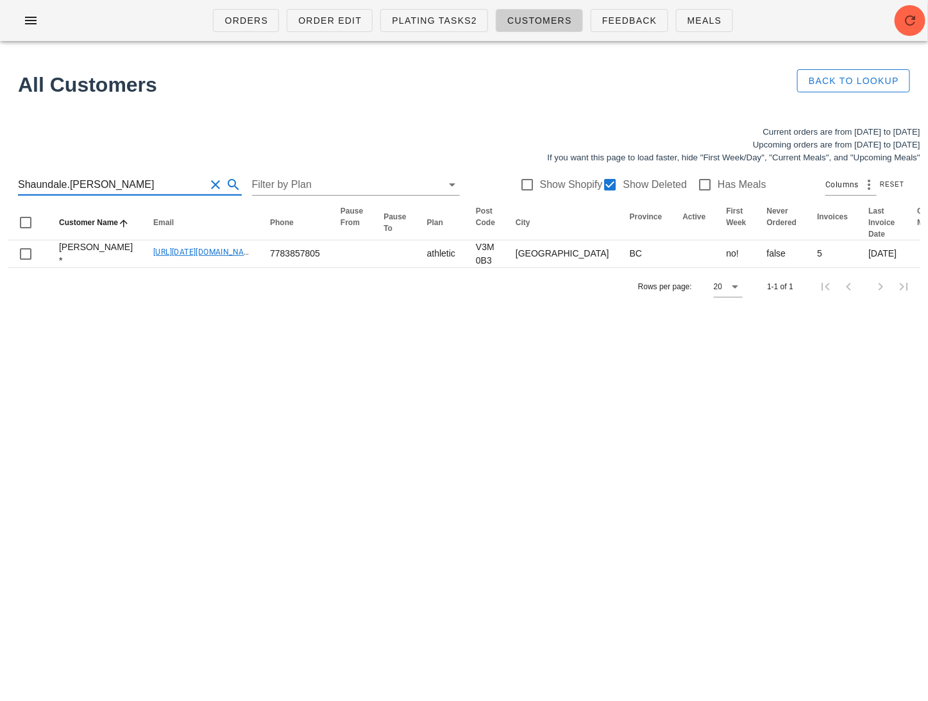
drag, startPoint x: 139, startPoint y: 182, endPoint x: -15, endPoint y: 182, distance: 153.3
click at [0, 182] on html "Orders Order Edit Plating Tasks2 Customers Feedback Meals All Customers Back to…" at bounding box center [464, 350] width 928 height 701
paste input "[EMAIL_ADDRESS][DOMAIN_NAME]"
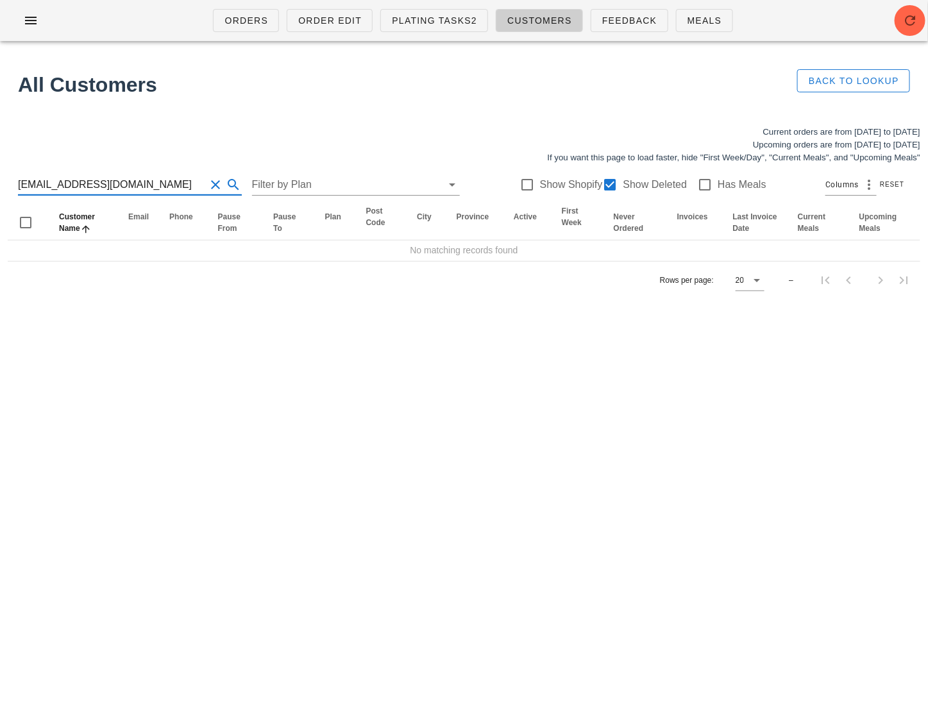
drag, startPoint x: 169, startPoint y: 182, endPoint x: 89, endPoint y: 186, distance: 80.3
click at [89, 186] on input "[EMAIL_ADDRESS][DOMAIN_NAME]" at bounding box center [112, 185] width 188 height 21
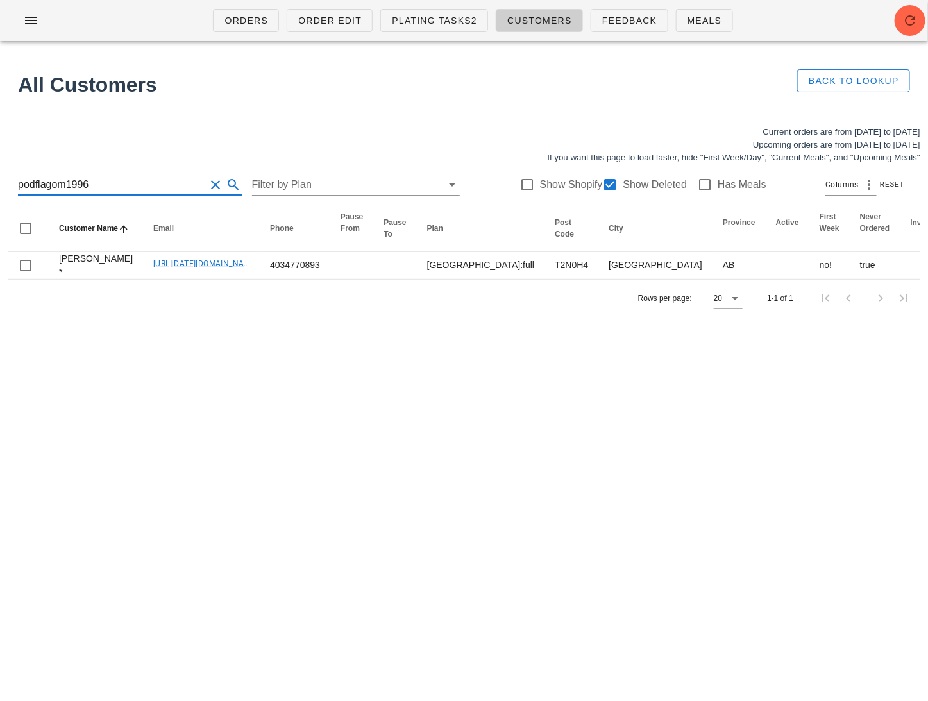
drag, startPoint x: 109, startPoint y: 185, endPoint x: -15, endPoint y: 185, distance: 123.8
click at [0, 185] on html "Orders Order Edit Plating Tasks2 Customers Feedback Meals All Customers Back to…" at bounding box center [464, 350] width 928 height 701
paste input "[EMAIL_ADDRESS][DOMAIN_NAME]"
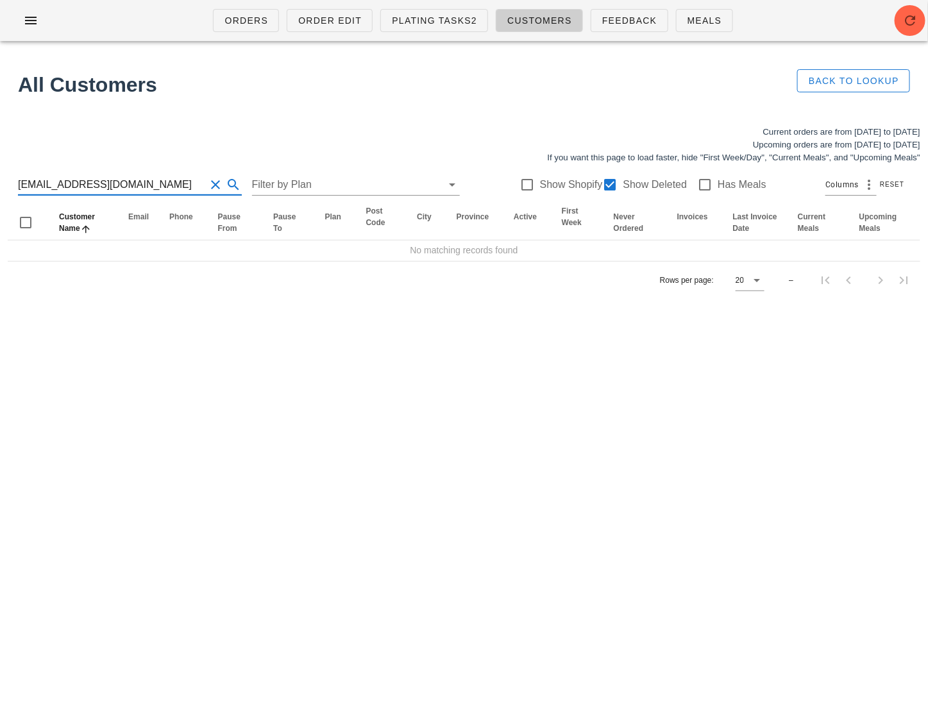
drag, startPoint x: 150, startPoint y: 186, endPoint x: 53, endPoint y: 187, distance: 96.9
click at [53, 187] on input "[EMAIL_ADDRESS][DOMAIN_NAME]" at bounding box center [112, 185] width 188 height 21
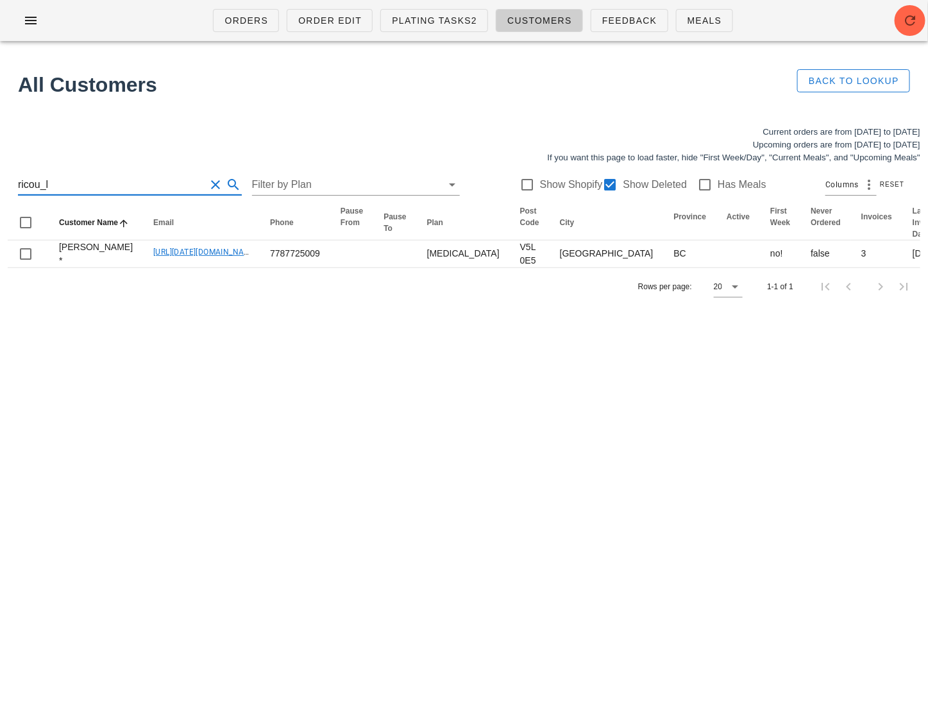
drag, startPoint x: 103, startPoint y: 178, endPoint x: -15, endPoint y: 178, distance: 118.0
click at [0, 178] on html "Orders Order Edit Plating Tasks2 Customers Feedback Meals All Customers Back to…" at bounding box center [464, 350] width 928 height 701
paste input "[EMAIL_ADDRESS][DOMAIN_NAME]"
click at [86, 188] on input "[EMAIL_ADDRESS][DOMAIN_NAME]" at bounding box center [112, 185] width 188 height 21
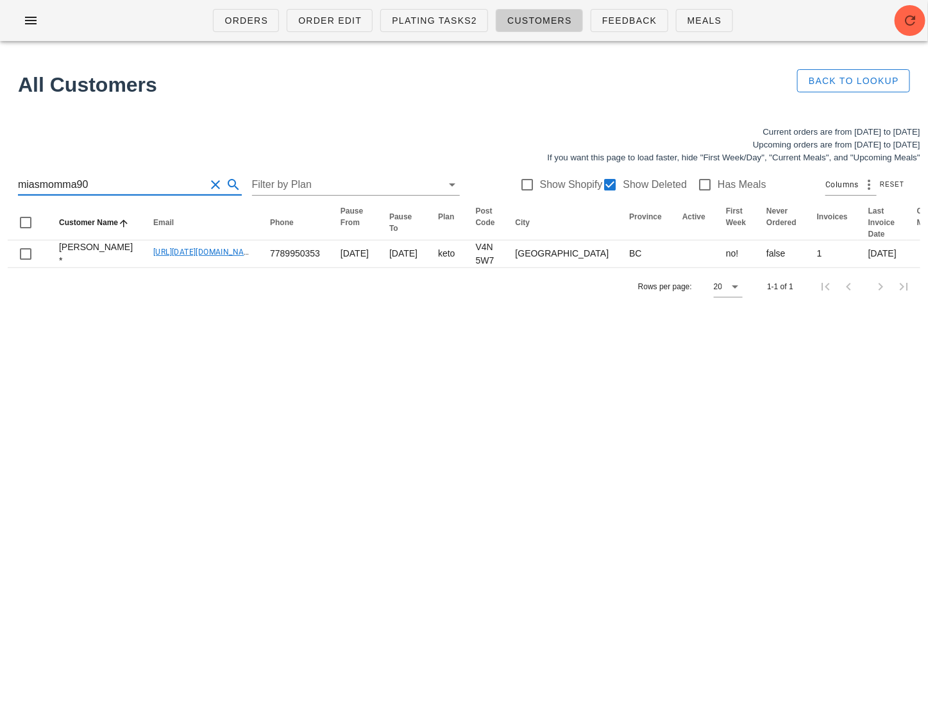
paste input "[EMAIL_ADDRESS][DOMAIN_NAME]"
drag, startPoint x: 106, startPoint y: 179, endPoint x: -15, endPoint y: 179, distance: 121.3
click at [0, 179] on html "Orders Order Edit Plating Tasks2 Customers Feedback Meals All Customers Back to…" at bounding box center [464, 350] width 928 height 701
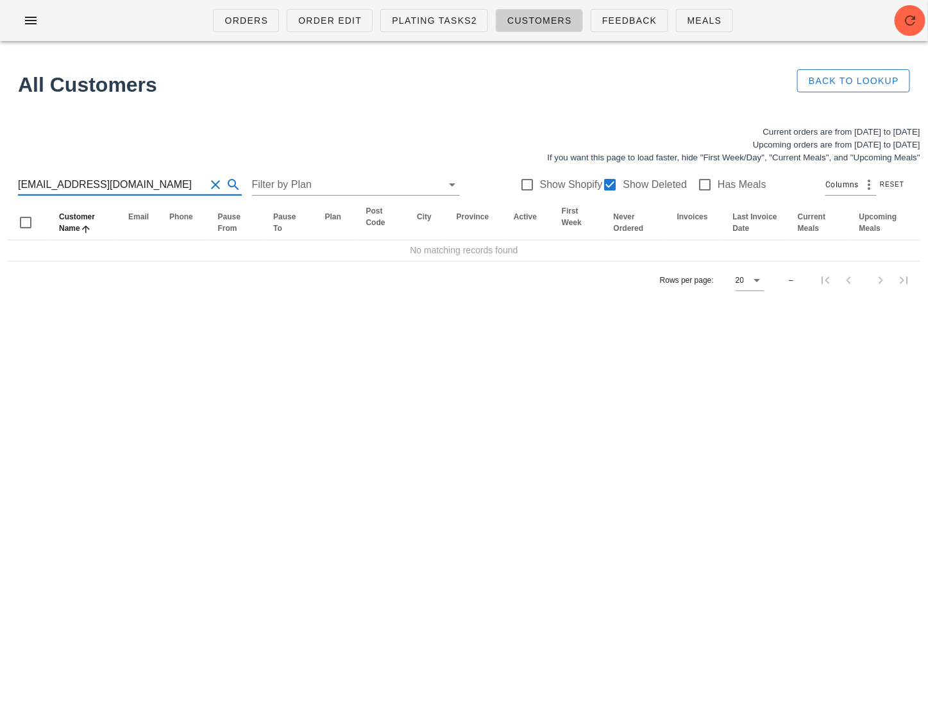
drag, startPoint x: 148, startPoint y: 184, endPoint x: 75, endPoint y: 184, distance: 73.1
click at [75, 184] on input "[EMAIL_ADDRESS][DOMAIN_NAME]" at bounding box center [112, 185] width 188 height 21
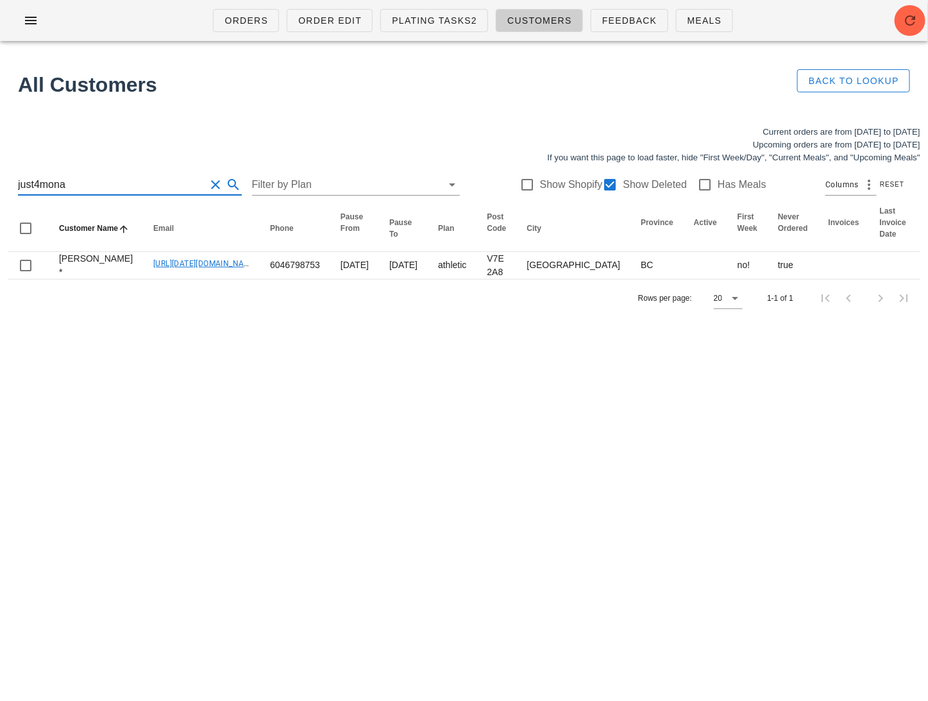
drag, startPoint x: 98, startPoint y: 184, endPoint x: -15, endPoint y: 184, distance: 112.9
click at [0, 184] on html "Orders Order Edit Plating Tasks2 Customers Feedback Meals All Customers Back to…" at bounding box center [464, 350] width 928 height 701
paste input "[PERSON_NAME][EMAIL_ADDRESS][PERSON_NAME][DOMAIN_NAME]"
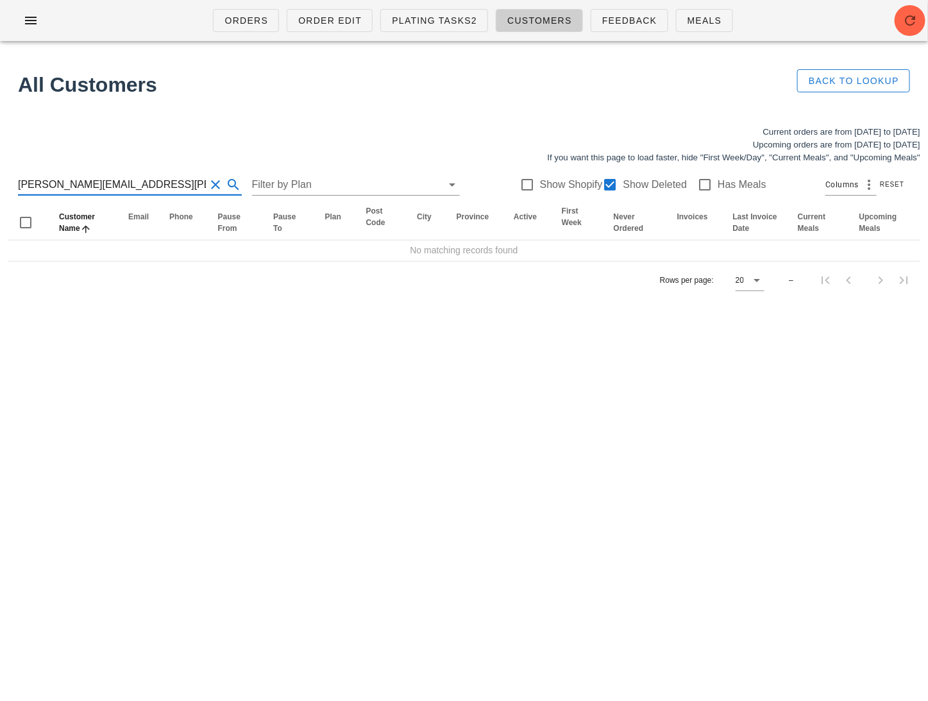
drag, startPoint x: 189, startPoint y: 182, endPoint x: 88, endPoint y: 183, distance: 100.7
click at [88, 183] on input "[PERSON_NAME][EMAIL_ADDRESS][PERSON_NAME][DOMAIN_NAME]" at bounding box center [112, 185] width 188 height 21
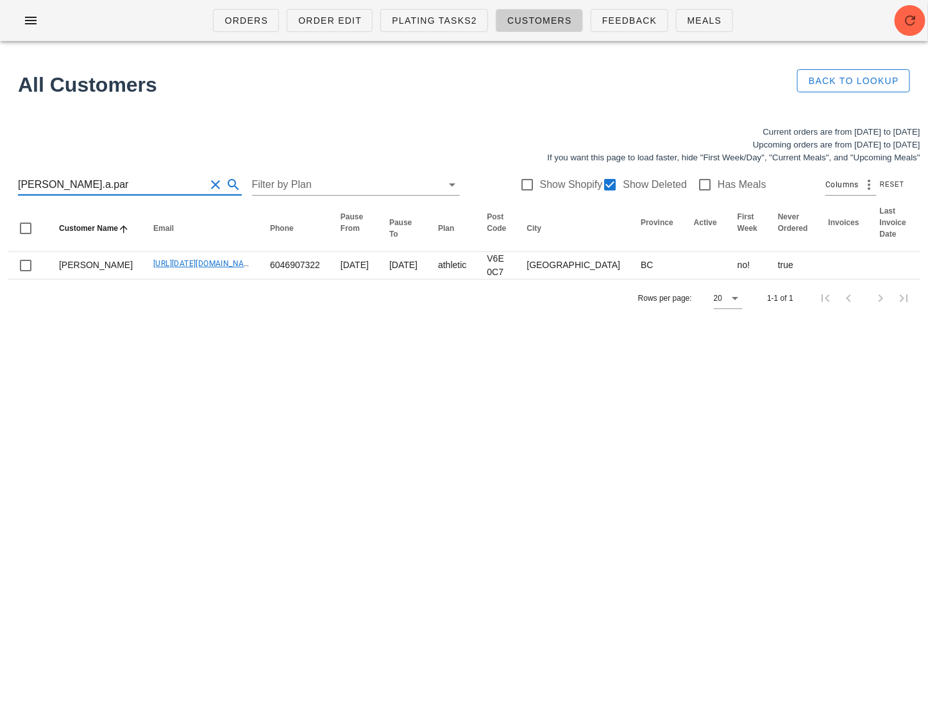
drag, startPoint x: 138, startPoint y: 181, endPoint x: -15, endPoint y: 181, distance: 152.7
click at [0, 181] on html "Orders Order Edit Plating Tasks2 Customers Feedback Meals All Customers Back to…" at bounding box center [464, 350] width 928 height 701
paste input "[EMAIL_ADDRESS][DOMAIN_NAME]"
click at [56, 189] on input "[EMAIL_ADDRESS][DOMAIN_NAME]" at bounding box center [112, 185] width 188 height 21
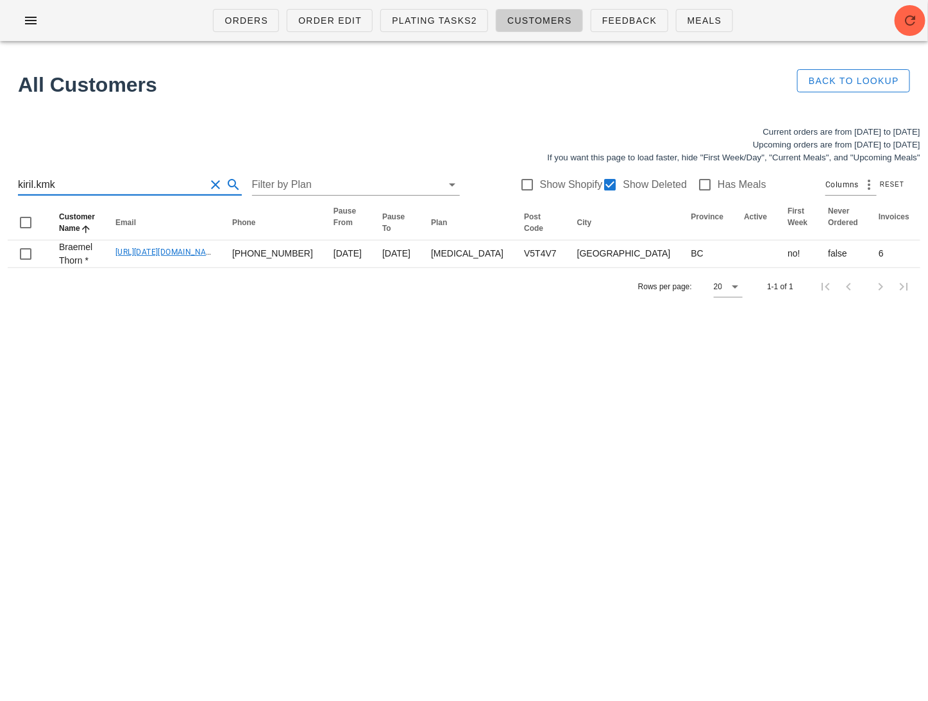
drag, startPoint x: 130, startPoint y: 185, endPoint x: -15, endPoint y: 185, distance: 144.3
click at [0, 185] on html "Orders Order Edit Plating Tasks2 Customers Feedback Meals All Customers Back to…" at bounding box center [464, 350] width 928 height 701
paste input "[EMAIL_ADDRESS][PERSON_NAME][DOMAIN_NAME]"
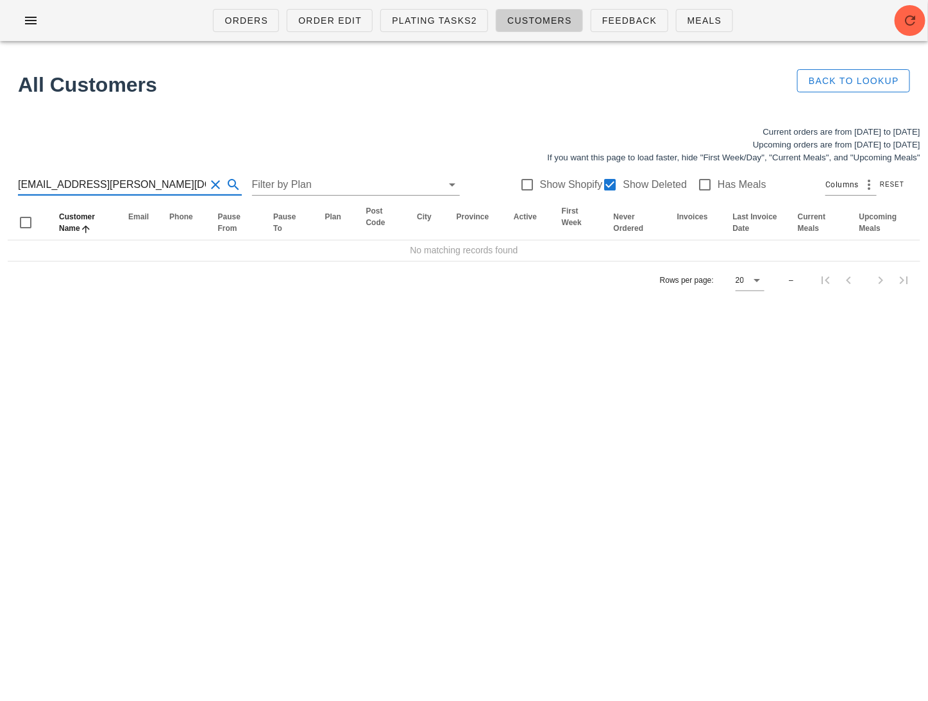
drag, startPoint x: 116, startPoint y: 185, endPoint x: 62, endPoint y: 184, distance: 53.9
click at [62, 184] on input "[EMAIL_ADDRESS][PERSON_NAME][DOMAIN_NAME]" at bounding box center [112, 185] width 188 height 21
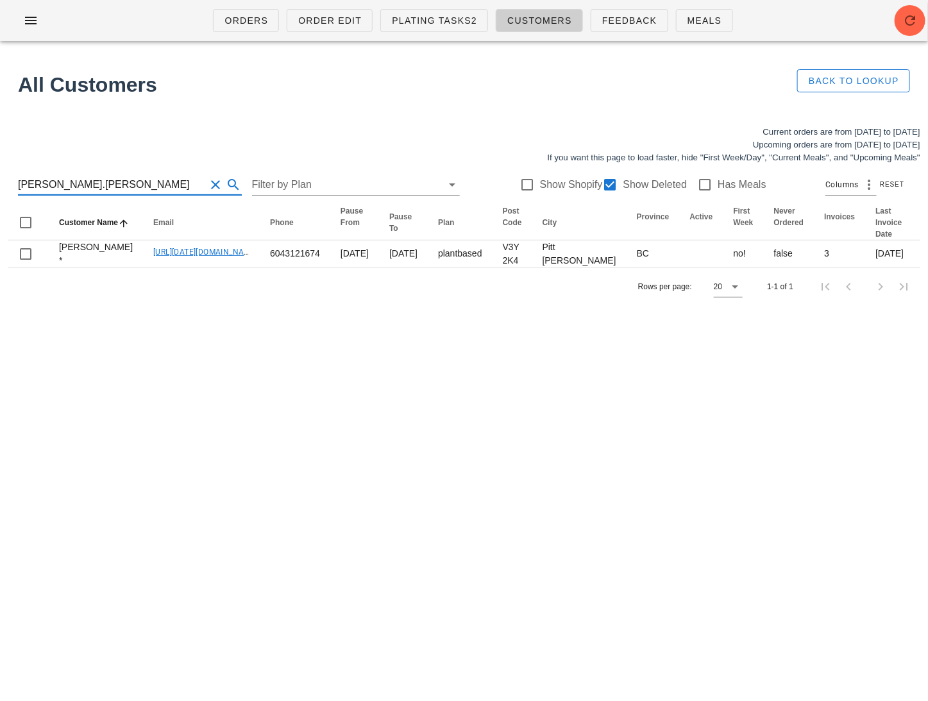
drag, startPoint x: 88, startPoint y: 188, endPoint x: -15, endPoint y: 188, distance: 102.6
click at [0, 188] on html "Orders Order Edit Plating Tasks2 Customers Feedback Meals All Customers Back to…" at bounding box center [464, 350] width 928 height 701
paste input "[EMAIL_ADDRESS][DOMAIN_NAME]"
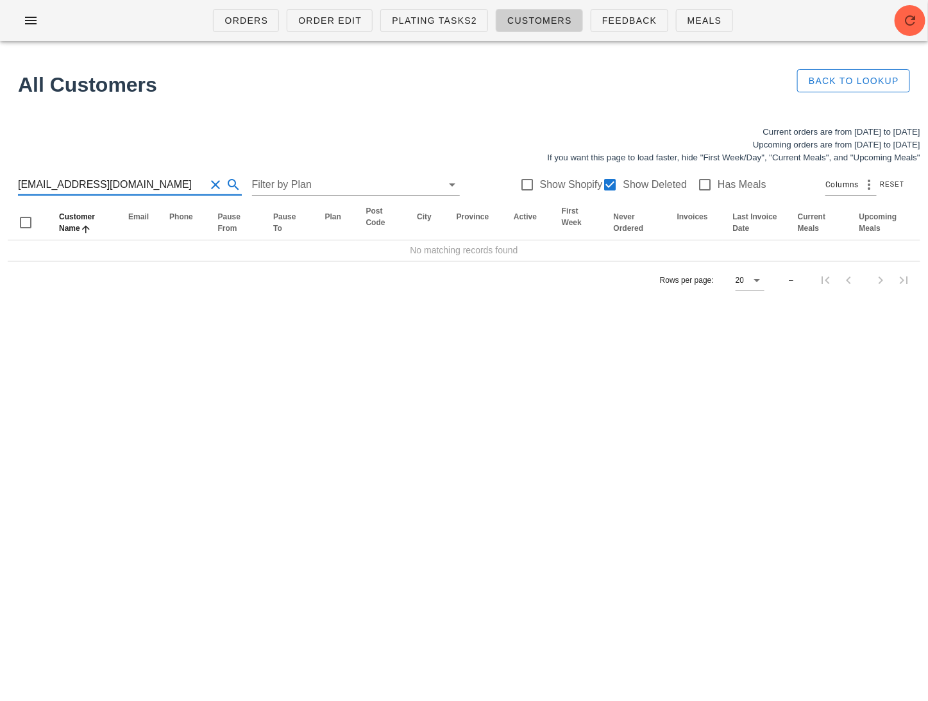
drag, startPoint x: 142, startPoint y: 182, endPoint x: 67, endPoint y: 183, distance: 75.1
click at [67, 183] on input "[EMAIL_ADDRESS][DOMAIN_NAME]" at bounding box center [112, 185] width 188 height 21
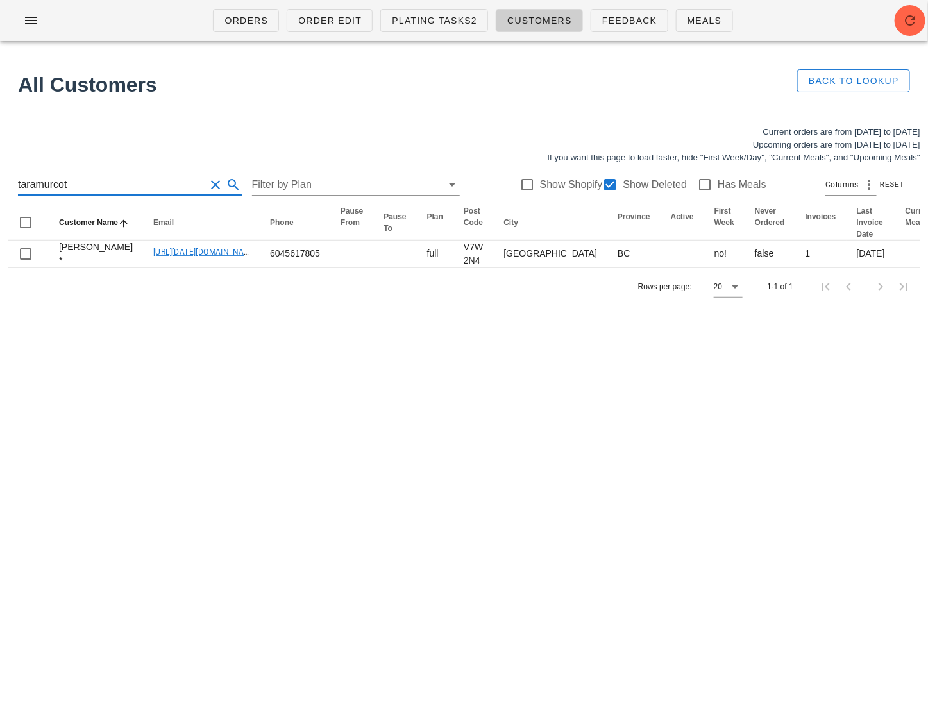
drag, startPoint x: 117, startPoint y: 190, endPoint x: -15, endPoint y: 190, distance: 131.5
click at [0, 190] on html "Orders Order Edit Plating Tasks2 Customers Feedback Meals All Customers Back to…" at bounding box center [464, 350] width 928 height 701
paste input "[PERSON_NAME][DOMAIN_NAME][EMAIL_ADDRESS][DOMAIN_NAME]"
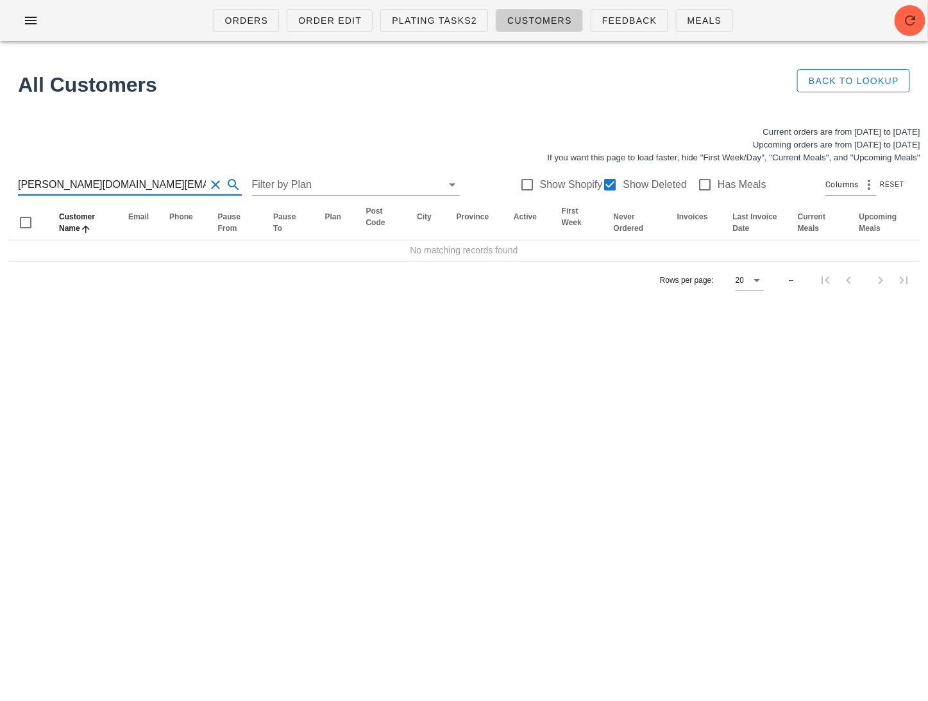
drag, startPoint x: 67, startPoint y: 187, endPoint x: 59, endPoint y: 185, distance: 8.4
click at [59, 186] on input "[PERSON_NAME][DOMAIN_NAME][EMAIL_ADDRESS][DOMAIN_NAME]" at bounding box center [112, 185] width 188 height 21
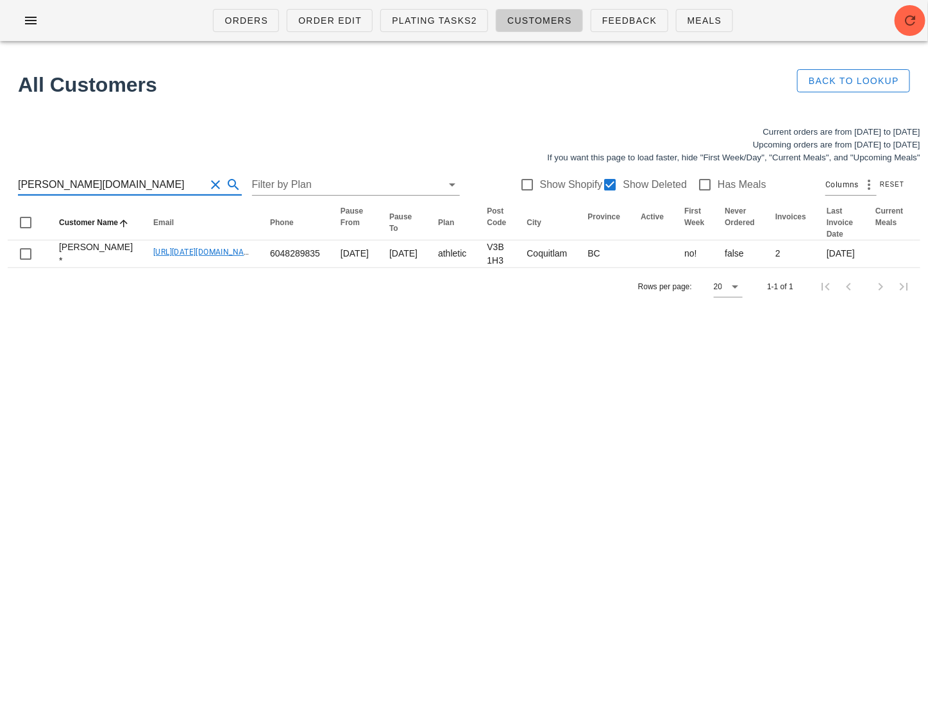
drag, startPoint x: 104, startPoint y: 188, endPoint x: -15, endPoint y: 189, distance: 118.7
click at [0, 189] on html "Orders Order Edit Plating Tasks2 Customers Feedback Meals All Customers Back to…" at bounding box center [464, 350] width 928 height 701
paste input "[EMAIL_ADDRESS][DOMAIN_NAME]"
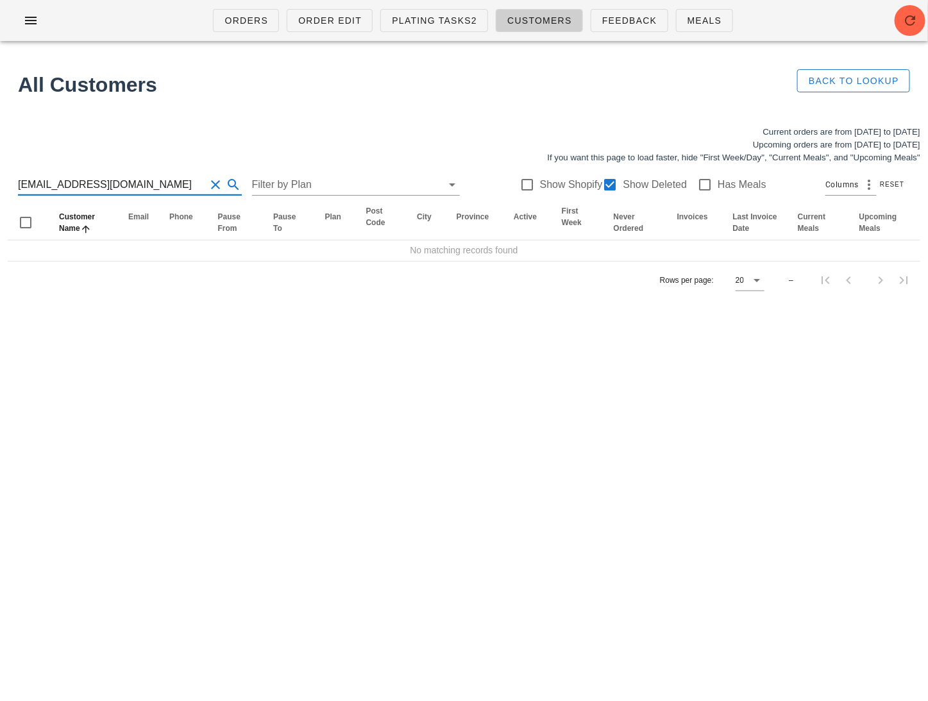
drag, startPoint x: 103, startPoint y: 183, endPoint x: 76, endPoint y: 180, distance: 27.8
click at [72, 182] on input "[EMAIL_ADDRESS][DOMAIN_NAME]" at bounding box center [112, 185] width 188 height 21
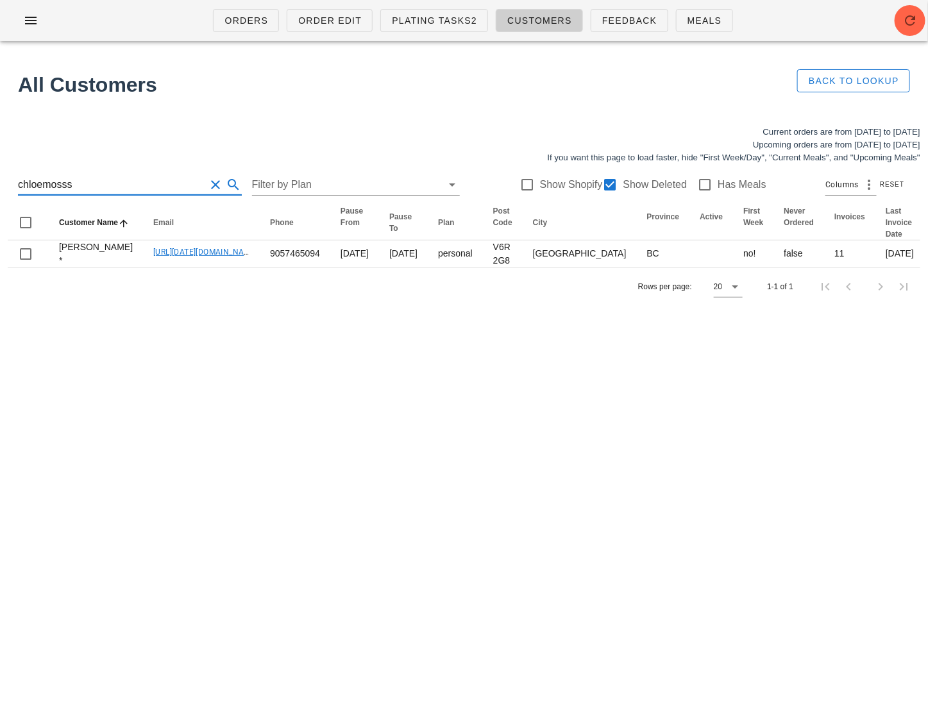
drag, startPoint x: 89, startPoint y: 189, endPoint x: -15, endPoint y: 189, distance: 103.3
click at [0, 189] on html "Orders Order Edit Plating Tasks2 Customers Feedback Meals All Customers Back to…" at bounding box center [464, 350] width 928 height 701
paste input "[EMAIL_ADDRESS][DOMAIN_NAME]"
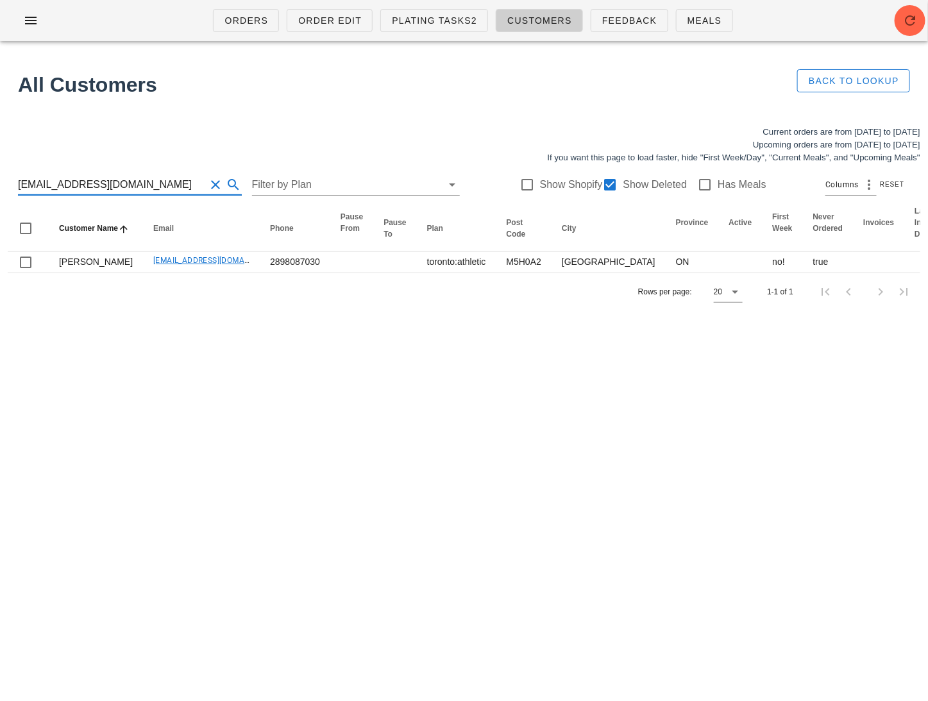
drag, startPoint x: 164, startPoint y: 187, endPoint x: 80, endPoint y: 185, distance: 84.1
click at [80, 186] on input "[EMAIL_ADDRESS][DOMAIN_NAME]" at bounding box center [112, 185] width 188 height 21
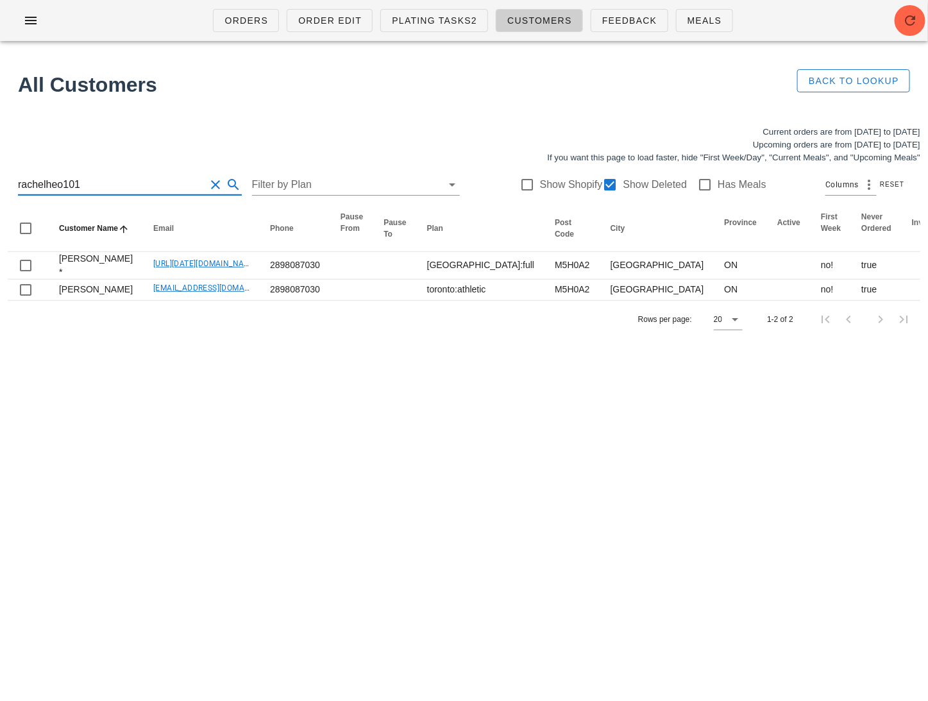
drag, startPoint x: 111, startPoint y: 183, endPoint x: -15, endPoint y: 183, distance: 125.7
click at [0, 183] on html "Orders Order Edit Plating Tasks2 Customers Feedback Meals All Customers Back to…" at bounding box center [464, 350] width 928 height 701
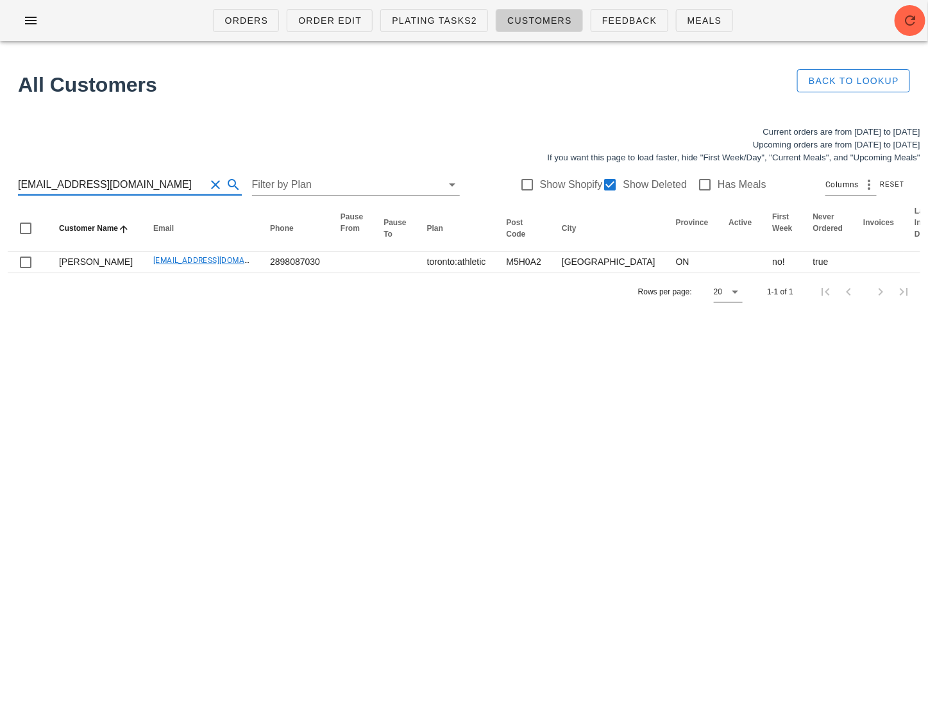
drag, startPoint x: 158, startPoint y: 182, endPoint x: 92, endPoint y: 182, distance: 66.1
click at [92, 182] on input "[EMAIL_ADDRESS][DOMAIN_NAME]" at bounding box center [112, 185] width 188 height 21
click at [205, 370] on div "Orders Order Edit Plating Tasks2 Customers Feedback Meals All Customers Back to…" at bounding box center [464, 350] width 928 height 701
drag, startPoint x: 158, startPoint y: 188, endPoint x: -15, endPoint y: 188, distance: 172.6
click at [0, 188] on html "Orders Order Edit Plating Tasks2 Customers Feedback Meals All Customers Back to…" at bounding box center [464, 350] width 928 height 701
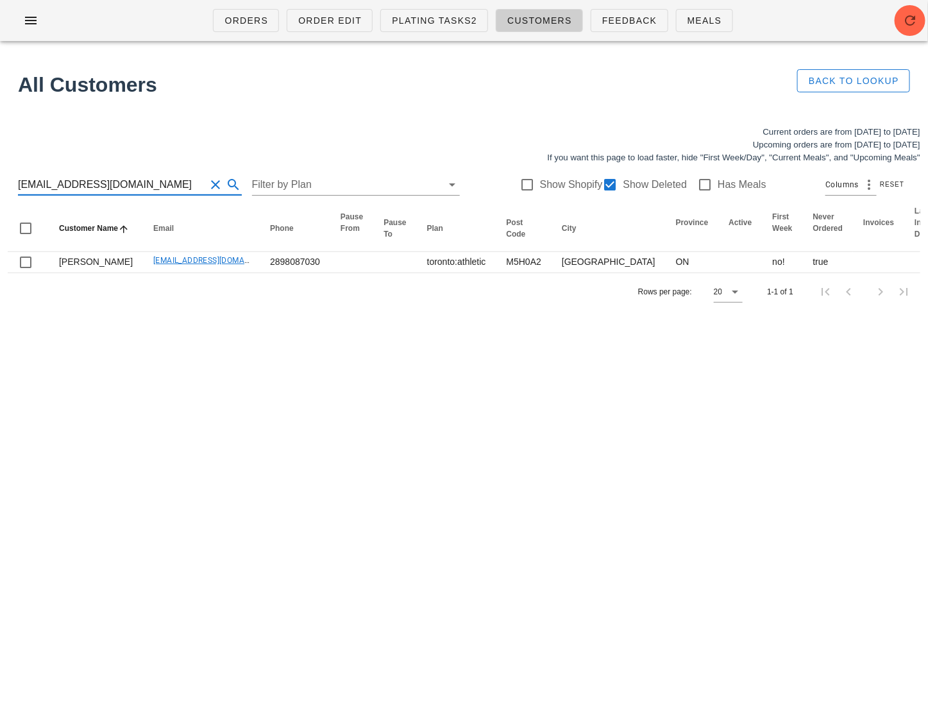
paste input "[PERSON_NAME][EMAIL_ADDRESS][PERSON_NAME][DOMAIN_NAME]"
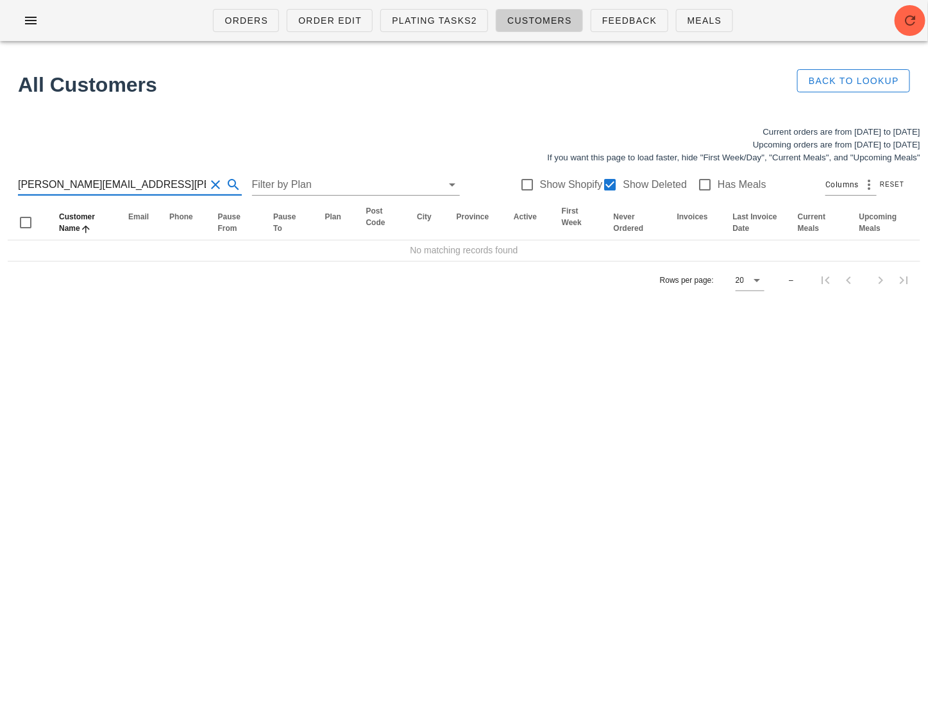
drag, startPoint x: 140, startPoint y: 186, endPoint x: 75, endPoint y: 186, distance: 64.8
click at [75, 186] on input "[PERSON_NAME][EMAIL_ADDRESS][PERSON_NAME][DOMAIN_NAME]" at bounding box center [112, 185] width 188 height 21
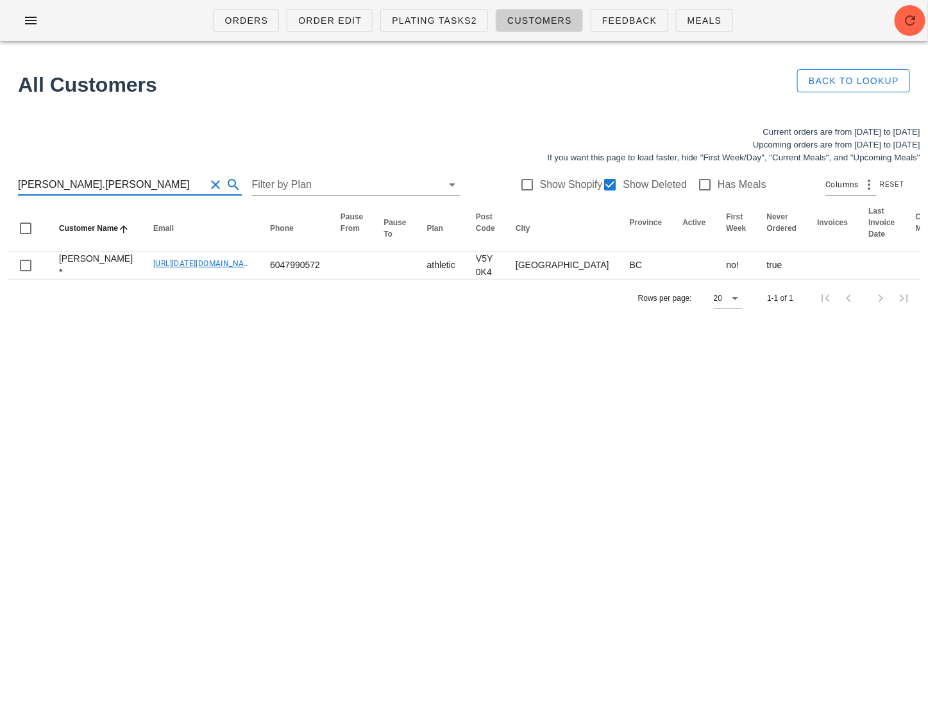
drag, startPoint x: 119, startPoint y: 180, endPoint x: -15, endPoint y: 180, distance: 134.1
click at [0, 180] on html "Orders Order Edit Plating Tasks2 Customers Feedback Meals All Customers Back to…" at bounding box center [464, 350] width 928 height 701
paste input "[EMAIL_ADDRESS][DOMAIN_NAME]"
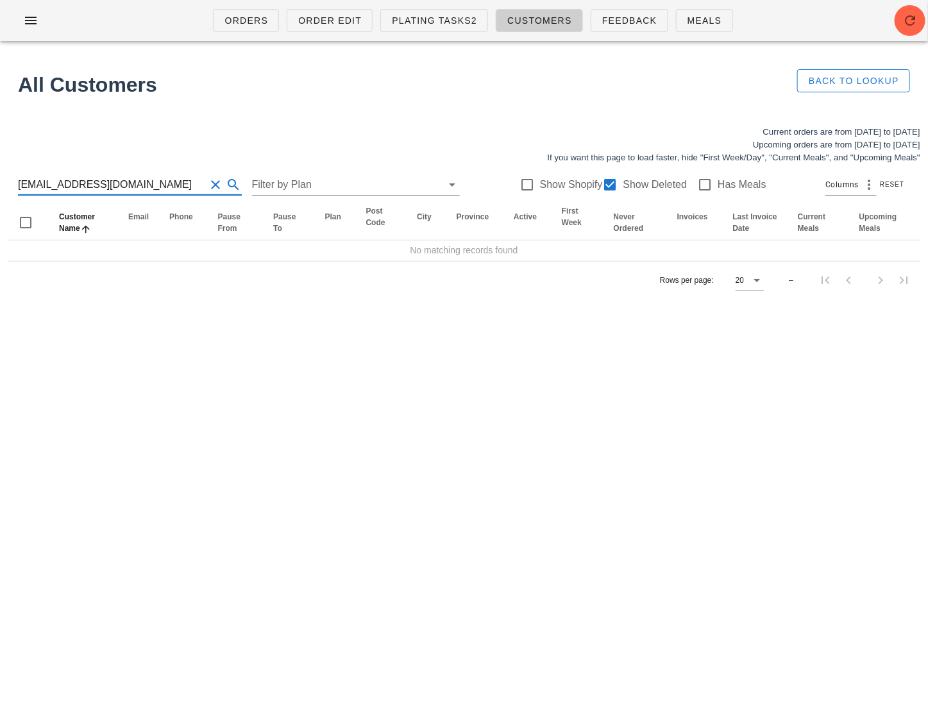
drag, startPoint x: 148, startPoint y: 186, endPoint x: 69, endPoint y: 186, distance: 78.3
click at [70, 186] on input "[EMAIL_ADDRESS][DOMAIN_NAME]" at bounding box center [112, 185] width 188 height 21
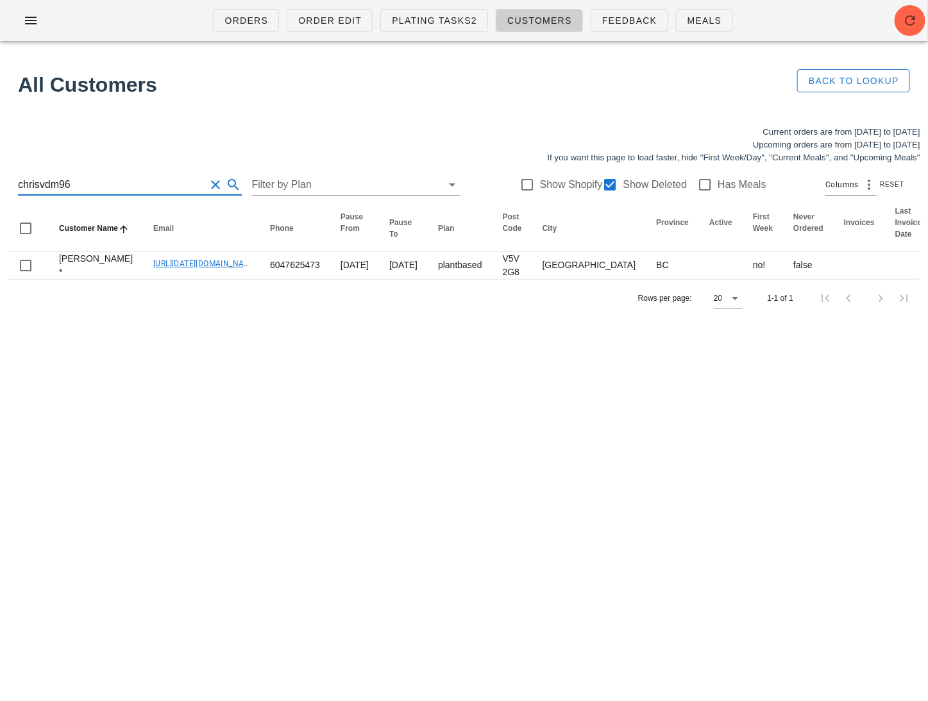
drag, startPoint x: 115, startPoint y: 184, endPoint x: -15, endPoint y: 184, distance: 129.6
click at [0, 184] on html "Orders Order Edit Plating Tasks2 Customers Feedback Meals All Customers Back to…" at bounding box center [464, 350] width 928 height 701
paste input "[PERSON_NAME][EMAIL_ADDRESS][DOMAIN_NAME]"
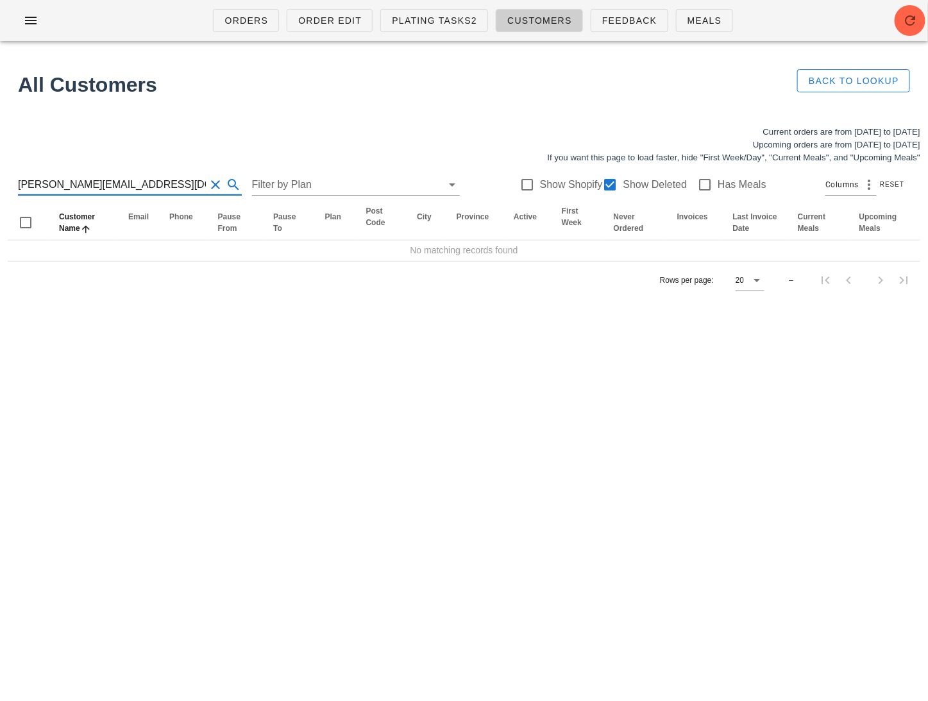
drag, startPoint x: 114, startPoint y: 189, endPoint x: 53, endPoint y: 187, distance: 61.0
click at [53, 187] on input "[PERSON_NAME][EMAIL_ADDRESS][DOMAIN_NAME]" at bounding box center [112, 185] width 188 height 21
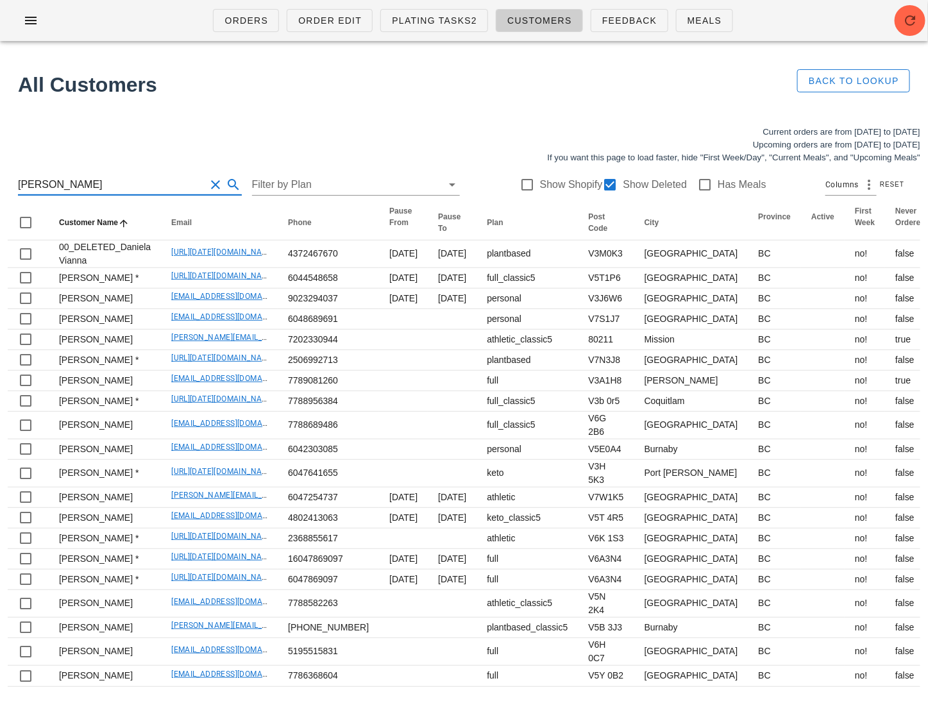
drag, startPoint x: 60, startPoint y: 187, endPoint x: -15, endPoint y: 187, distance: 74.4
click at [0, 187] on html "Orders Order Edit Plating Tasks2 Customers Feedback Meals All Customers Back to…" at bounding box center [464, 366] width 928 height 732
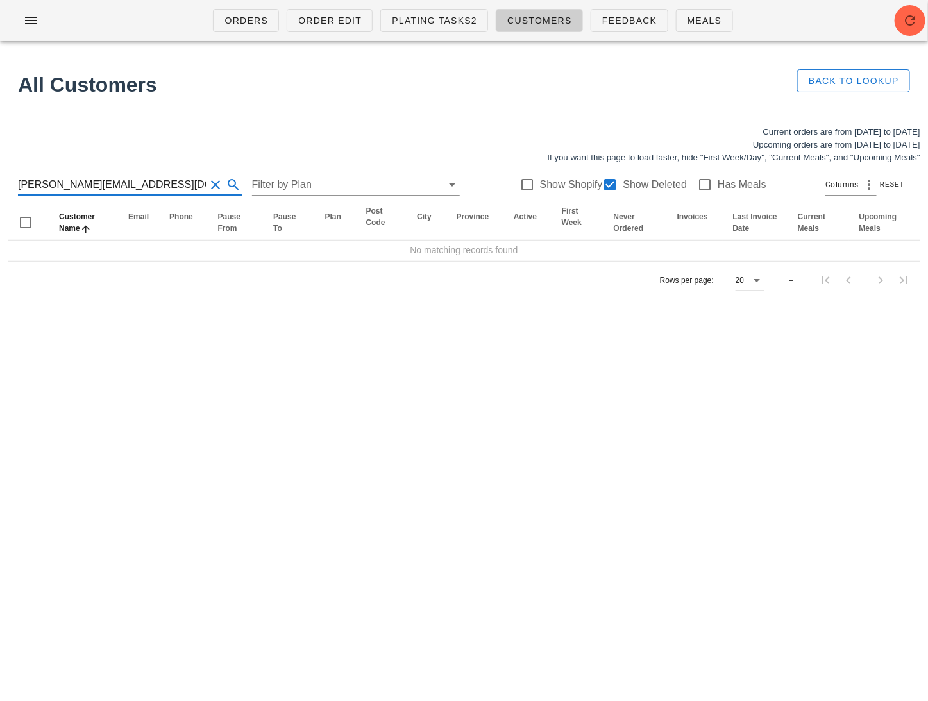
drag, startPoint x: 55, startPoint y: 183, endPoint x: -15, endPoint y: 183, distance: 69.9
click at [0, 183] on html "Orders Order Edit Plating Tasks2 Customers Feedback Meals All Customers Back to…" at bounding box center [464, 350] width 928 height 701
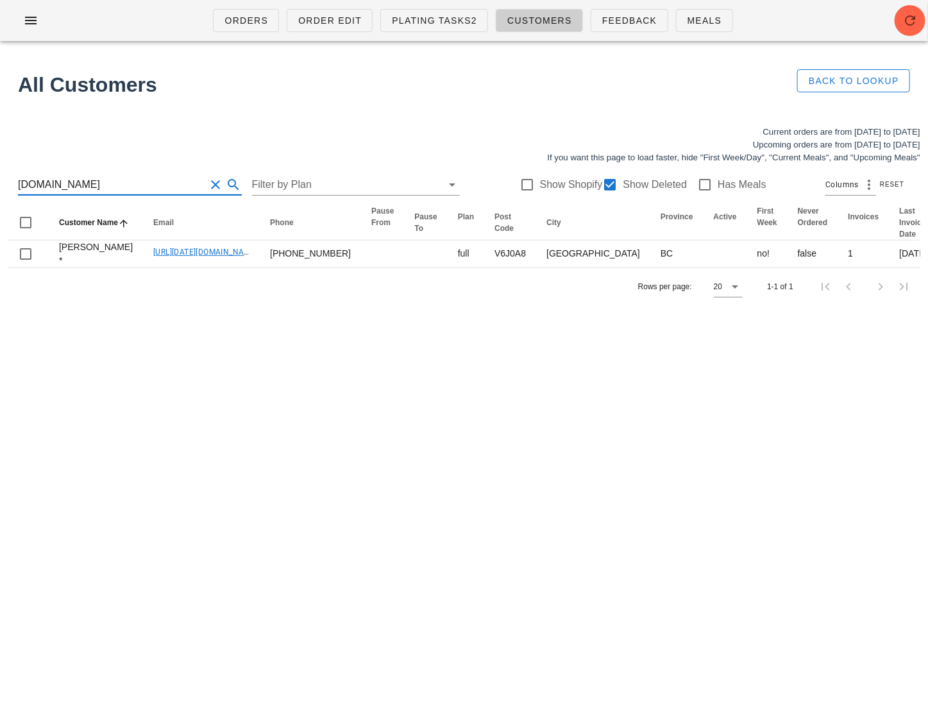
click at [89, 185] on input "[DOMAIN_NAME]" at bounding box center [112, 185] width 188 height 21
drag, startPoint x: 92, startPoint y: 180, endPoint x: -15, endPoint y: 179, distance: 106.5
click at [0, 179] on html "Orders Order Edit Plating Tasks2 Customers Feedback Meals All Customers Back to…" at bounding box center [464, 350] width 928 height 701
paste input "[PERSON_NAME][EMAIL_ADDRESS][DATE][PERSON_NAME][DOMAIN_NAME]"
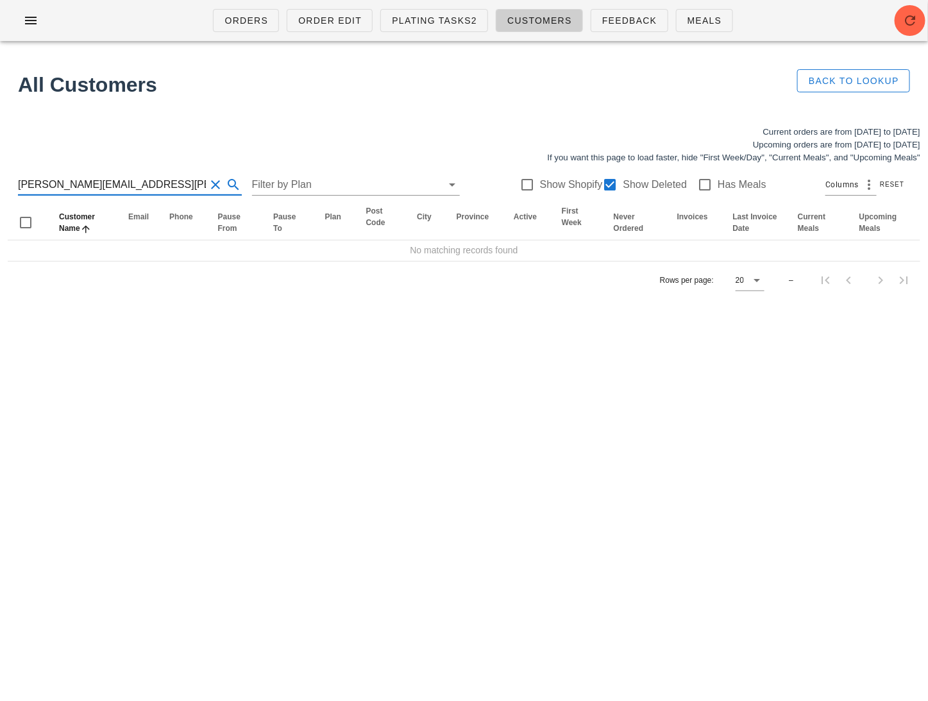
drag, startPoint x: 153, startPoint y: 188, endPoint x: 91, endPoint y: 189, distance: 62.2
click at [91, 189] on input "[PERSON_NAME][EMAIL_ADDRESS][PERSON_NAME][PERSON_NAME][DOMAIN_NAME]" at bounding box center [112, 185] width 188 height 21
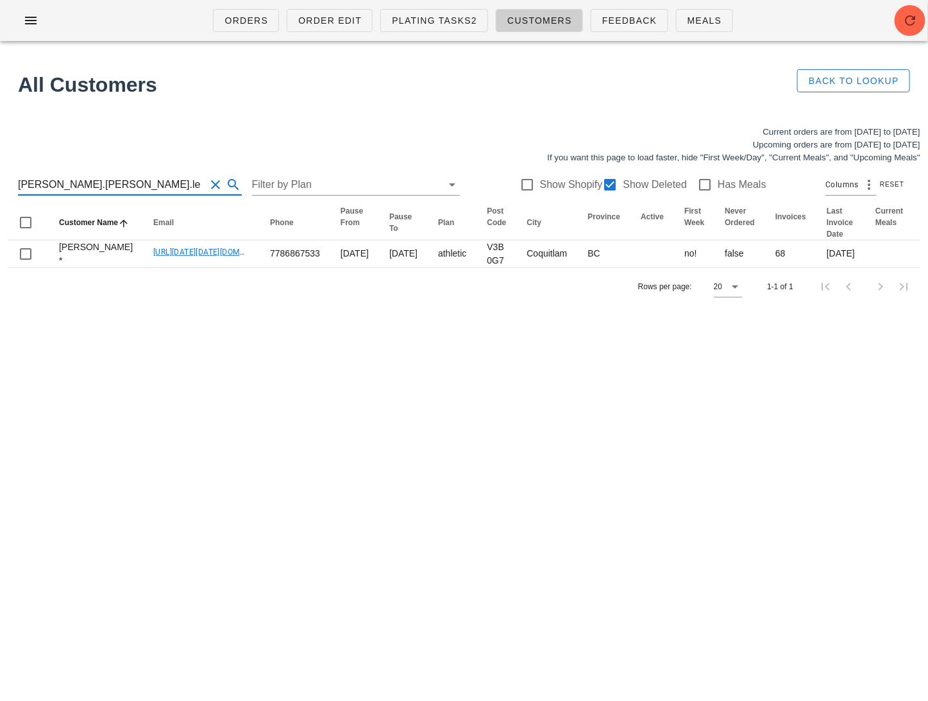
drag, startPoint x: 123, startPoint y: 178, endPoint x: -15, endPoint y: 178, distance: 137.9
click at [0, 178] on html "Orders Order Edit Plating Tasks2 Customers Feedback Meals All Customers Back to…" at bounding box center [464, 350] width 928 height 701
paste input "[EMAIL_ADDRESS][DOMAIN_NAME]"
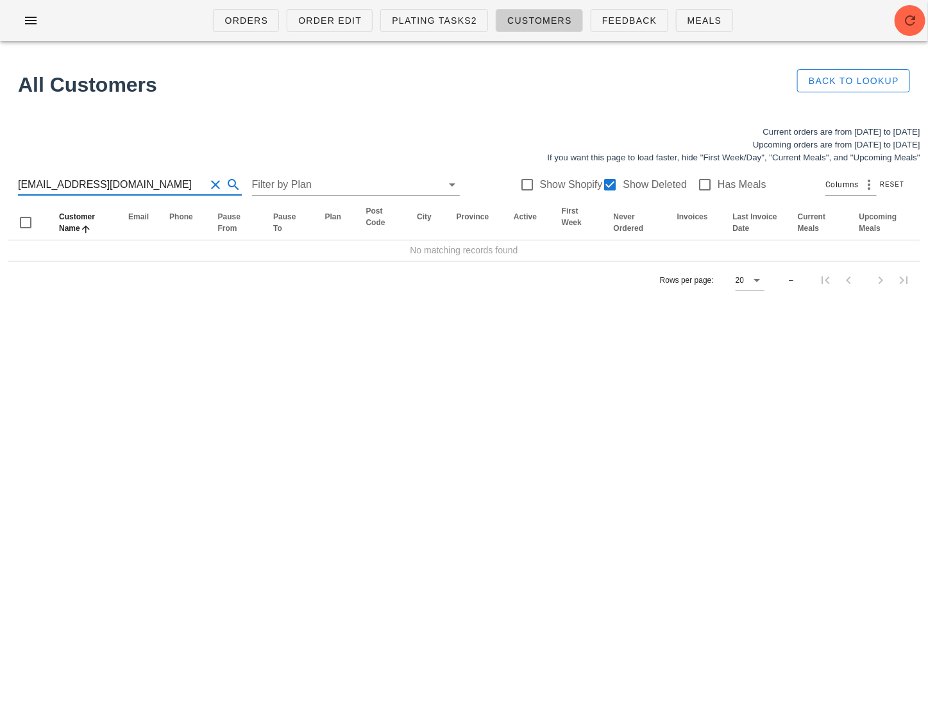
drag, startPoint x: 146, startPoint y: 179, endPoint x: 70, endPoint y: 182, distance: 75.7
click at [70, 182] on input "[EMAIL_ADDRESS][DOMAIN_NAME]" at bounding box center [112, 185] width 188 height 21
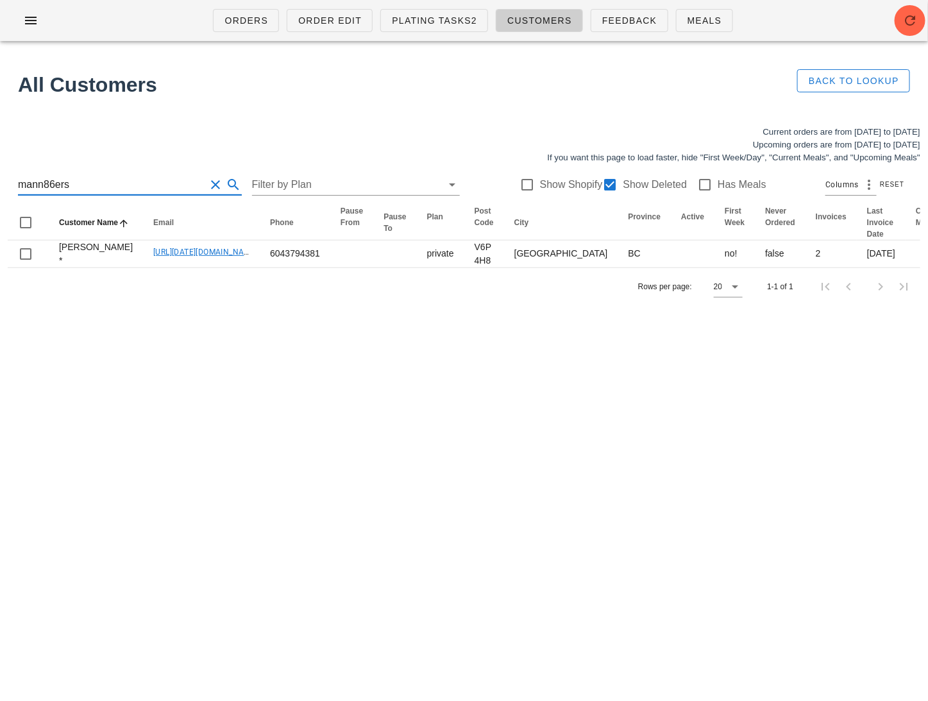
drag, startPoint x: 100, startPoint y: 185, endPoint x: -15, endPoint y: 183, distance: 114.8
click at [0, 183] on html "Orders Order Edit Plating Tasks2 Customers Feedback Meals All Customers Back to…" at bounding box center [464, 350] width 928 height 701
paste input "[EMAIL_ADDRESS][PERSON_NAME][DOMAIN_NAME]"
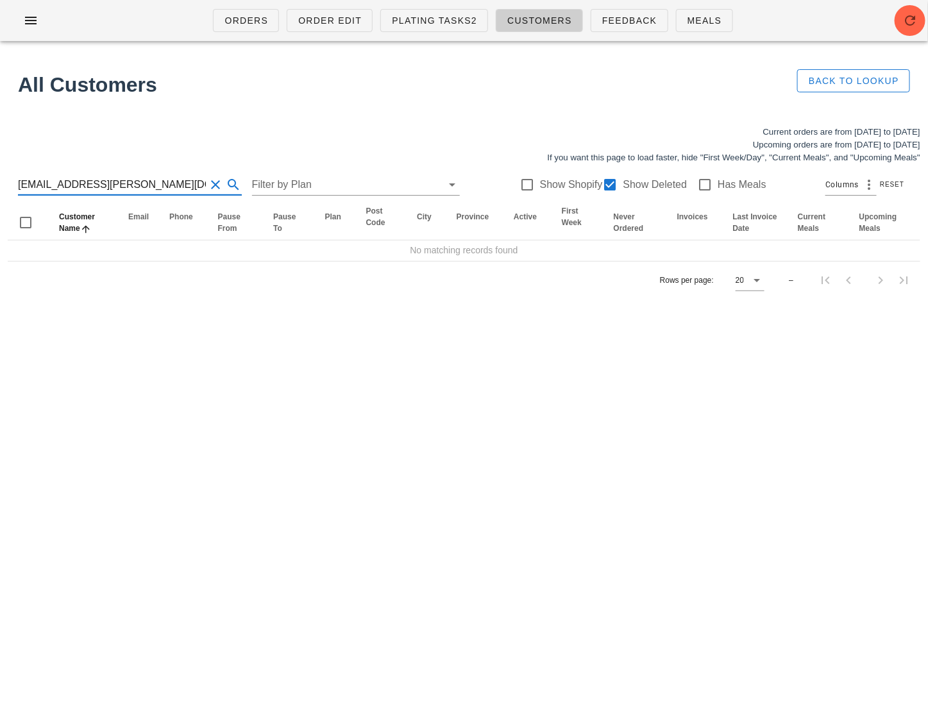
drag, startPoint x: 163, startPoint y: 182, endPoint x: 85, endPoint y: 185, distance: 78.3
click at [85, 185] on input "[EMAIL_ADDRESS][PERSON_NAME][DOMAIN_NAME]" at bounding box center [112, 185] width 188 height 21
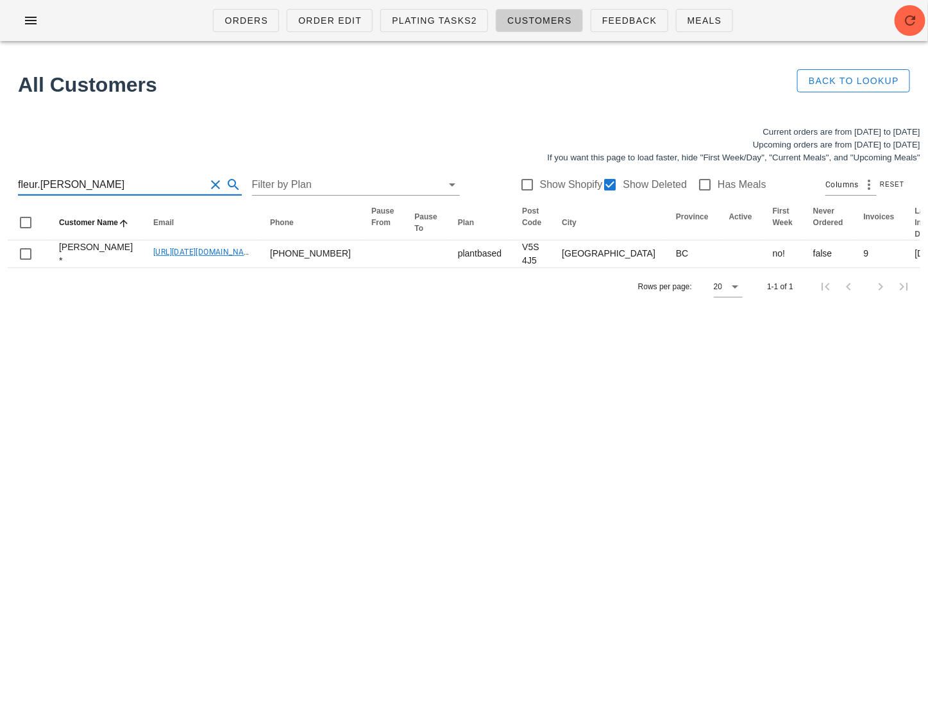
drag, startPoint x: 139, startPoint y: 183, endPoint x: -15, endPoint y: 173, distance: 153.6
click at [0, 173] on html "Orders Order Edit Plating Tasks2 Customers Feedback Meals All Customers Back to…" at bounding box center [464, 350] width 928 height 701
paste input "[EMAIL_ADDRESS][DOMAIN_NAME]"
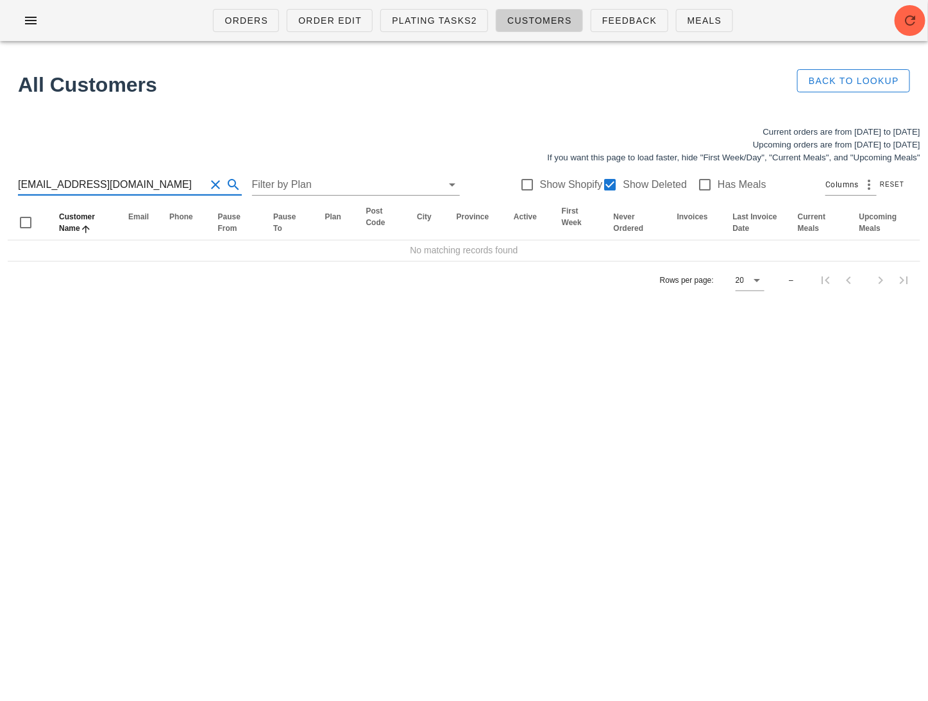
drag, startPoint x: 182, startPoint y: 187, endPoint x: 106, endPoint y: 187, distance: 75.7
click at [106, 187] on input "[EMAIL_ADDRESS][DOMAIN_NAME]" at bounding box center [112, 185] width 188 height 21
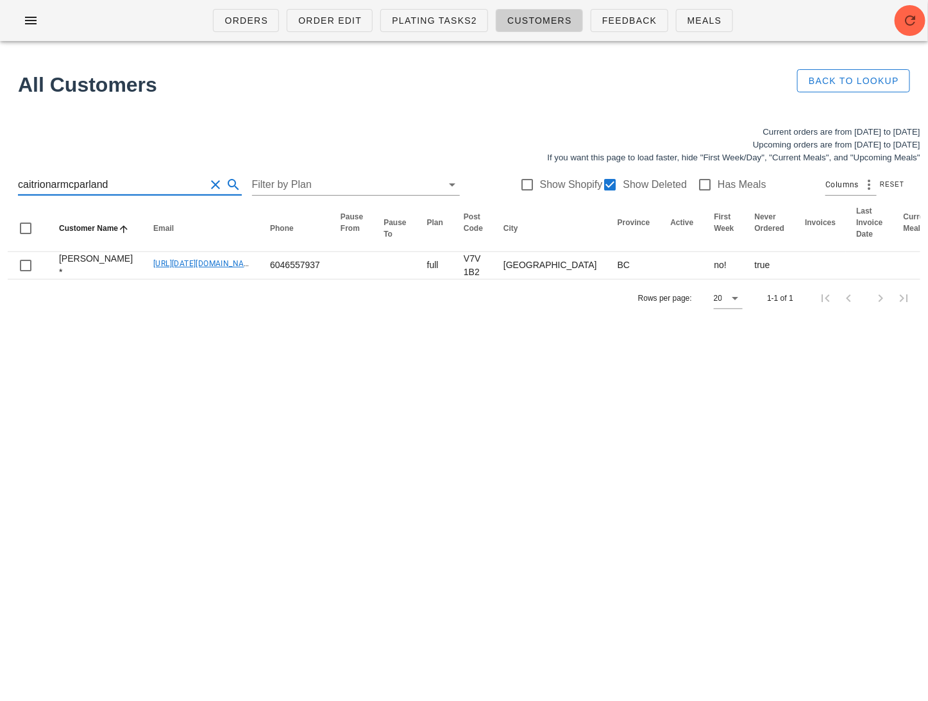
paste input "[EMAIL_ADDRESS][PERSON_NAME][DOMAIN_NAME]"
drag, startPoint x: 124, startPoint y: 187, endPoint x: -15, endPoint y: 187, distance: 139.2
click at [0, 187] on html "Orders Order Edit Plating Tasks2 Customers Feedback Meals All Customers Back to…" at bounding box center [464, 350] width 928 height 701
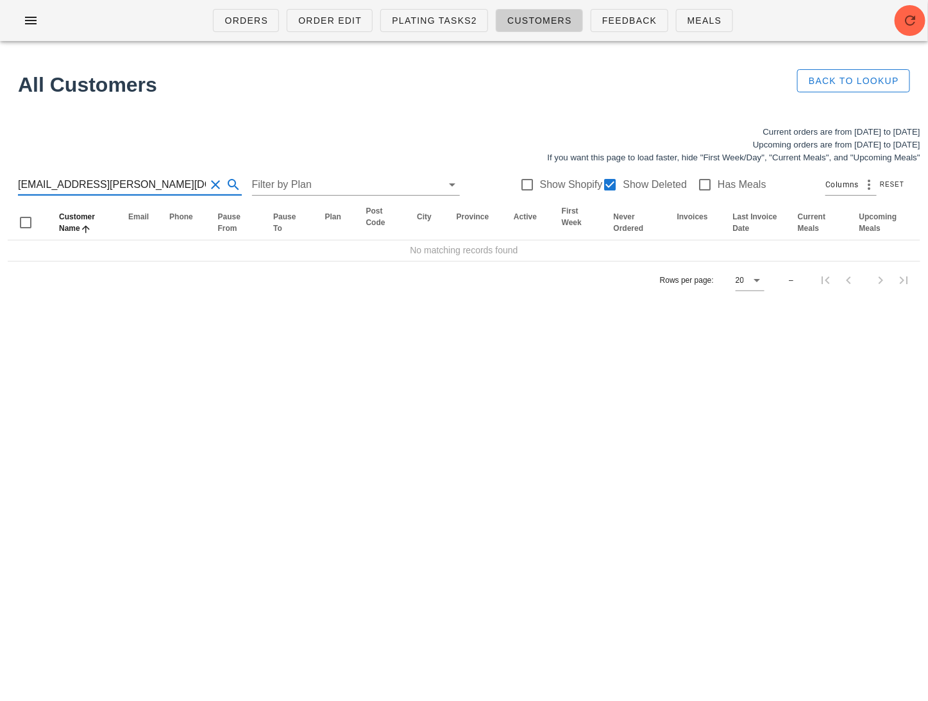
drag, startPoint x: 139, startPoint y: 184, endPoint x: 71, endPoint y: 185, distance: 68.7
click at [71, 185] on input "[EMAIL_ADDRESS][PERSON_NAME][DOMAIN_NAME]" at bounding box center [112, 185] width 188 height 21
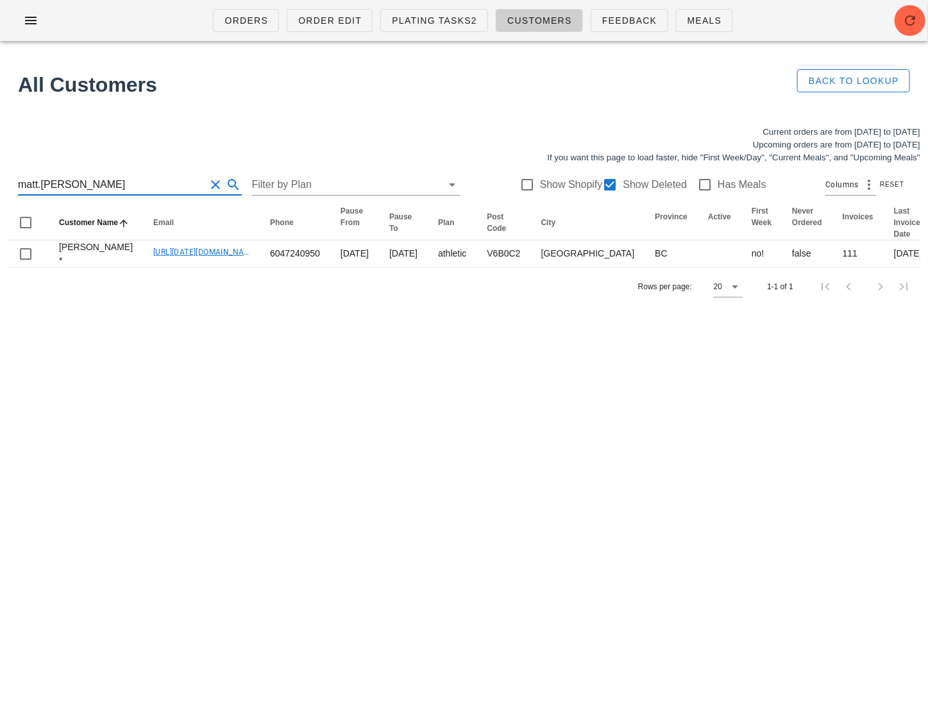
drag, startPoint x: 104, startPoint y: 186, endPoint x: -6, endPoint y: 186, distance: 109.7
click at [0, 186] on html "Orders Order Edit Plating Tasks2 Customers Feedback Meals All Customers Back to…" at bounding box center [464, 350] width 928 height 701
paste input "[EMAIL_ADDRESS][DOMAIN_NAME]"
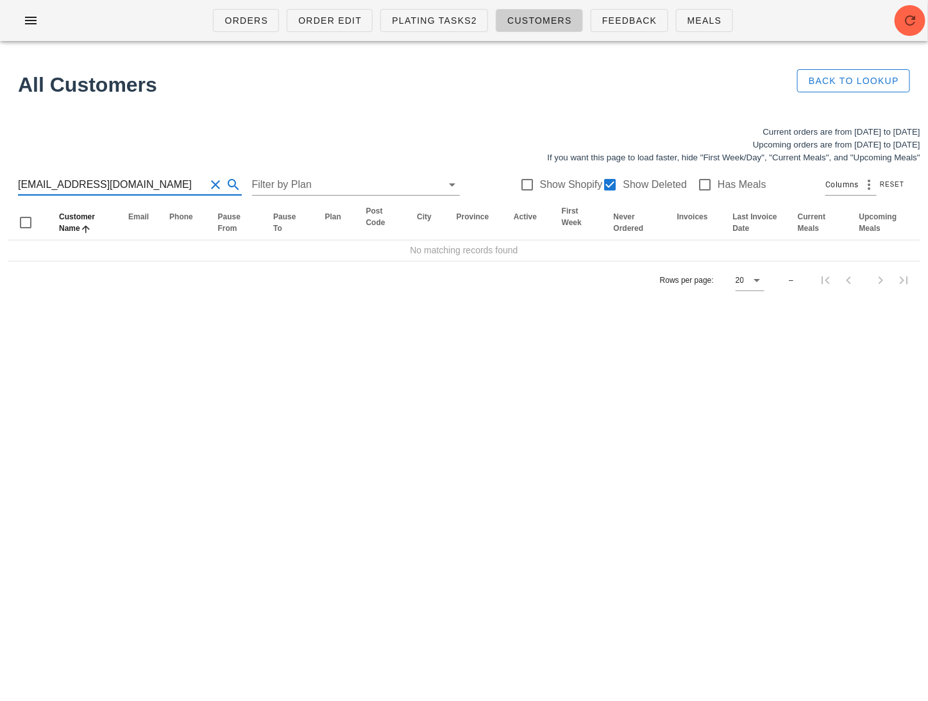
drag, startPoint x: 153, startPoint y: 183, endPoint x: 70, endPoint y: 183, distance: 82.8
click at [70, 183] on input "[EMAIL_ADDRESS][DOMAIN_NAME]" at bounding box center [112, 185] width 188 height 21
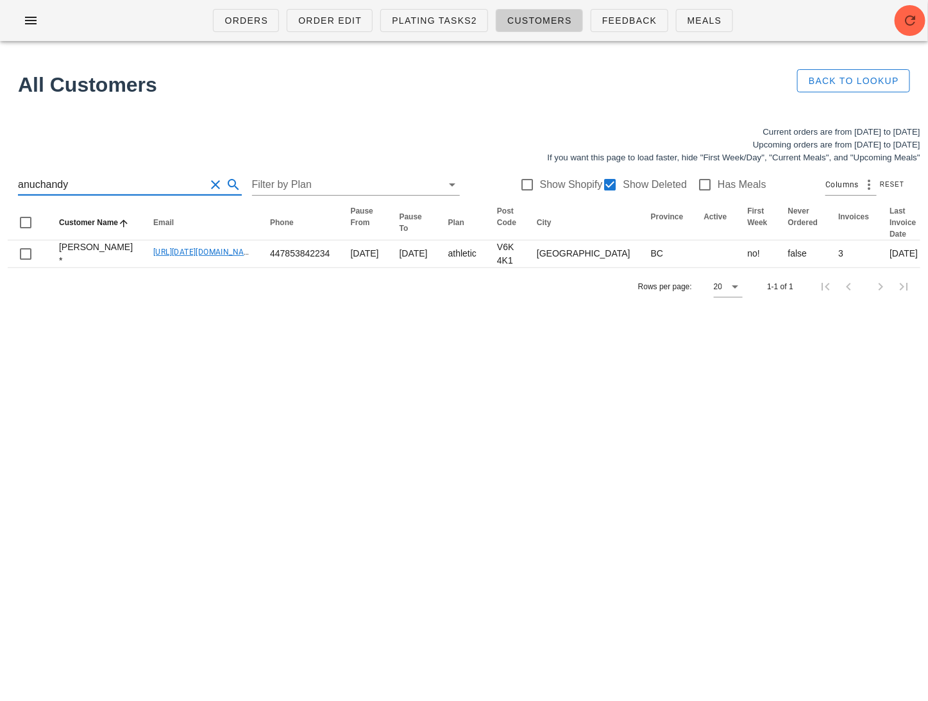
drag, startPoint x: 123, startPoint y: 186, endPoint x: -15, endPoint y: 186, distance: 137.3
click at [0, 186] on html "Orders Order Edit Plating Tasks2 Customers Feedback Meals All Customers Back to…" at bounding box center [464, 350] width 928 height 701
paste input "[PERSON_NAME][EMAIL_ADDRESS][DOMAIN_NAME]"
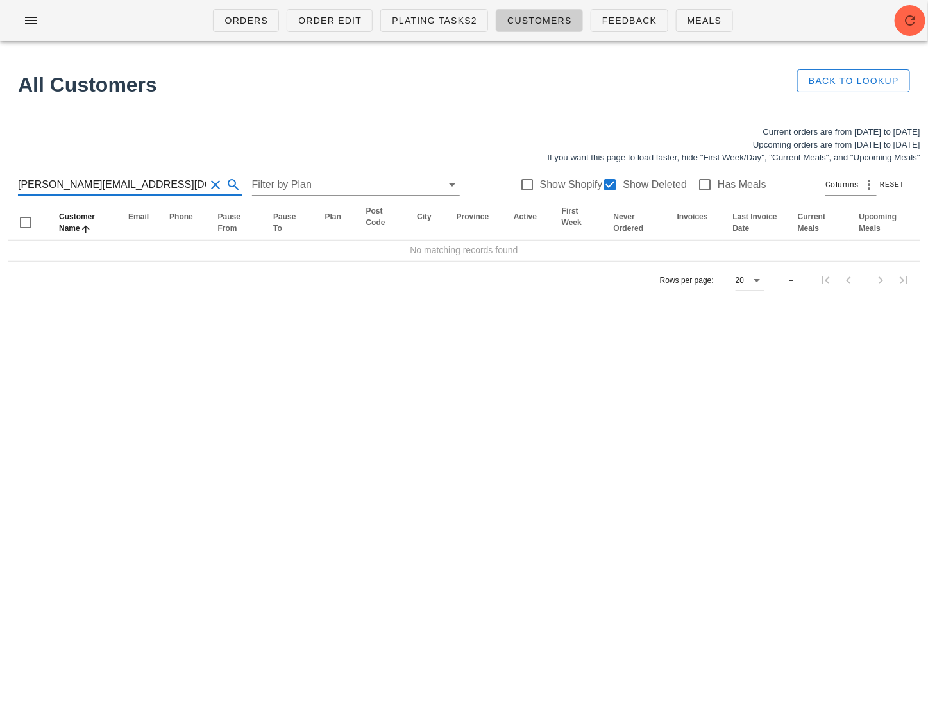
drag, startPoint x: 183, startPoint y: 186, endPoint x: 113, endPoint y: 186, distance: 70.6
click at [113, 186] on input "[PERSON_NAME][EMAIL_ADDRESS][DOMAIN_NAME]" at bounding box center [112, 185] width 188 height 21
drag, startPoint x: 53, startPoint y: 189, endPoint x: 14, endPoint y: 187, distance: 38.5
click at [15, 188] on div "[PERSON_NAME]@splitsecondba Filter by Plan Show Shopify Show Deleted Has Meals …" at bounding box center [464, 184] width 913 height 41
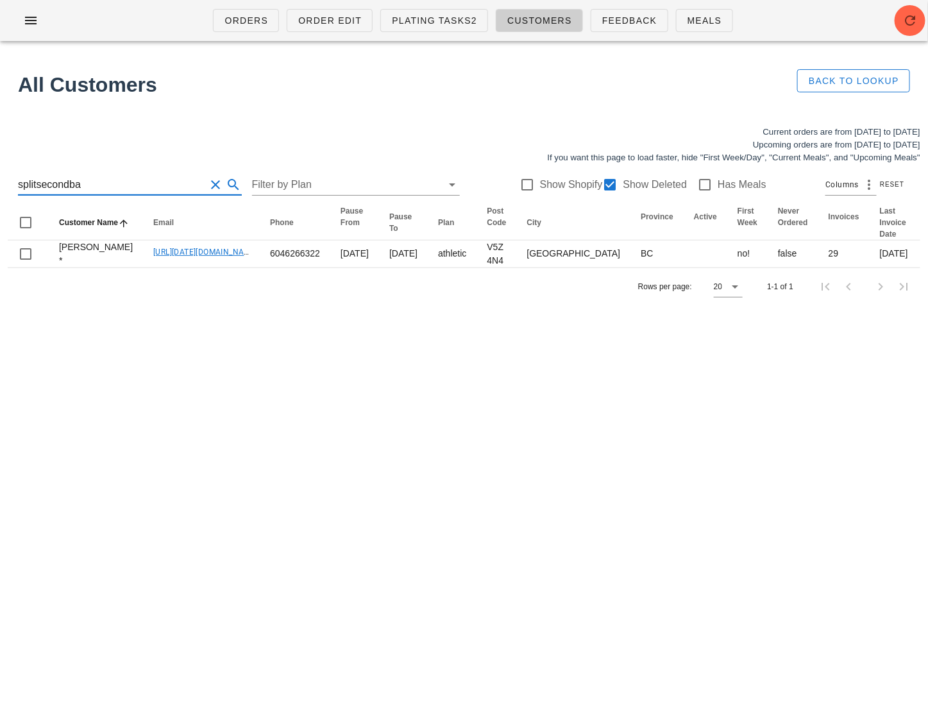
drag, startPoint x: 109, startPoint y: 182, endPoint x: -15, endPoint y: 182, distance: 123.8
click at [0, 182] on html "Orders Order Edit Plating Tasks2 Customers Feedback Meals All Customers Back to…" at bounding box center [464, 350] width 928 height 701
paste input "[PERSON_NAME][EMAIL_ADDRESS][DOMAIN_NAME]"
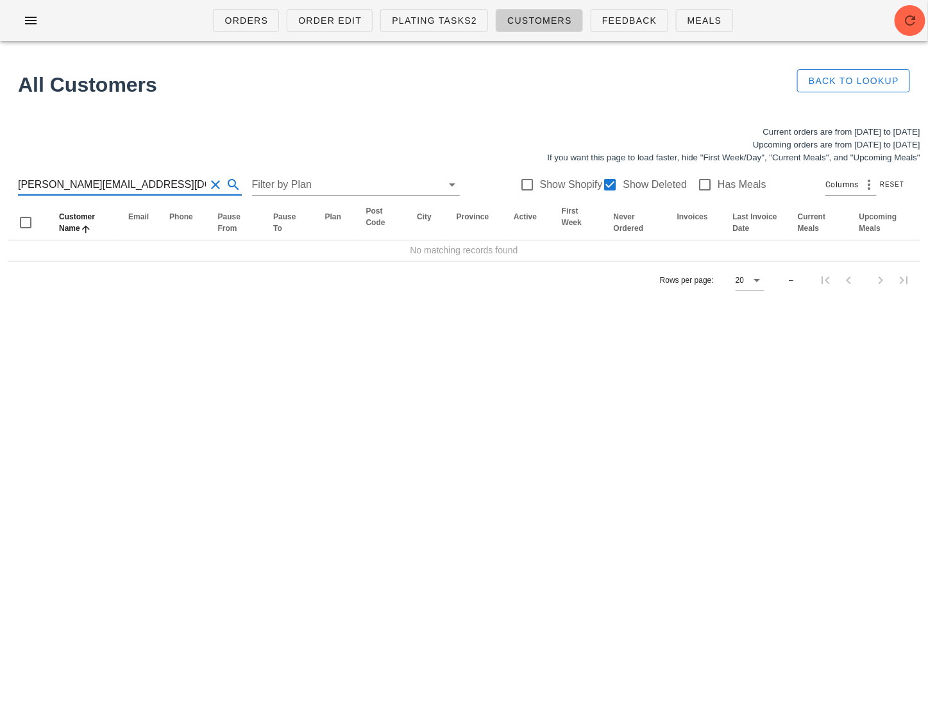
drag, startPoint x: 171, startPoint y: 180, endPoint x: 98, endPoint y: 187, distance: 74.1
click at [98, 187] on input "[PERSON_NAME][EMAIL_ADDRESS][DOMAIN_NAME]" at bounding box center [112, 185] width 188 height 21
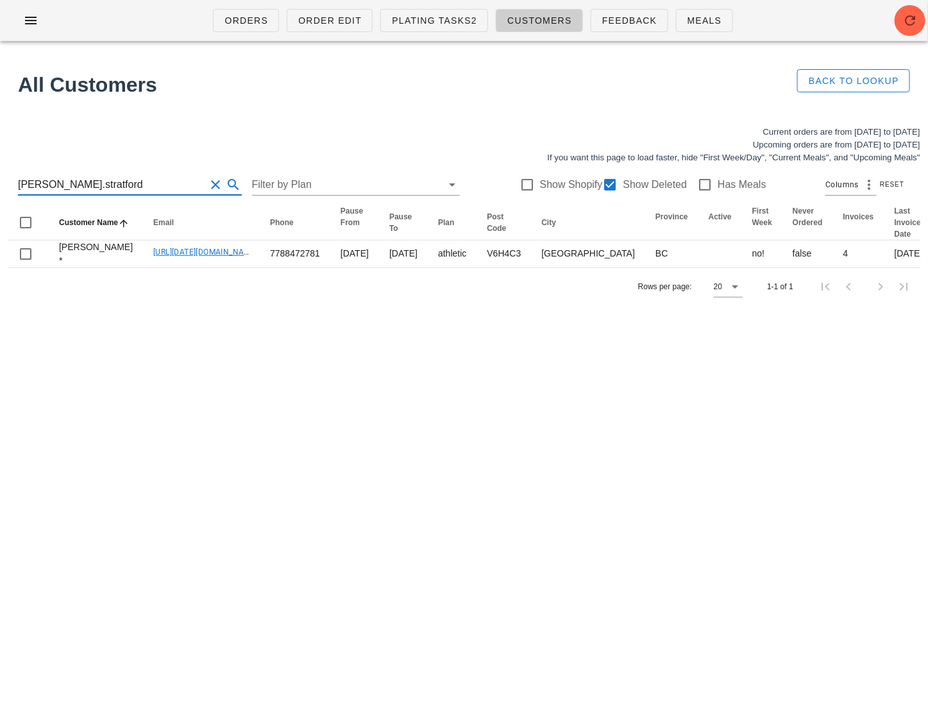
drag, startPoint x: 126, startPoint y: 181, endPoint x: -3, endPoint y: 181, distance: 128.3
click at [0, 181] on html "Orders Order Edit Plating Tasks2 Customers Feedback Meals All Customers Back to…" at bounding box center [464, 350] width 928 height 701
paste input "[EMAIL_ADDRESS][DOMAIN_NAME]"
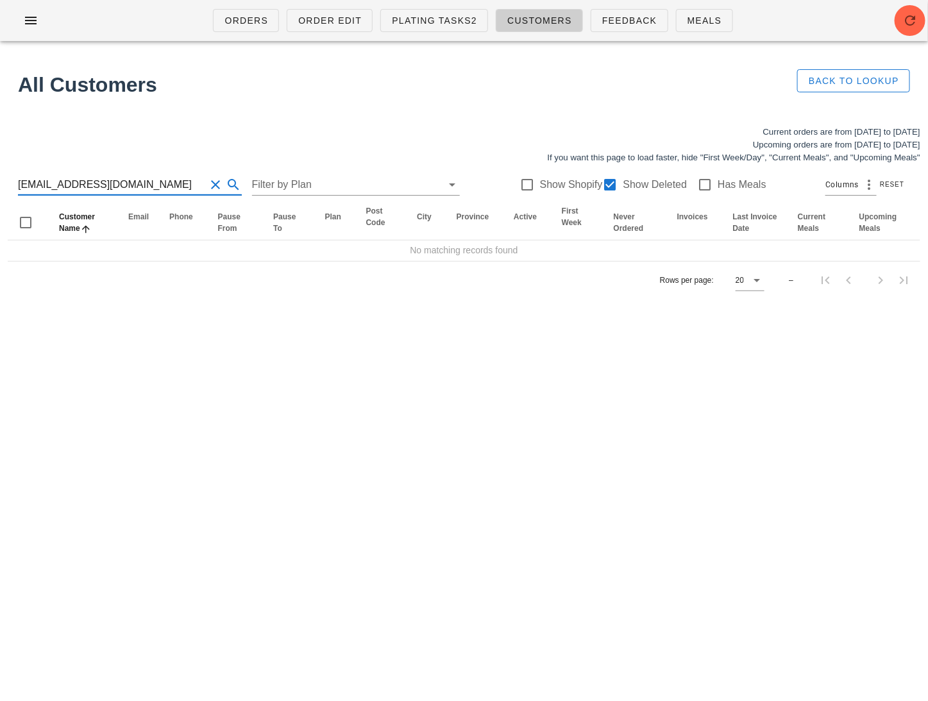
drag, startPoint x: 162, startPoint y: 183, endPoint x: 89, endPoint y: 185, distance: 72.5
click at [90, 185] on input "[EMAIL_ADDRESS][DOMAIN_NAME]" at bounding box center [112, 185] width 188 height 21
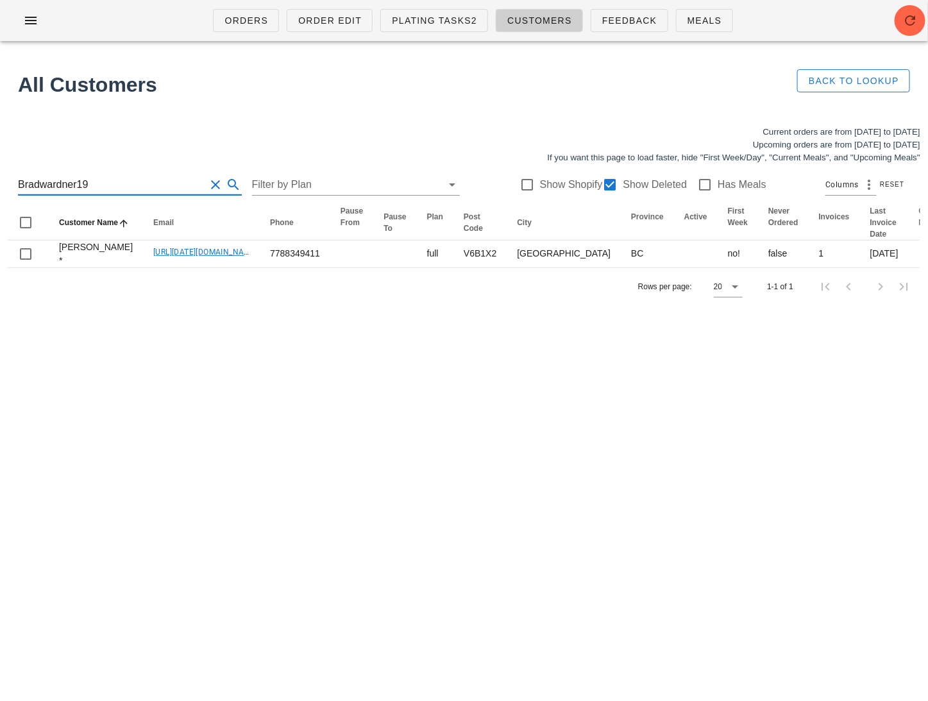
type input "Bradwardner19"
click at [209, 185] on button "Clear Search for customer" at bounding box center [216, 184] width 15 height 15
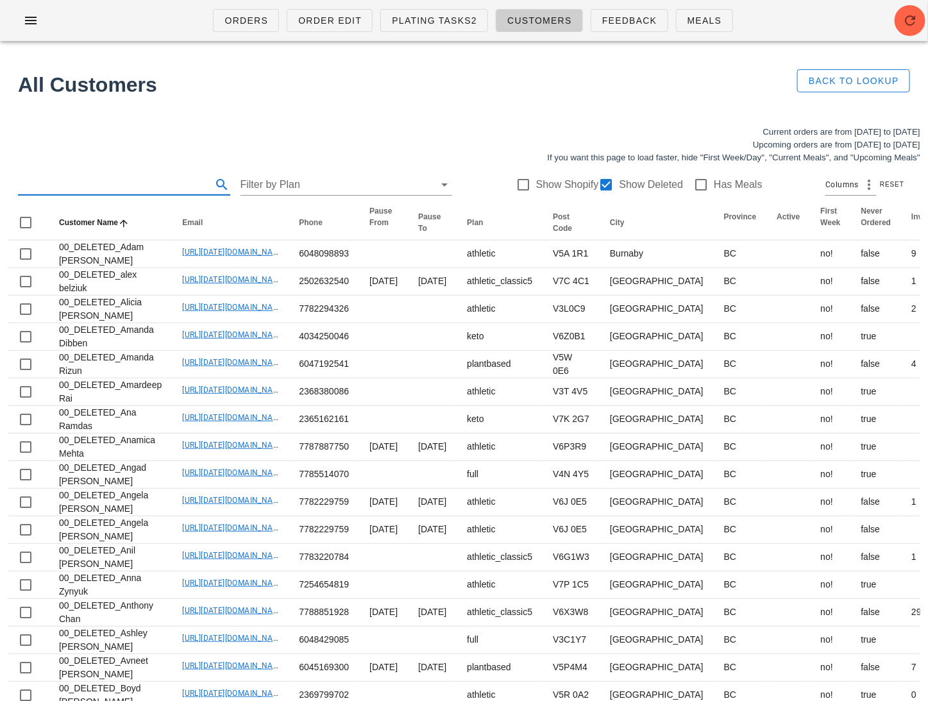
paste input "[PERSON_NAME][EMAIL_ADDRESS][DOMAIN_NAME]"
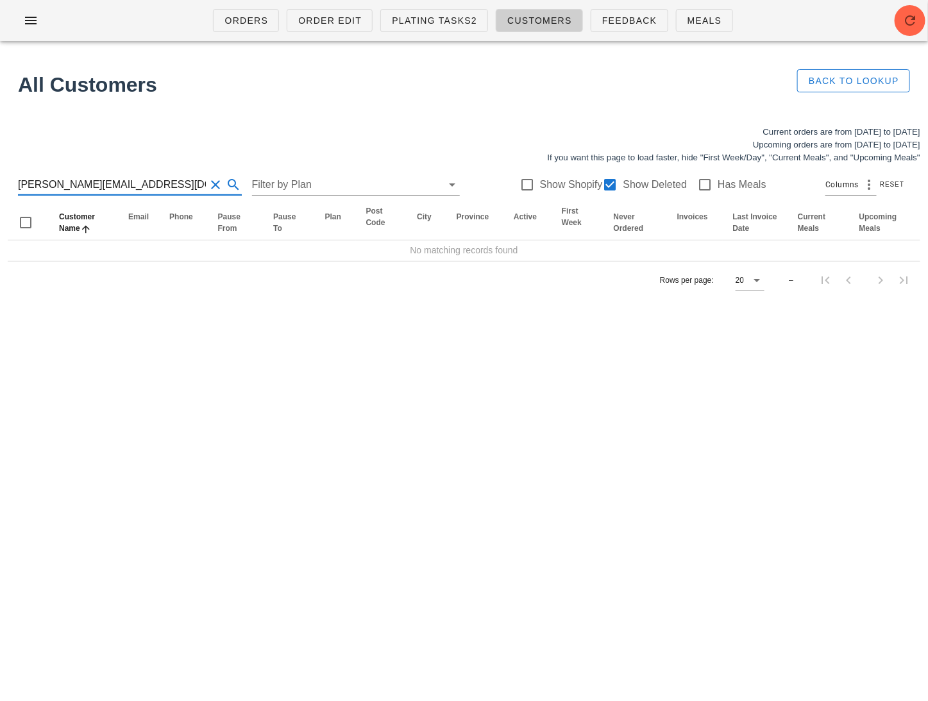
drag, startPoint x: 173, startPoint y: 188, endPoint x: 83, endPoint y: 188, distance: 89.2
click at [83, 188] on input "[PERSON_NAME][EMAIL_ADDRESS][DOMAIN_NAME]" at bounding box center [112, 185] width 188 height 21
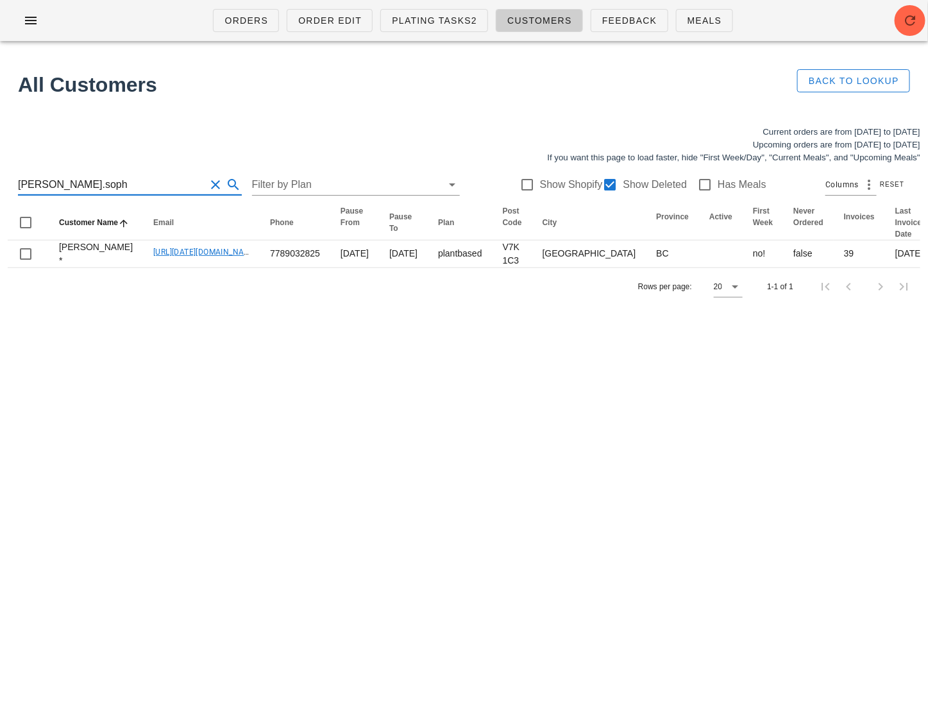
drag, startPoint x: 119, startPoint y: 191, endPoint x: 0, endPoint y: 191, distance: 118.7
click at [0, 191] on div "Current orders are from [DATE] to [DATE] Upcoming orders are from [DATE] to [DA…" at bounding box center [464, 215] width 928 height 195
paste input "[EMAIL_ADDRESS][DOMAIN_NAME]"
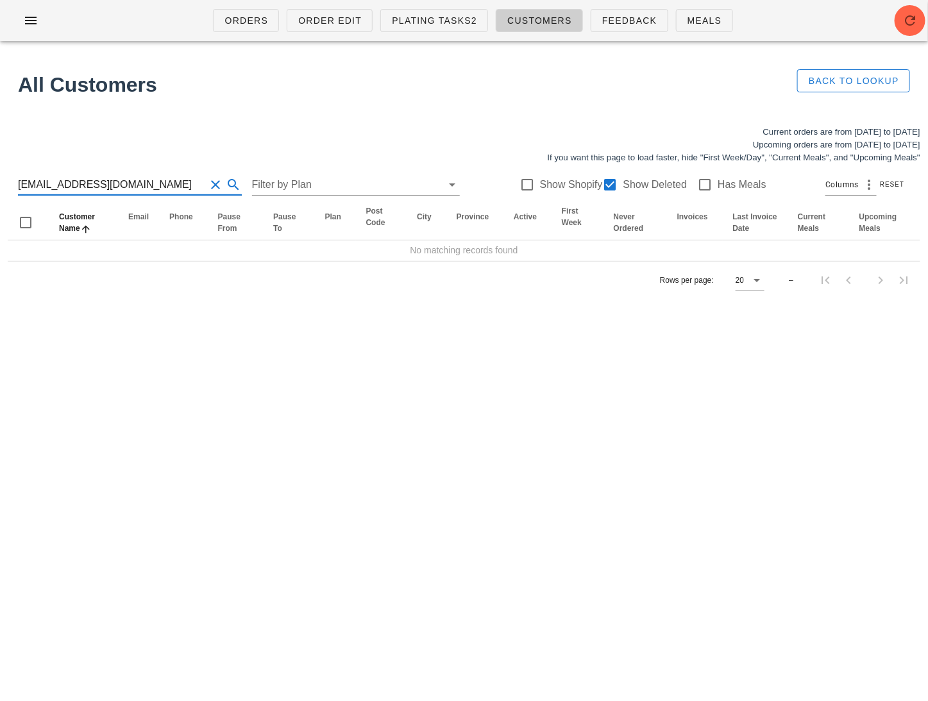
drag, startPoint x: 144, startPoint y: 183, endPoint x: 75, endPoint y: 183, distance: 68.6
click at [75, 183] on input "[EMAIL_ADDRESS][DOMAIN_NAME]" at bounding box center [112, 185] width 188 height 21
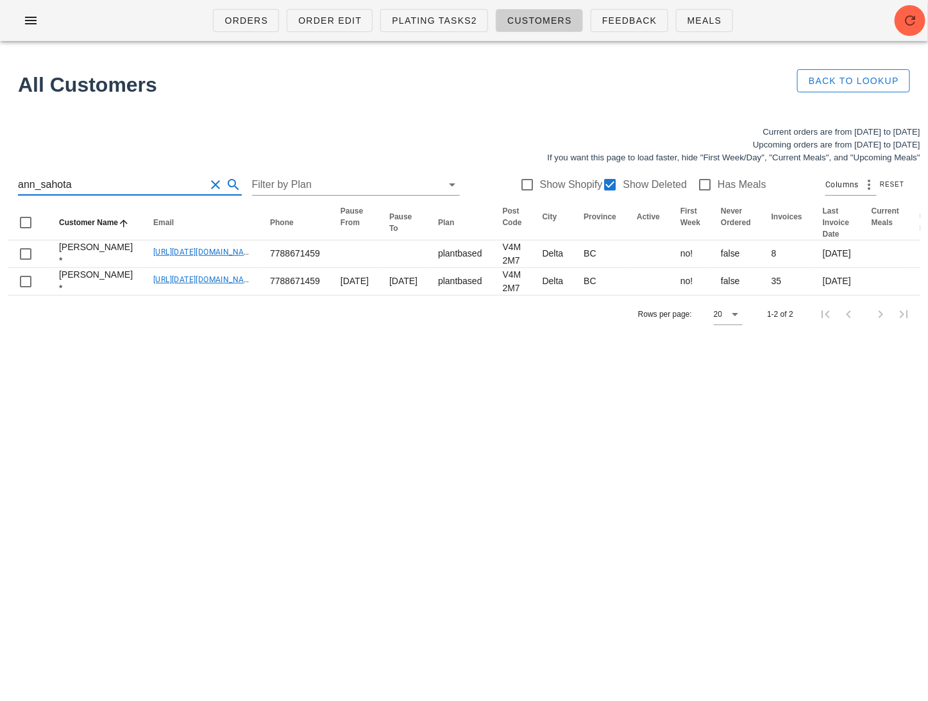
drag, startPoint x: 110, startPoint y: 183, endPoint x: -15, endPoint y: 183, distance: 125.1
click at [0, 183] on html "Orders Order Edit Plating Tasks2 Customers Feedback Meals All Customers Back to…" at bounding box center [464, 350] width 928 height 701
paste input "[EMAIL_ADDRESS][DOMAIN_NAME]"
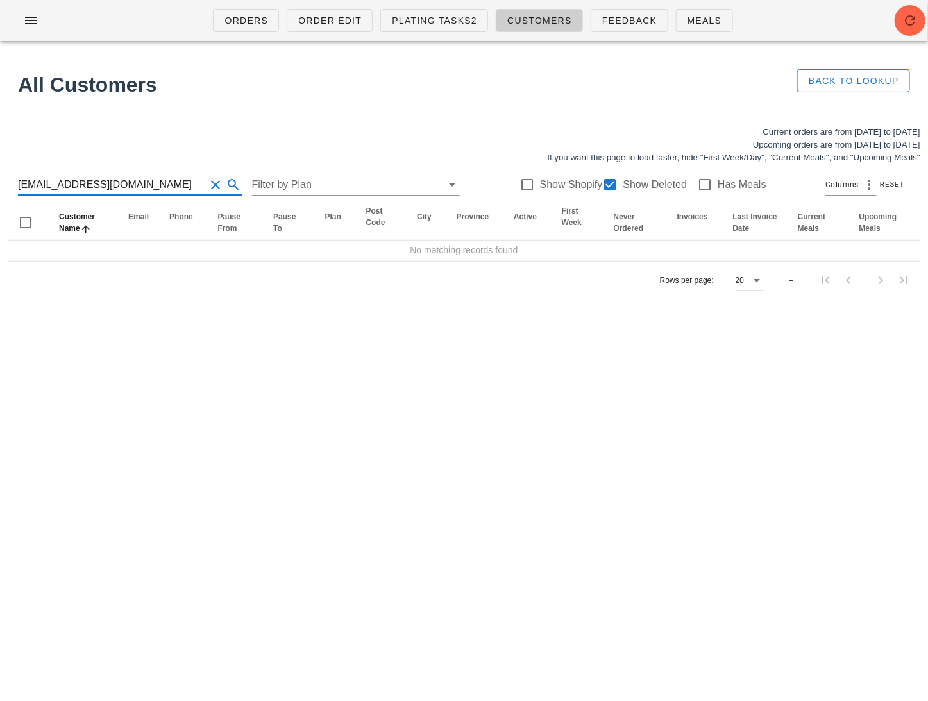
drag, startPoint x: 155, startPoint y: 185, endPoint x: 62, endPoint y: 184, distance: 92.4
click at [62, 185] on input "[EMAIL_ADDRESS][DOMAIN_NAME]" at bounding box center [112, 185] width 188 height 21
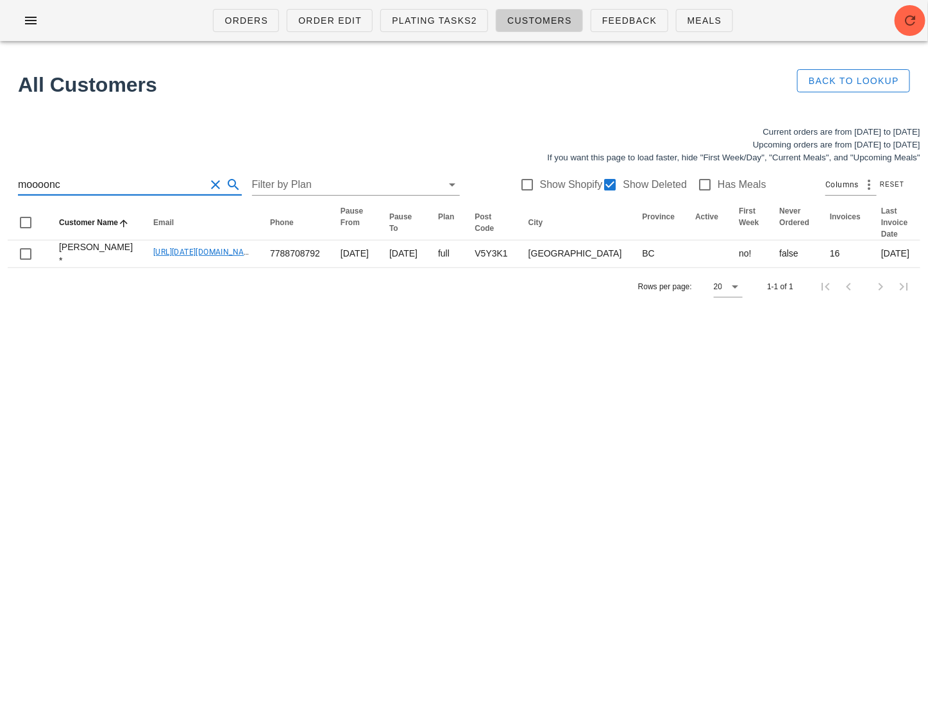
drag, startPoint x: 101, startPoint y: 190, endPoint x: -11, endPoint y: 188, distance: 111.6
click at [0, 188] on html "Orders Order Edit Plating Tasks2 Customers Feedback Meals All Customers Back to…" at bounding box center [464, 350] width 928 height 701
paste input "[EMAIL_ADDRESS][DOMAIN_NAME]"
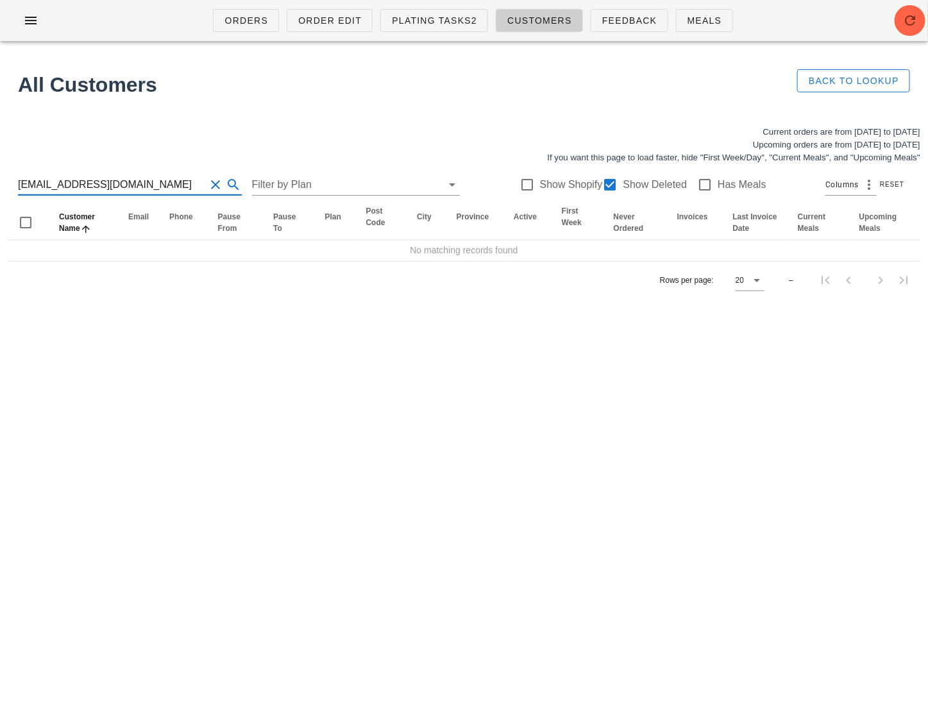
drag, startPoint x: 134, startPoint y: 190, endPoint x: 67, endPoint y: 186, distance: 66.8
click at [68, 186] on input "[EMAIL_ADDRESS][DOMAIN_NAME]" at bounding box center [112, 185] width 188 height 21
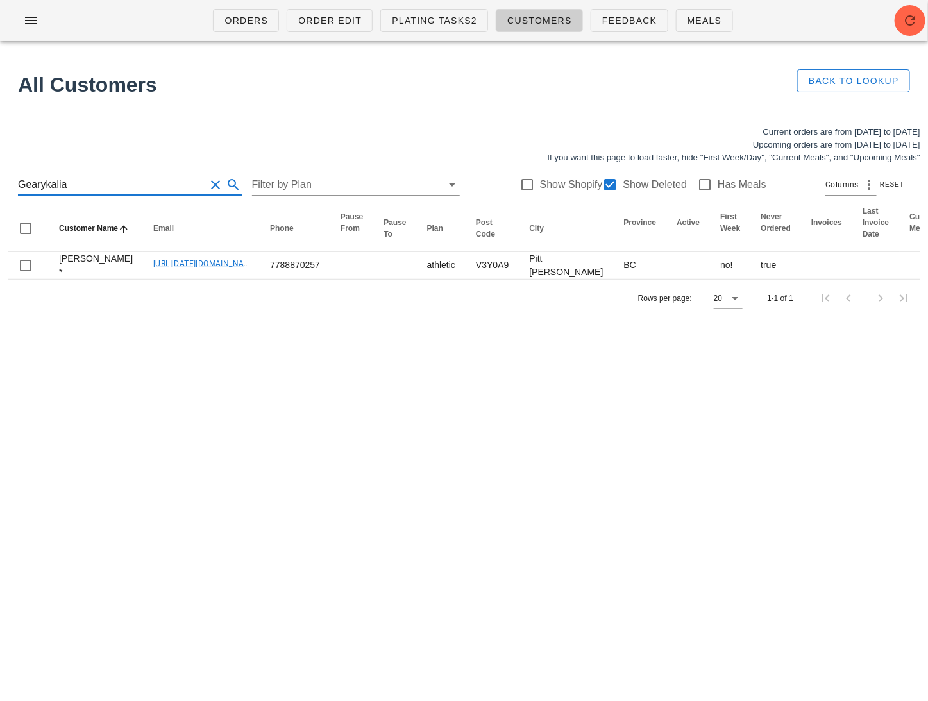
drag, startPoint x: 102, startPoint y: 187, endPoint x: -15, endPoint y: 187, distance: 116.8
click at [0, 187] on html "Orders Order Edit Plating Tasks2 Customers Feedback Meals All Customers Back to…" at bounding box center [464, 350] width 928 height 701
paste input "[EMAIL_ADDRESS][DOMAIN_NAME]"
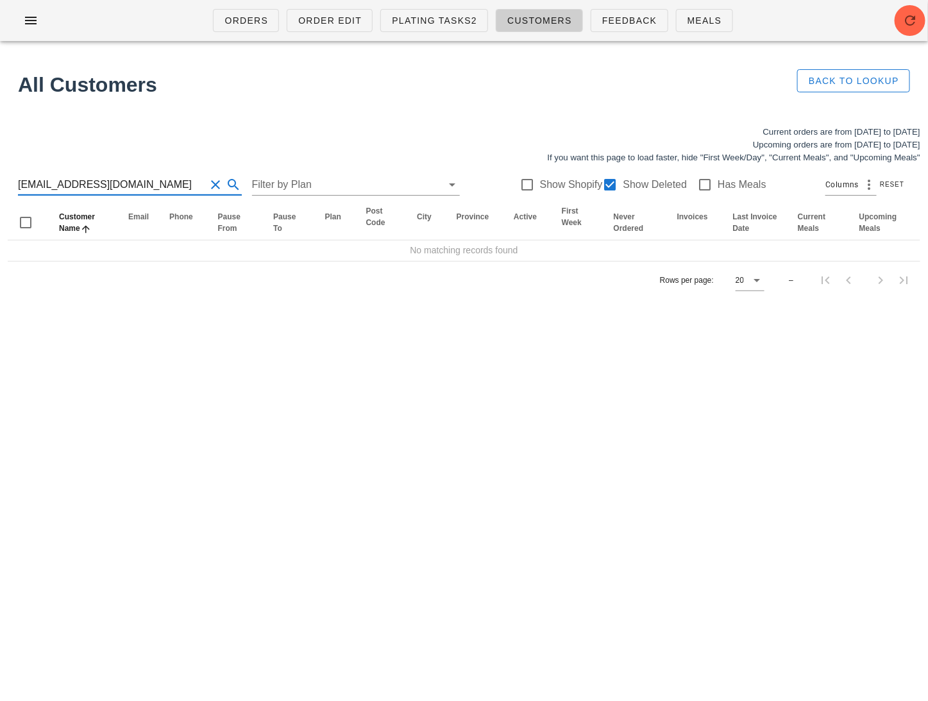
drag, startPoint x: 145, startPoint y: 182, endPoint x: 56, endPoint y: 183, distance: 88.6
click at [56, 183] on input "[EMAIL_ADDRESS][DOMAIN_NAME]" at bounding box center [112, 185] width 188 height 21
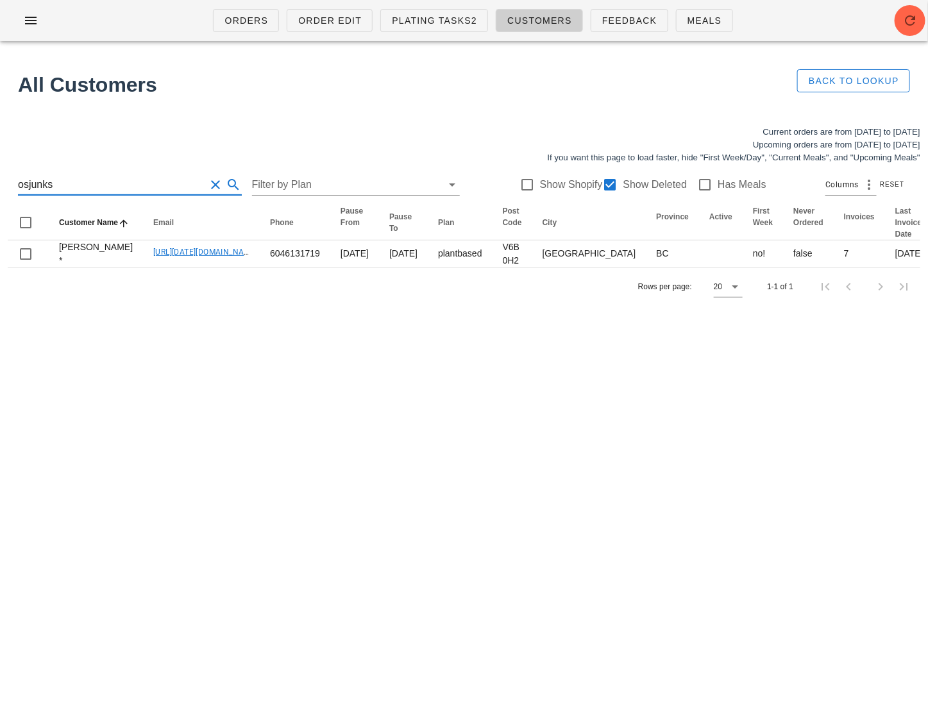
drag, startPoint x: 105, startPoint y: 185, endPoint x: -15, endPoint y: 185, distance: 119.3
click at [0, 185] on html "Orders Order Edit Plating Tasks2 Customers Feedback Meals All Customers Back to…" at bounding box center [464, 350] width 928 height 701
paste input "[EMAIL_ADDRESS][DOMAIN_NAME]"
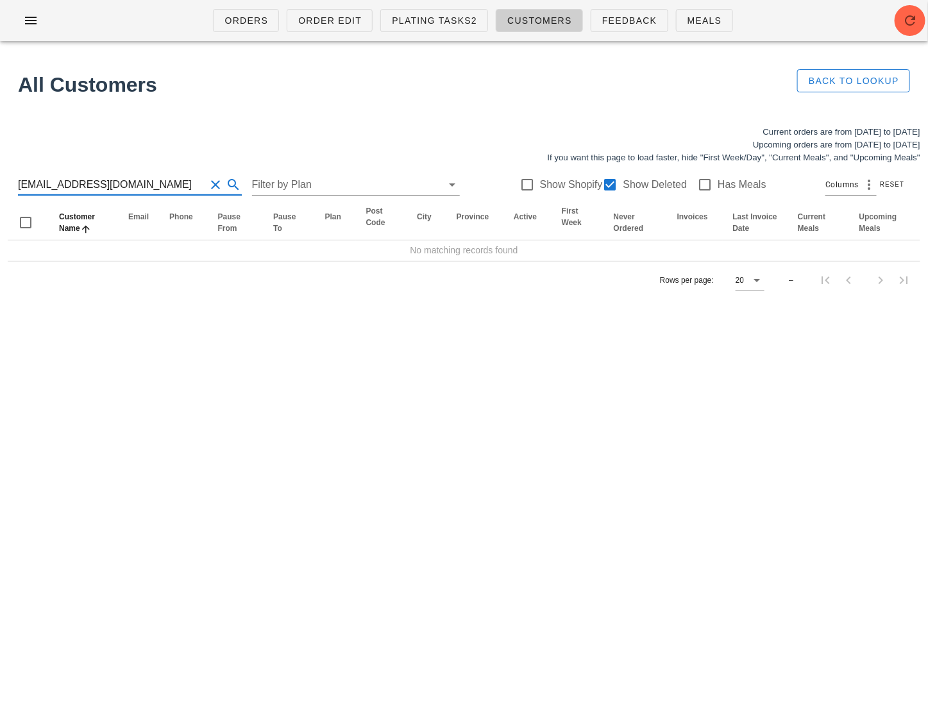
drag, startPoint x: 133, startPoint y: 190, endPoint x: 64, endPoint y: 189, distance: 69.3
click at [64, 189] on input "[EMAIL_ADDRESS][DOMAIN_NAME]" at bounding box center [112, 185] width 188 height 21
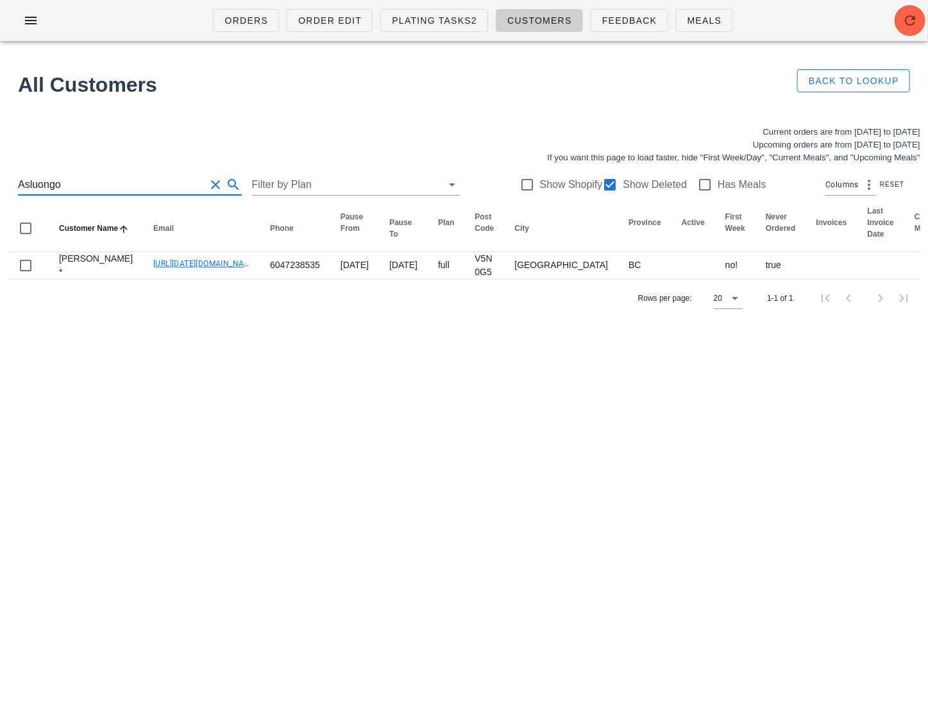
drag, startPoint x: 146, startPoint y: 183, endPoint x: -15, endPoint y: 181, distance: 160.4
click at [0, 181] on html "Orders Order Edit Plating Tasks2 Customers Feedback Meals All Customers Back to…" at bounding box center [464, 350] width 928 height 701
paste input "[EMAIL_ADDRESS][DOMAIN_NAME]"
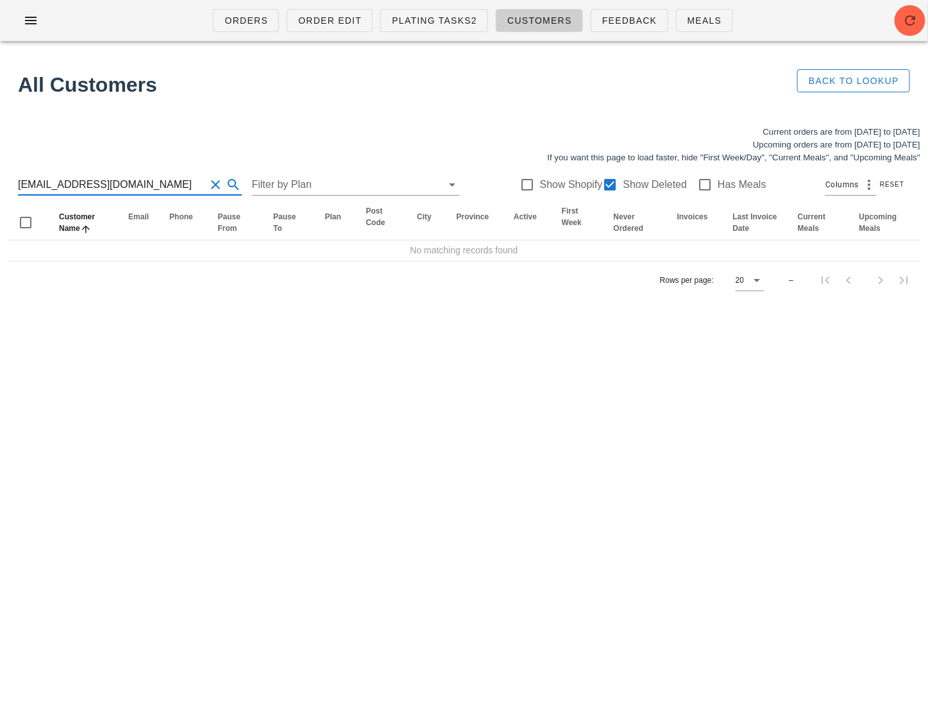
drag, startPoint x: 132, startPoint y: 185, endPoint x: 63, endPoint y: 185, distance: 69.3
click at [63, 185] on input "[EMAIL_ADDRESS][DOMAIN_NAME]" at bounding box center [112, 185] width 188 height 21
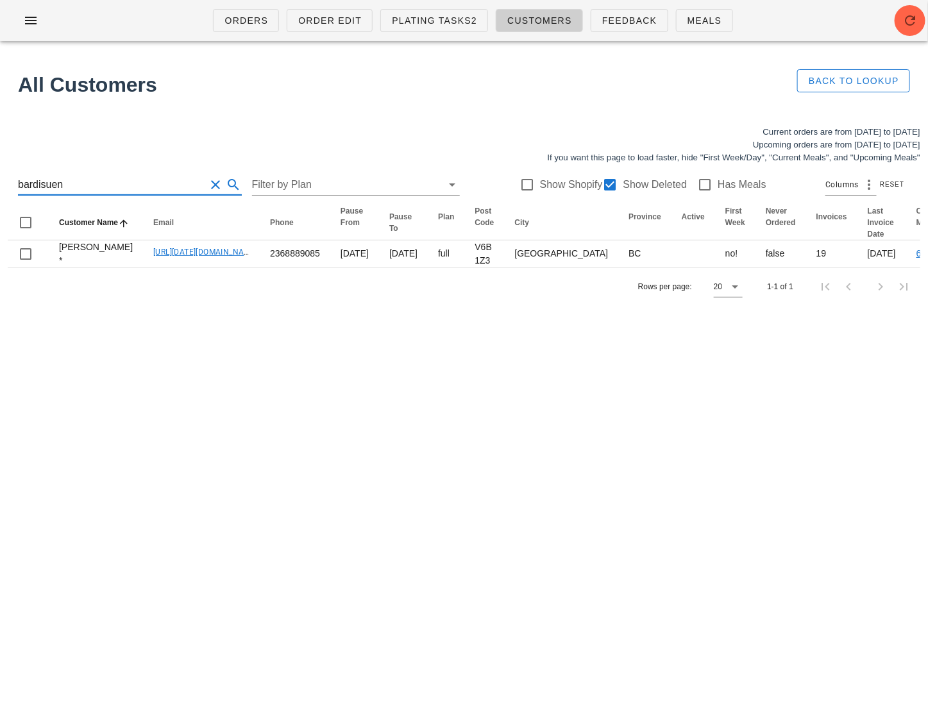
paste input "[EMAIL_ADDRESS][DOMAIN_NAME]"
drag, startPoint x: 89, startPoint y: 177, endPoint x: 1, endPoint y: 177, distance: 87.9
click at [2, 177] on div "Current orders are from [DATE] to [DATE] Upcoming orders are from [DATE] to [DA…" at bounding box center [464, 215] width 928 height 195
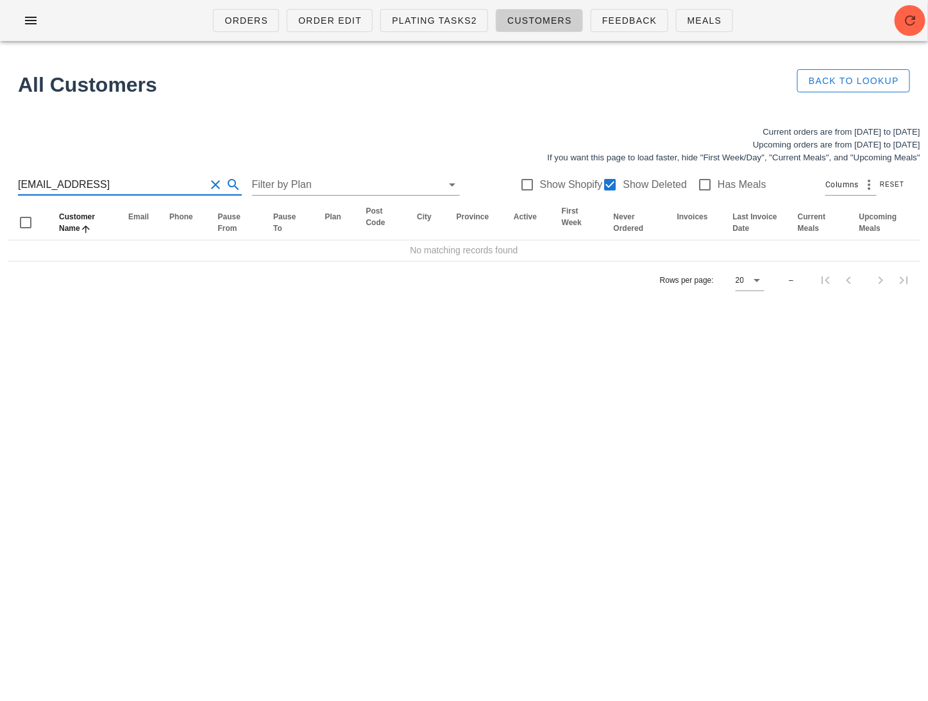
drag, startPoint x: 180, startPoint y: 183, endPoint x: -15, endPoint y: 183, distance: 194.4
click at [0, 183] on html "Orders Order Edit Plating Tasks2 Customers Feedback Meals All Customers Back to…" at bounding box center [464, 350] width 928 height 701
drag, startPoint x: 139, startPoint y: 180, endPoint x: 67, endPoint y: 180, distance: 71.9
click at [67, 180] on input "[EMAIL_ADDRESS][DOMAIN_NAME]" at bounding box center [112, 185] width 188 height 21
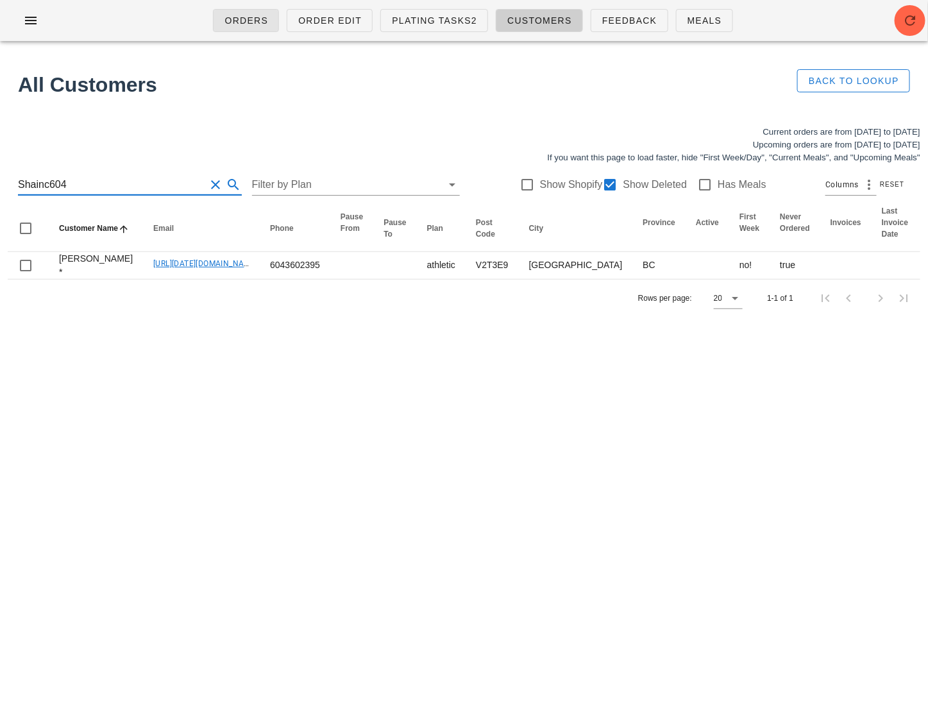
type input "Shainc604"
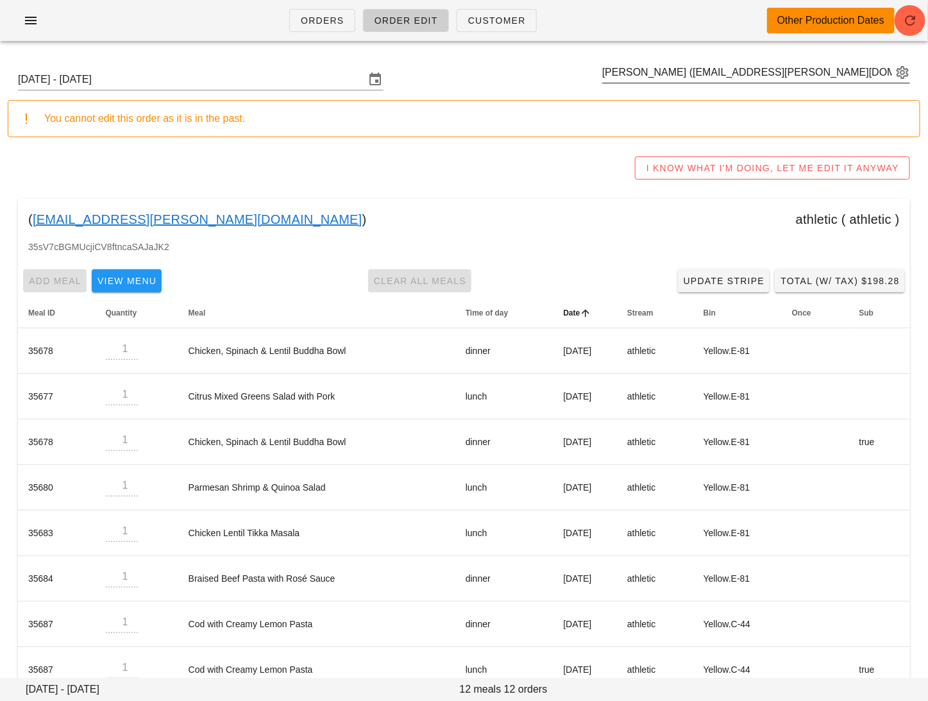
click at [903, 71] on button "appended action" at bounding box center [902, 72] width 15 height 15
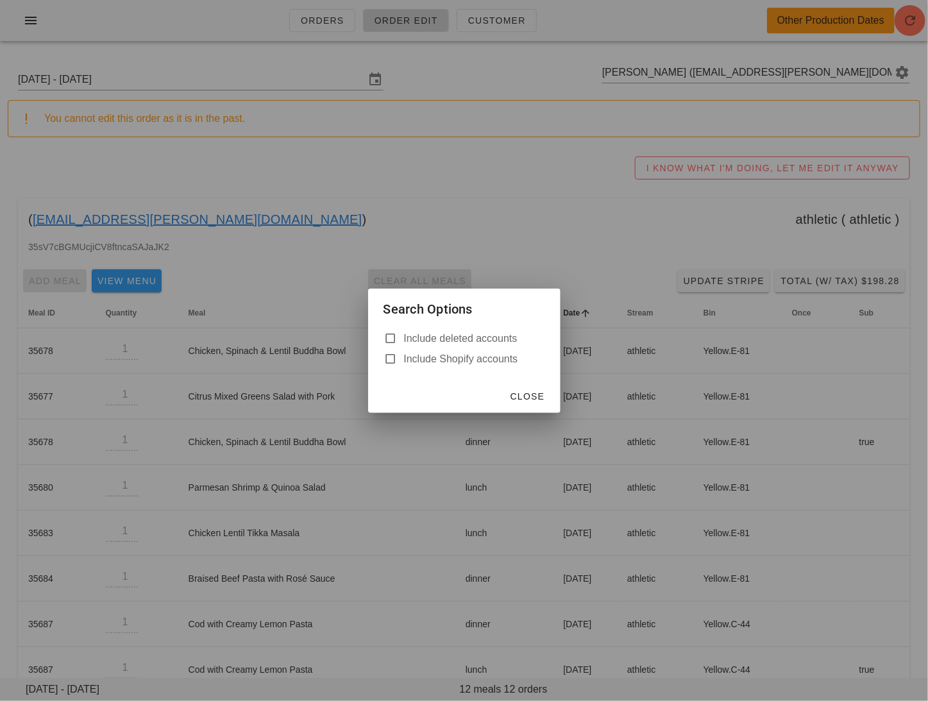
click at [434, 340] on label "Include deleted accounts" at bounding box center [474, 338] width 141 height 13
checkbox input "true"
click at [778, 58] on div at bounding box center [464, 350] width 928 height 701
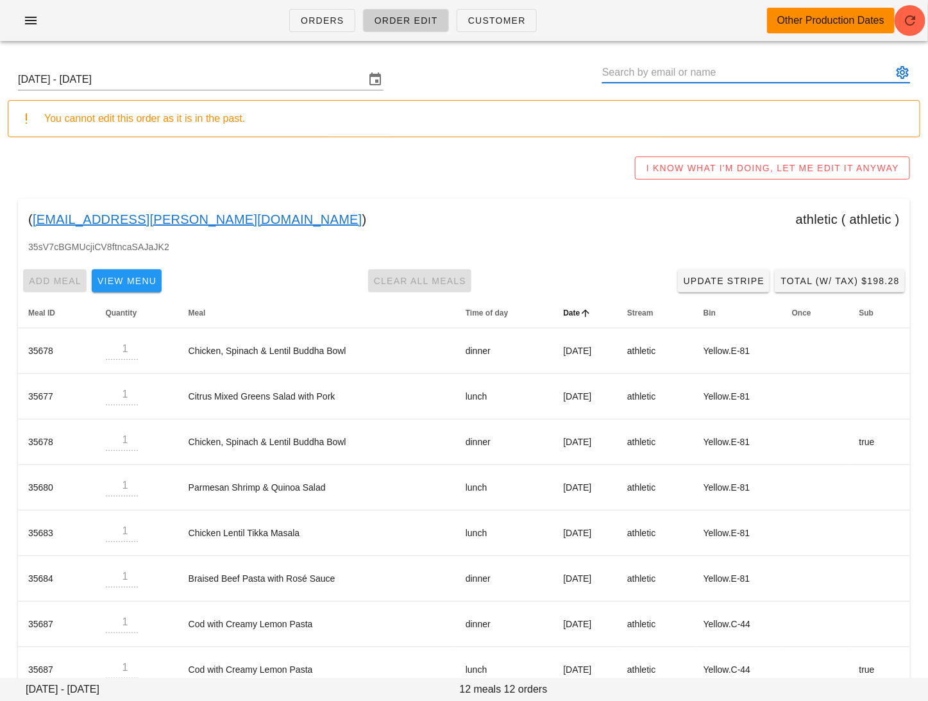
click at [773, 72] on input "text" at bounding box center [747, 72] width 290 height 21
paste input "[EMAIL_ADDRESS][DOMAIN_NAME]"
drag, startPoint x: 772, startPoint y: 73, endPoint x: 664, endPoint y: 72, distance: 108.4
click at [663, 72] on input "[EMAIL_ADDRESS][DOMAIN_NAME]" at bounding box center [747, 72] width 290 height 21
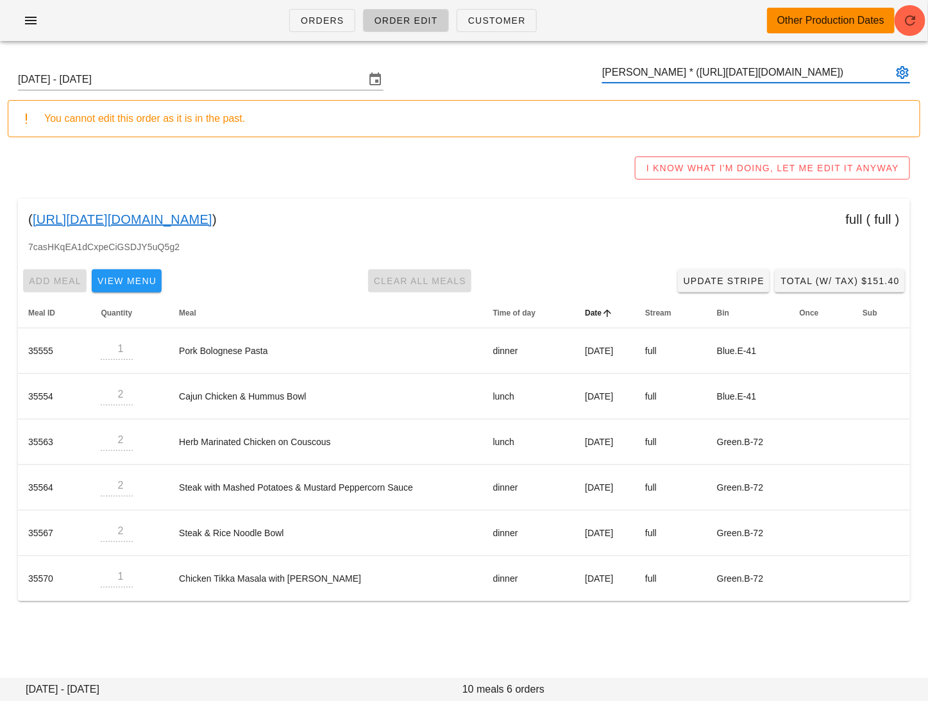
type input "Brad Wardner * (00_DELETED_2025-10-01_Bradwardner19___hotmail.com)"
click at [212, 221] on link "[URL][DATE][DOMAIN_NAME]" at bounding box center [123, 219] width 180 height 21
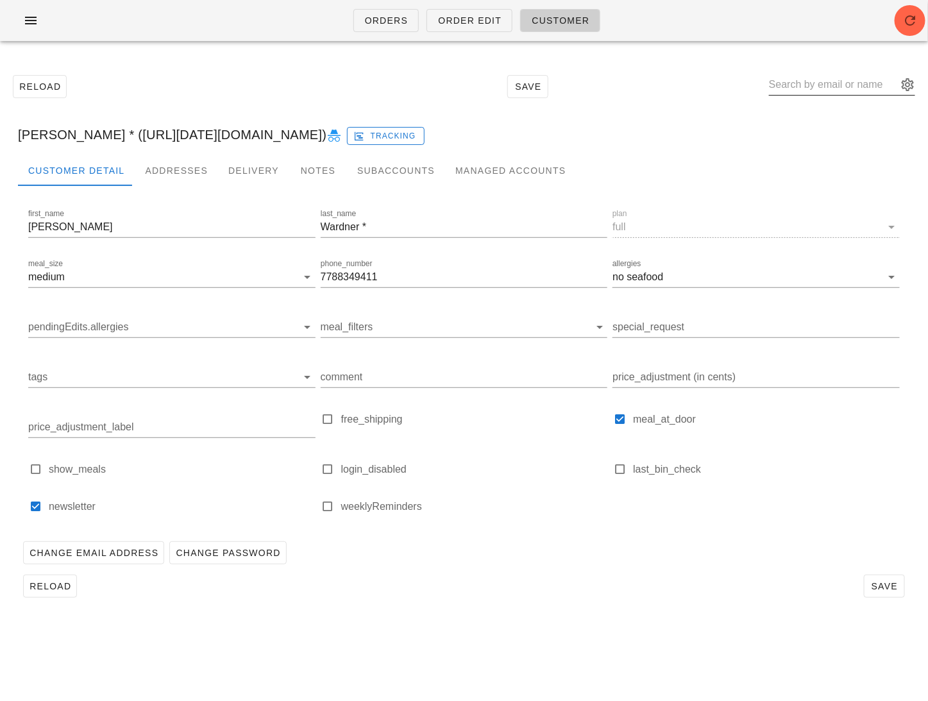
click at [808, 91] on input "text" at bounding box center [833, 84] width 128 height 21
paste input "[PERSON_NAME][EMAIL_ADDRESS][DOMAIN_NAME]"
type input "[PERSON_NAME][EMAIL_ADDRESS][DOMAIN_NAME]"
